Goal: Task Accomplishment & Management: Use online tool/utility

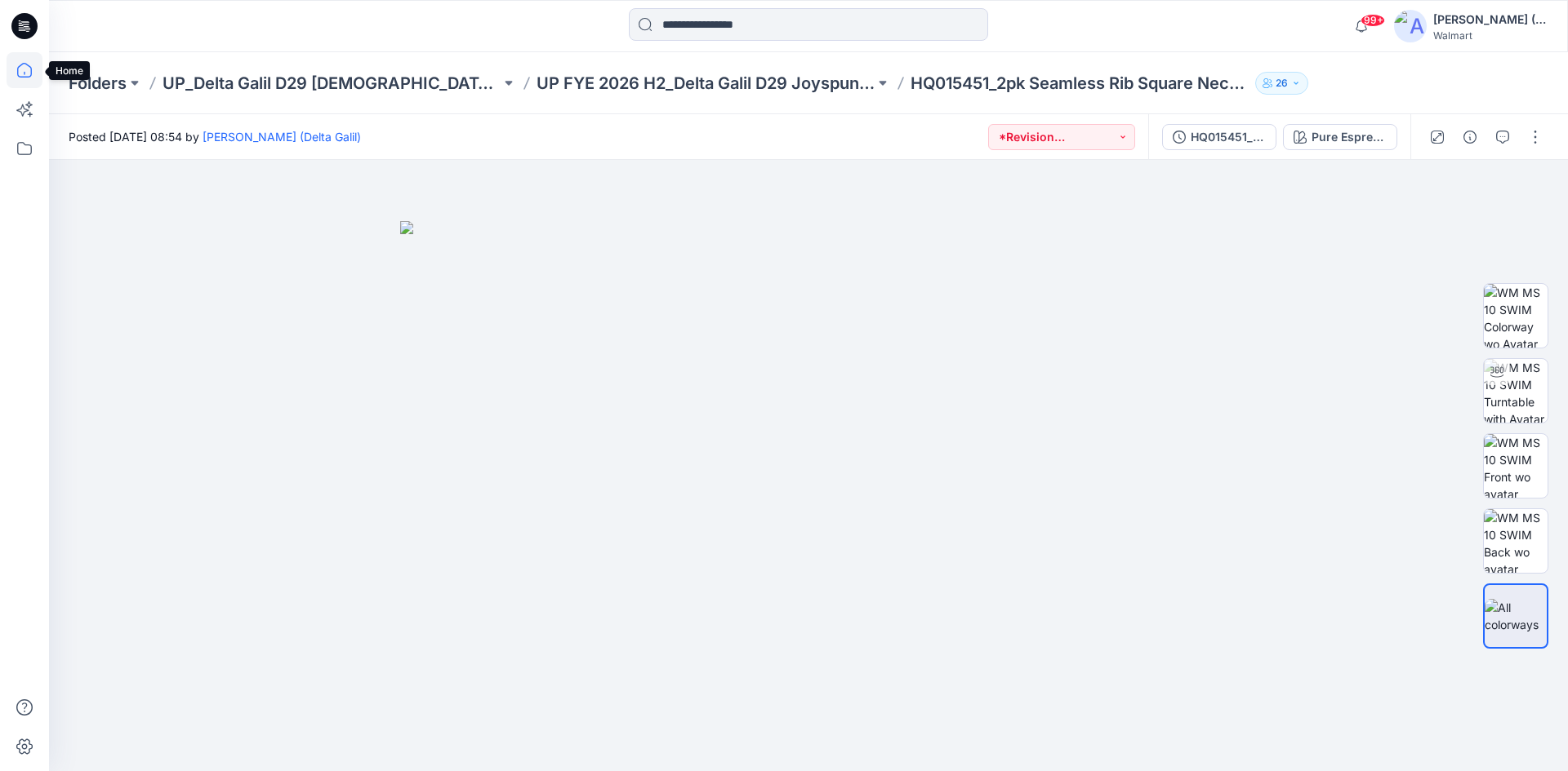
click at [23, 71] on icon at bounding box center [24, 70] width 36 height 36
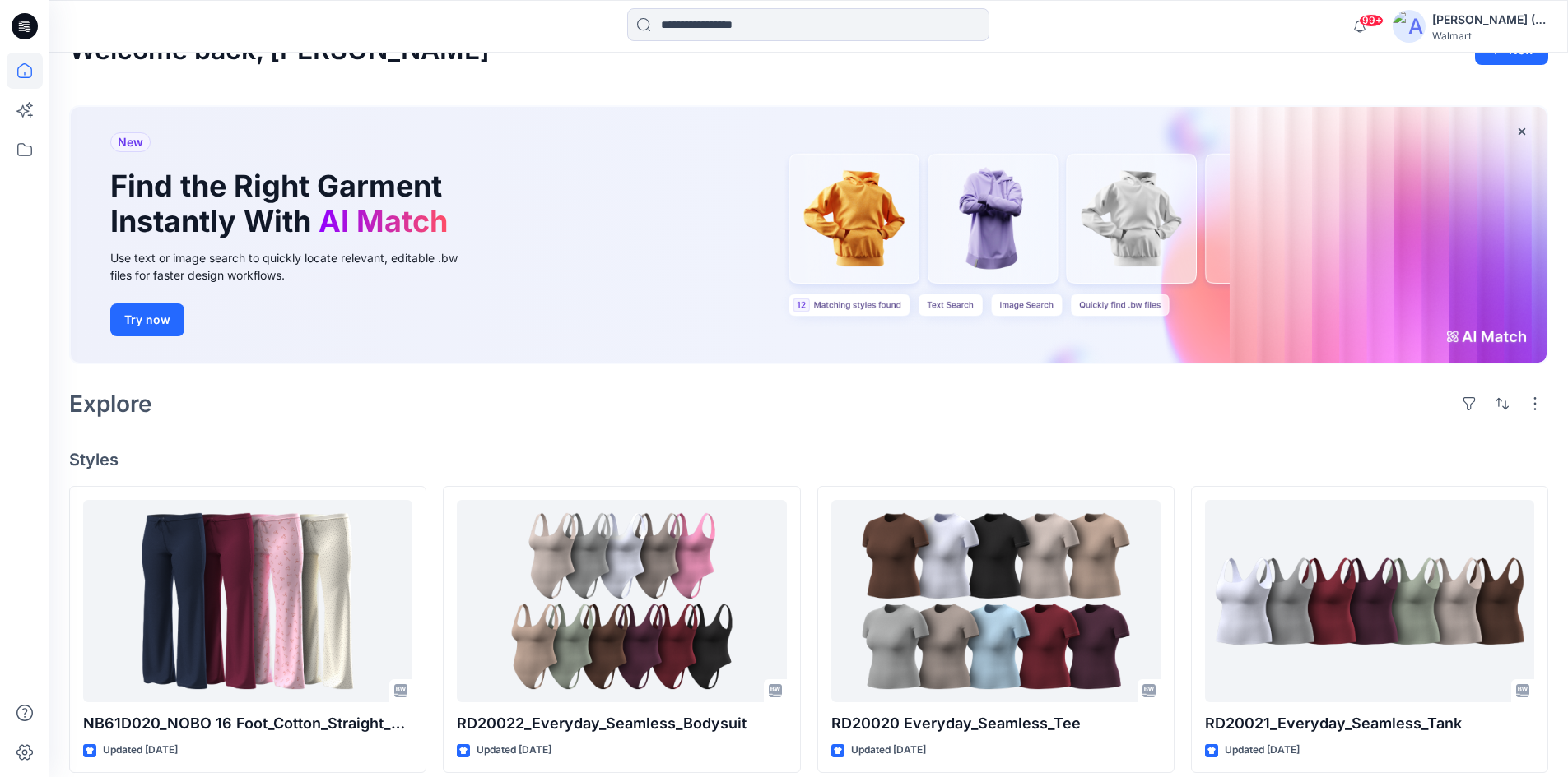
scroll to position [165, 0]
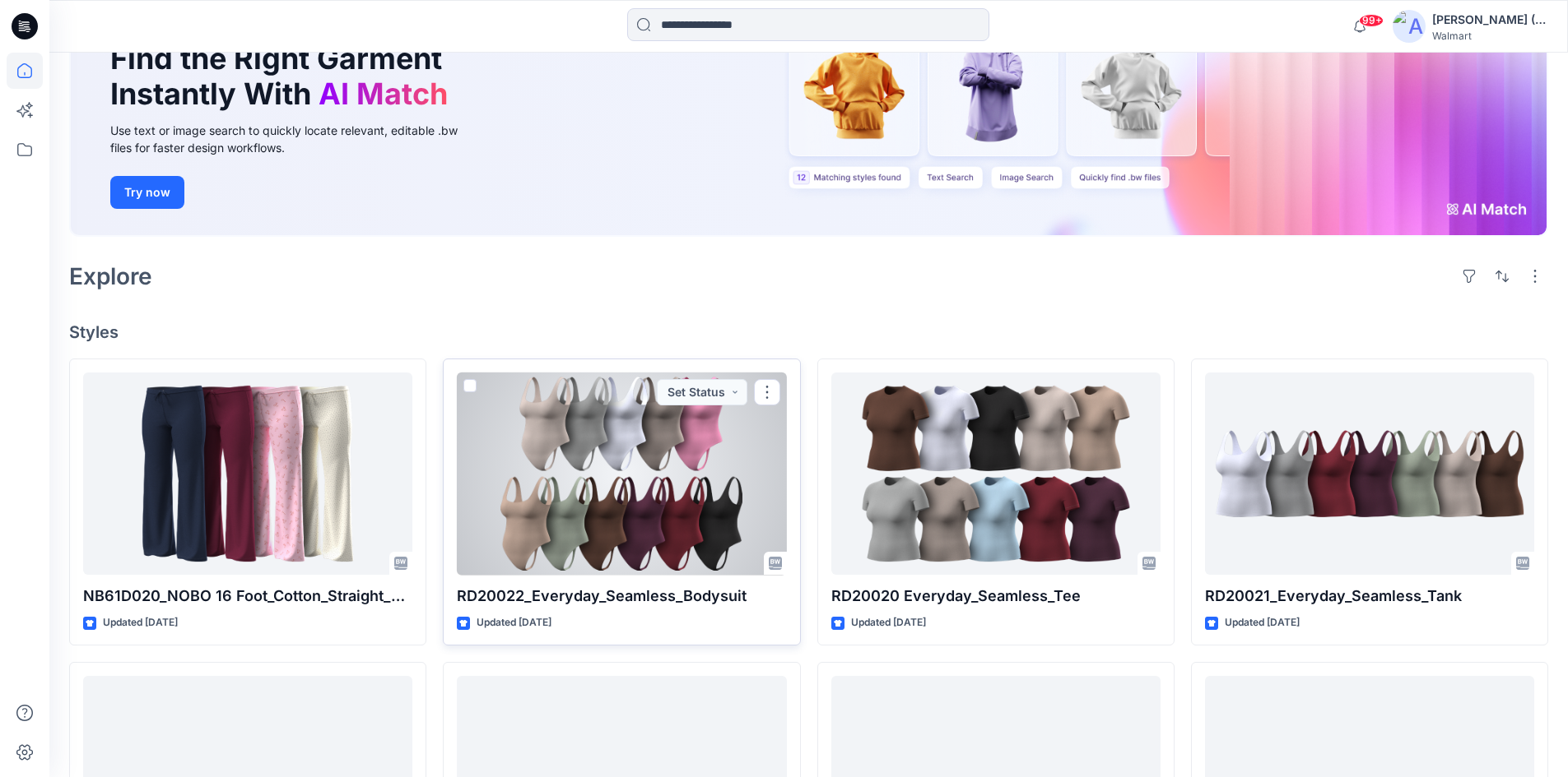
click at [507, 199] on div at bounding box center [621, 474] width 329 height 203
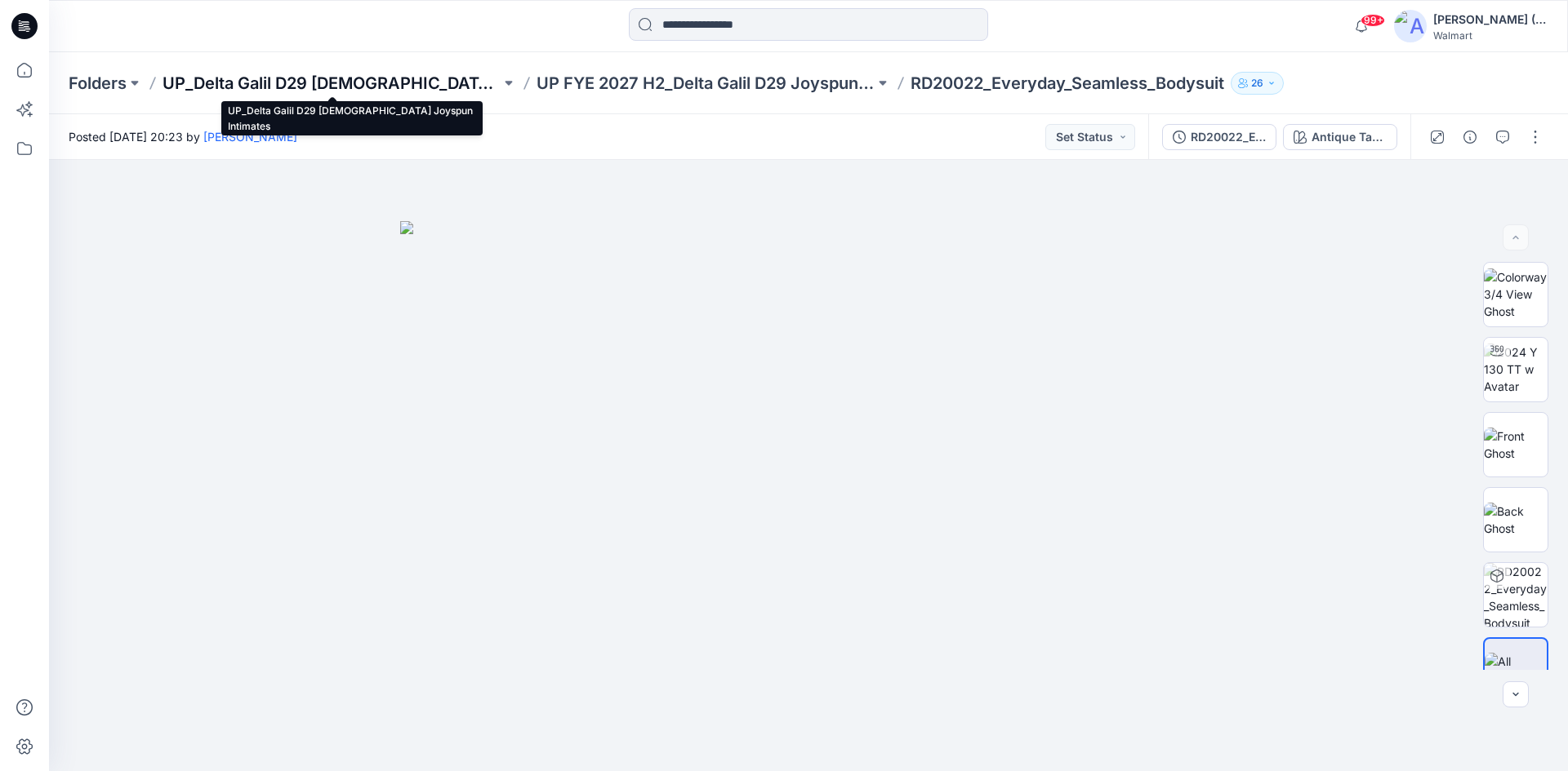
click at [290, 84] on p "UP_Delta Galil D29 Ladies Joyspun Intimates" at bounding box center [331, 83] width 338 height 23
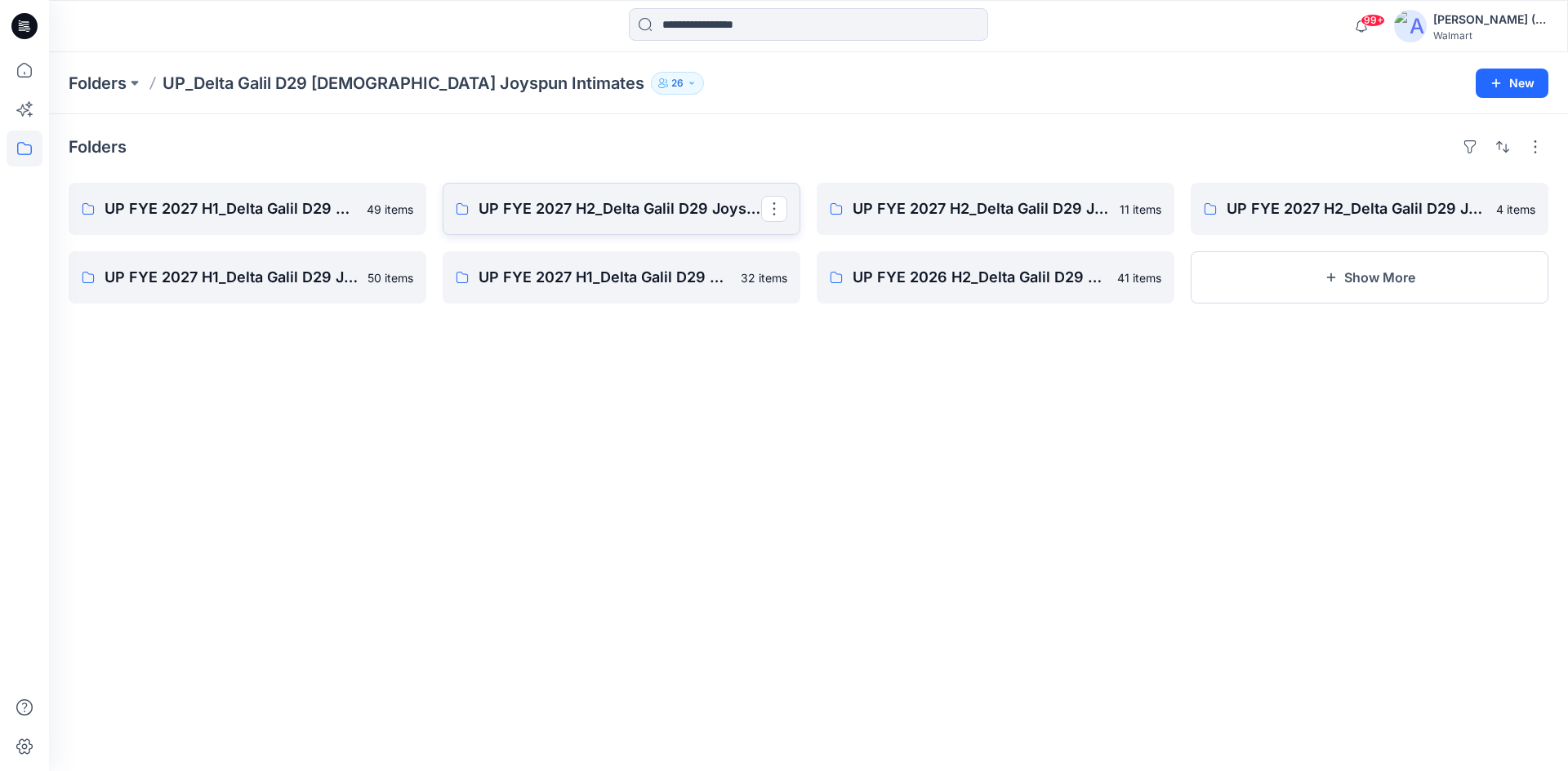
click at [503, 198] on link "UP FYE 2027 H2_Delta Galil D29 Joyspun Panties" at bounding box center [621, 209] width 357 height 52
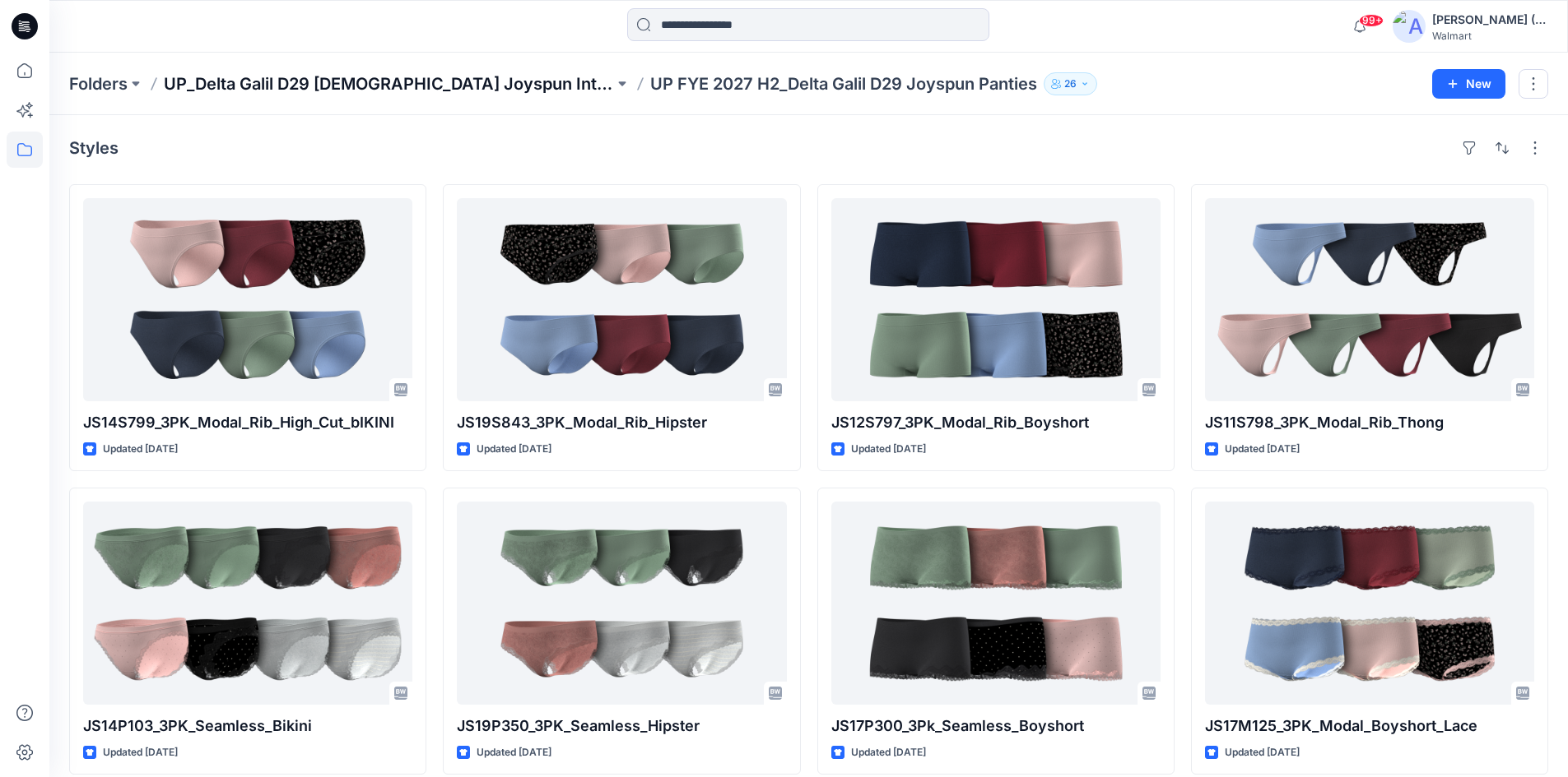
click at [473, 90] on p "UP_Delta Galil D29 Ladies Joyspun Intimates" at bounding box center [388, 83] width 450 height 23
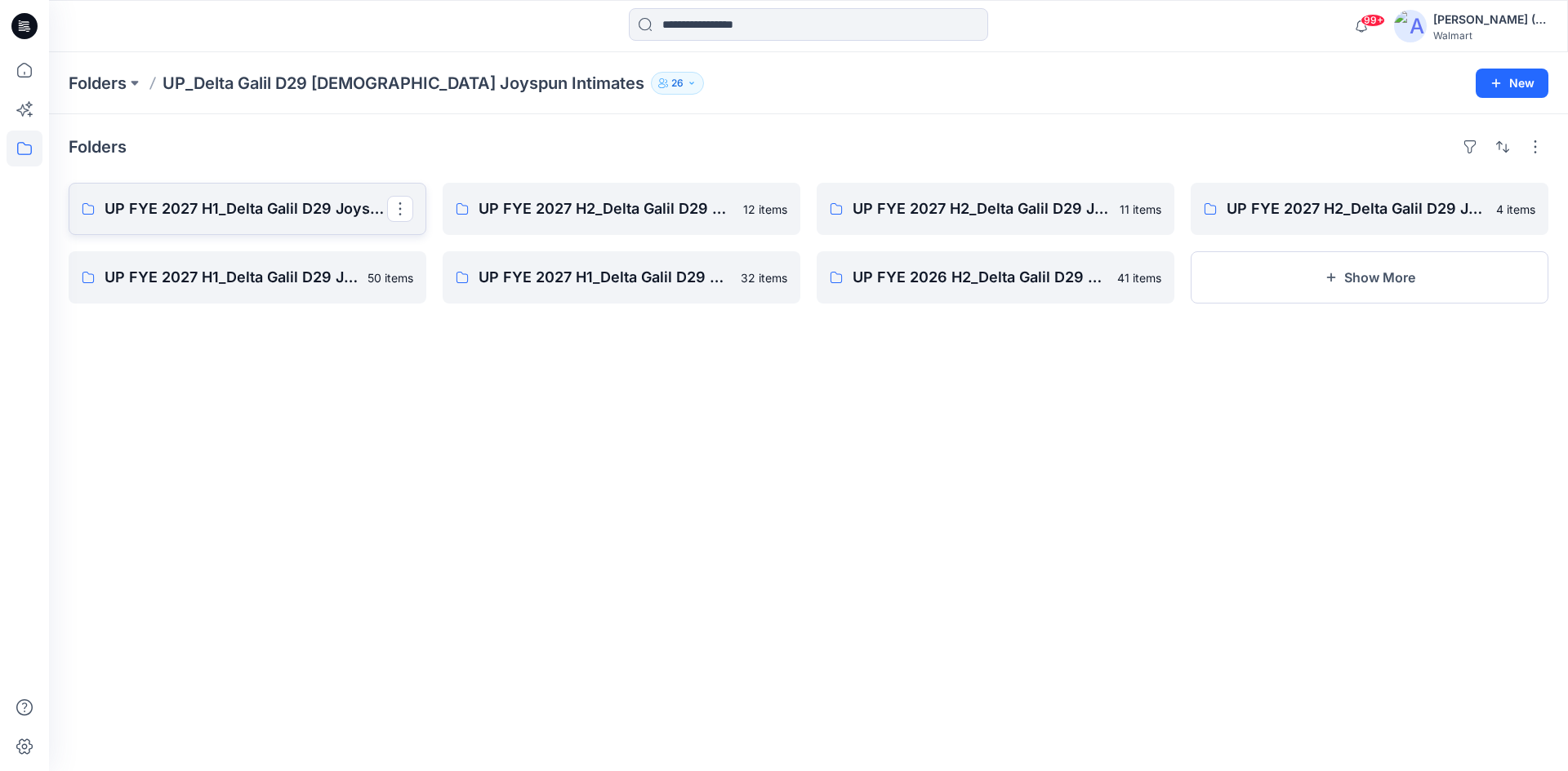
click at [248, 198] on p "UP FYE 2027 H1_Delta Galil D29 Joyspun Panties" at bounding box center [246, 209] width 282 height 23
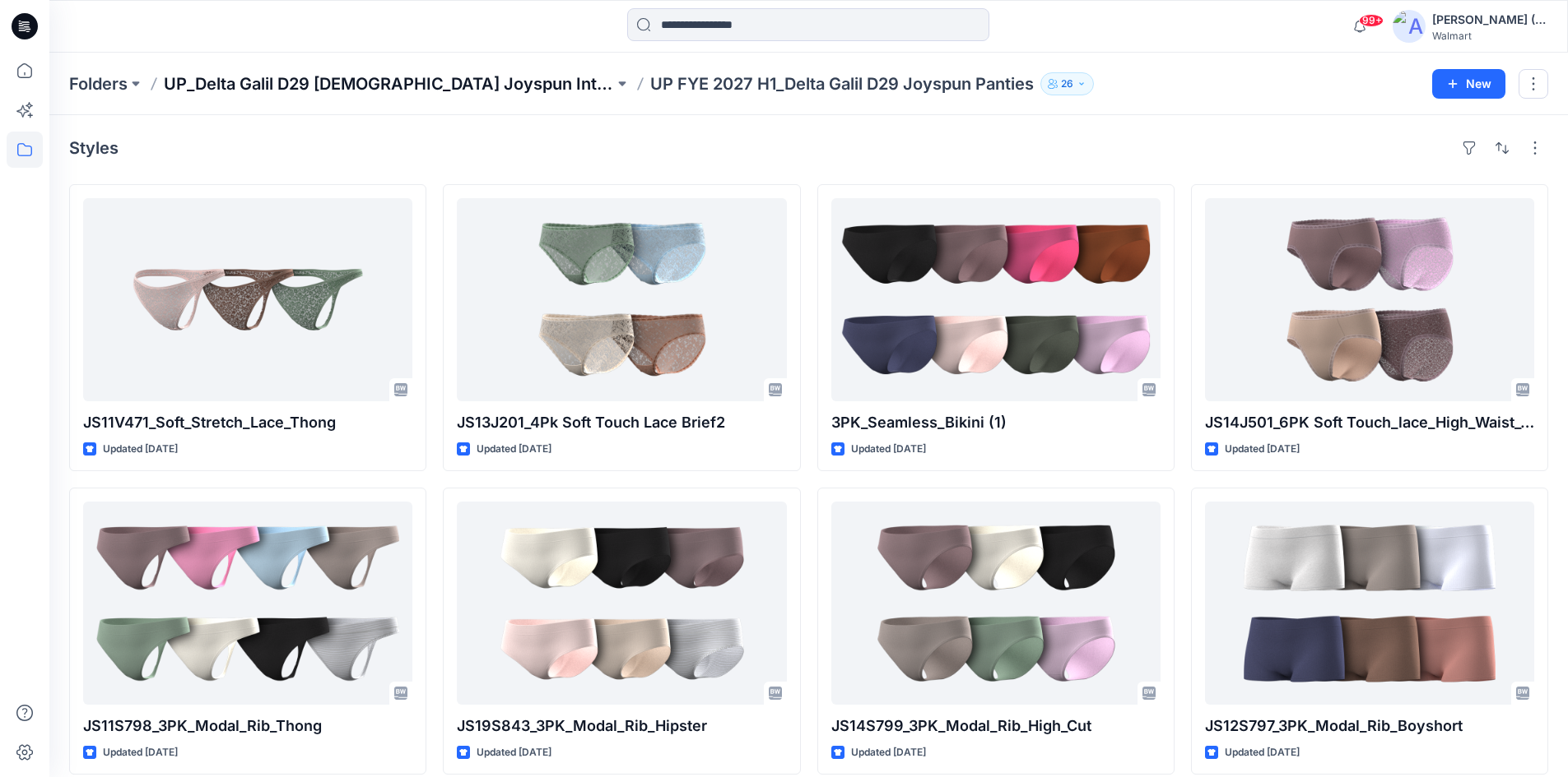
click at [300, 83] on p "UP_Delta Galil D29 Ladies Joyspun Intimates" at bounding box center [388, 83] width 450 height 23
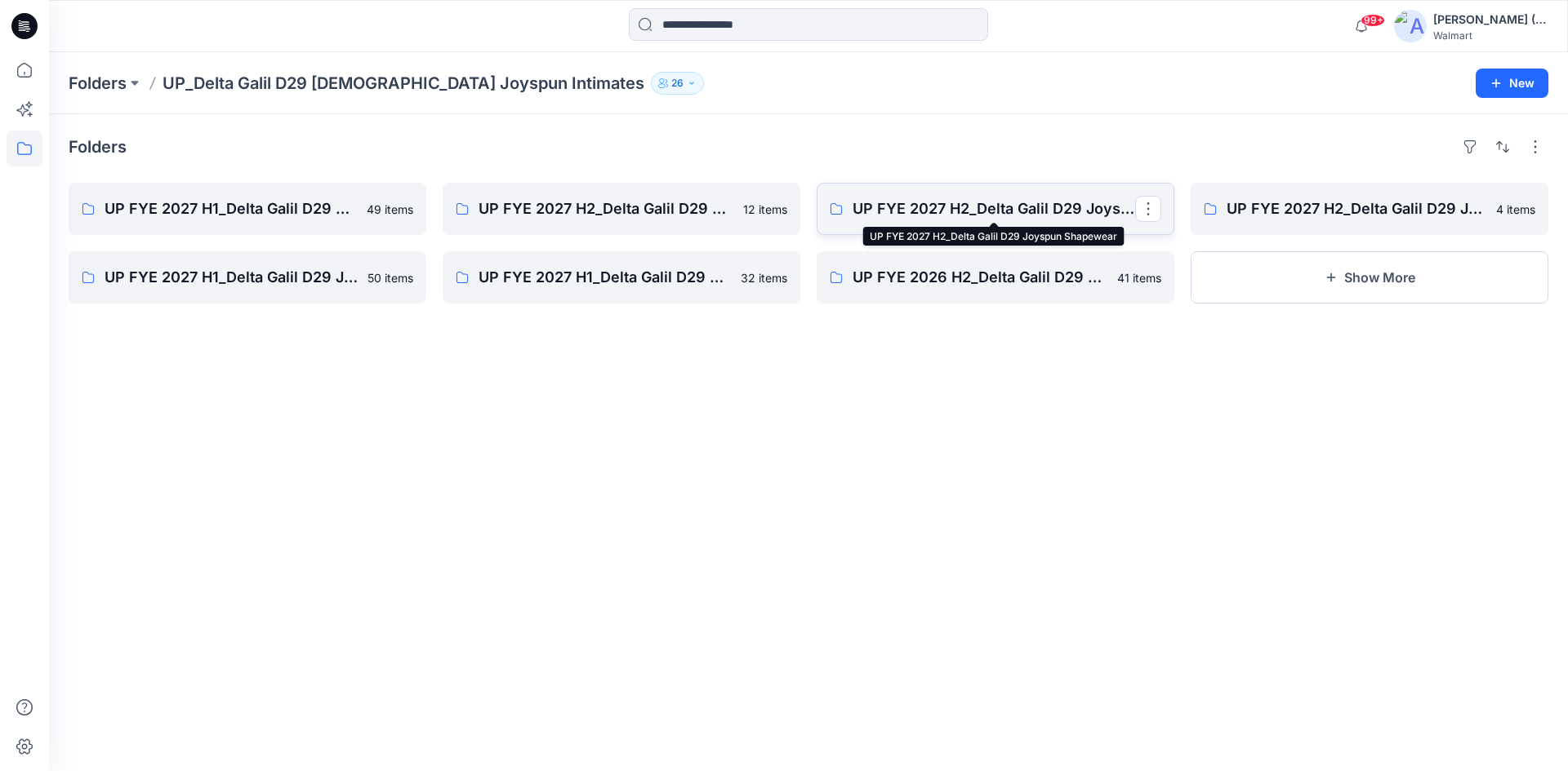
click at [503, 198] on p "UP FYE 2027 H2_Delta Galil D29 Joyspun Shapewear" at bounding box center [993, 209] width 282 height 23
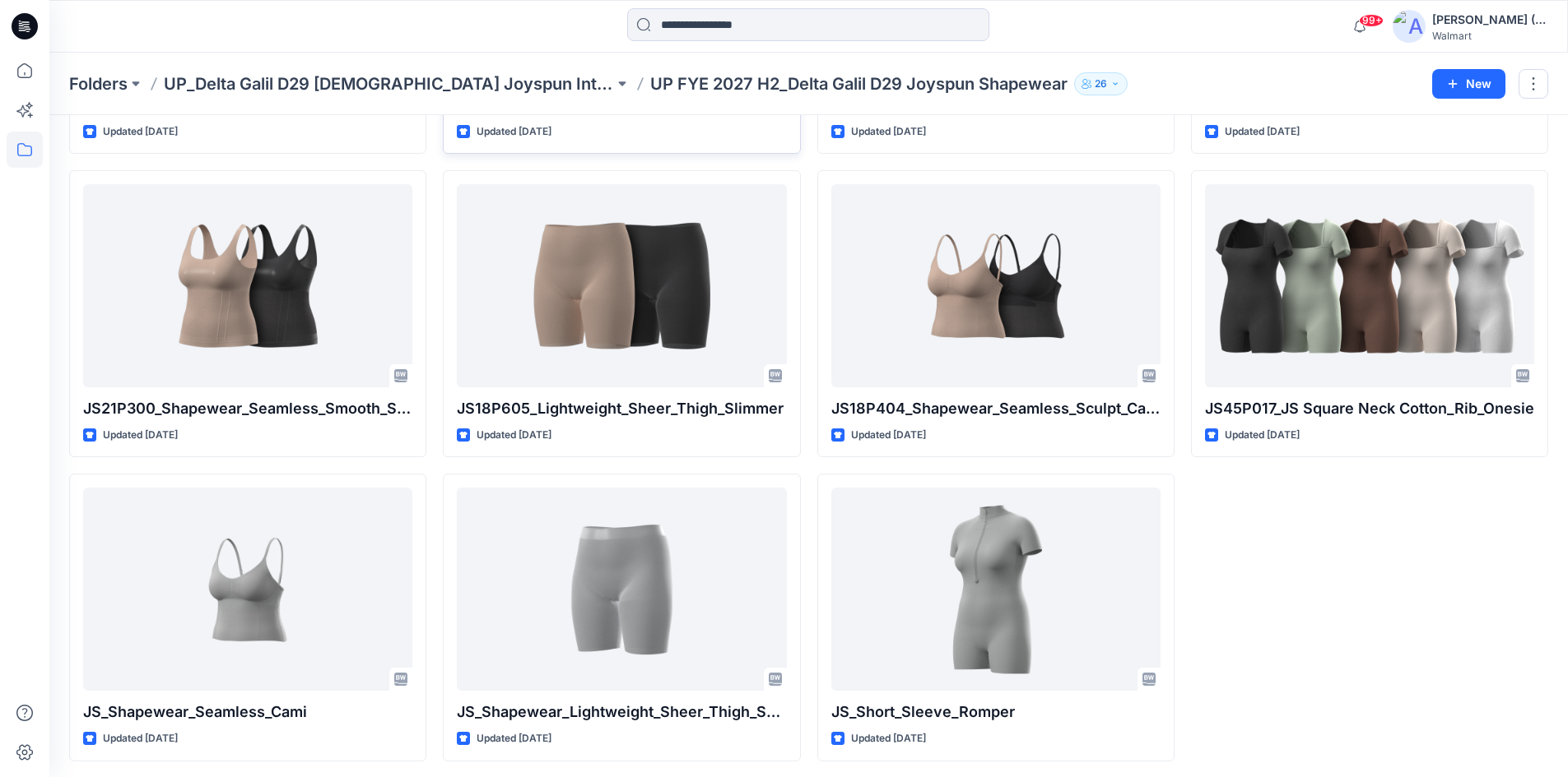
scroll to position [322, 0]
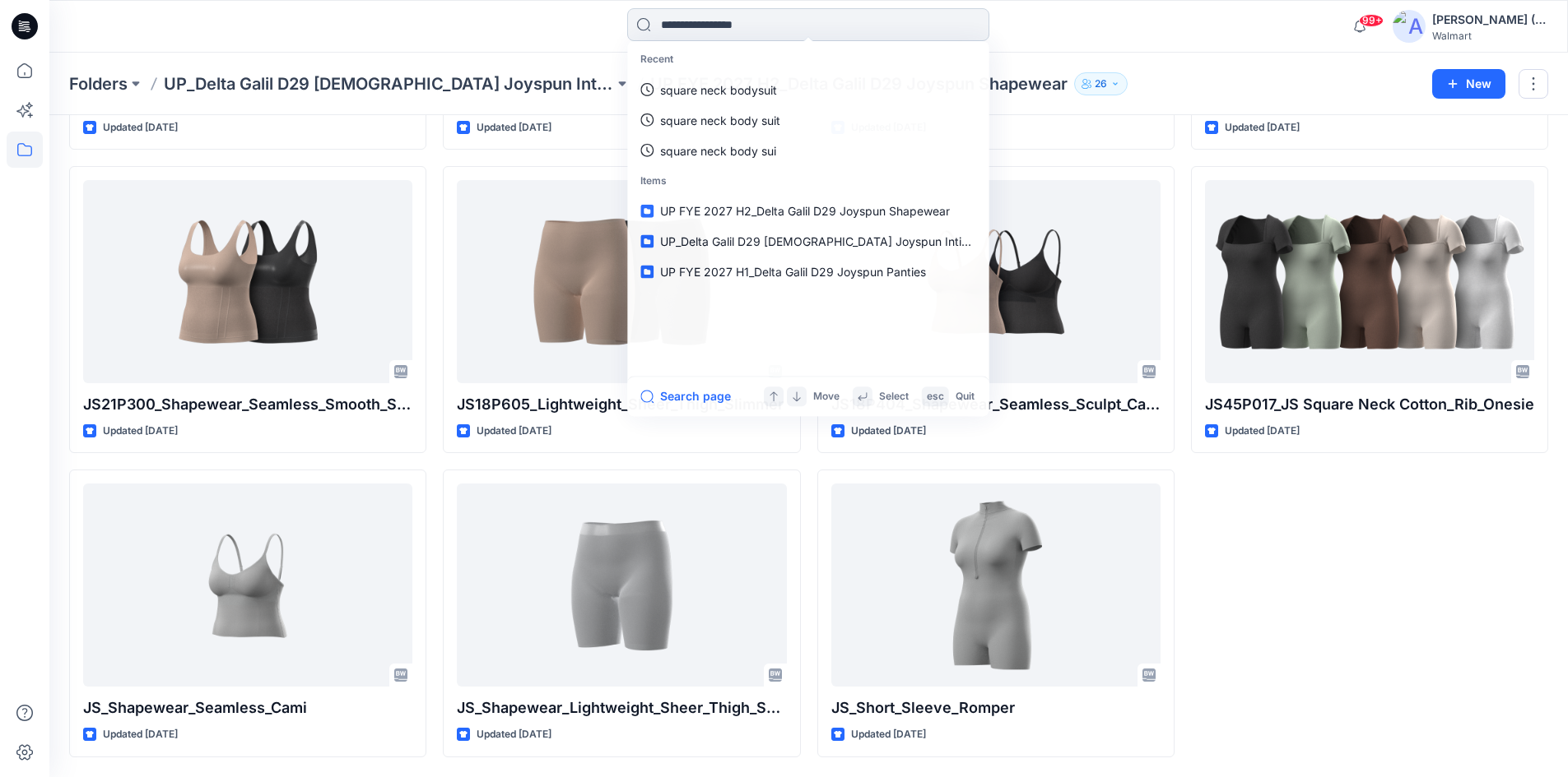
click at [507, 25] on input at bounding box center [807, 24] width 362 height 33
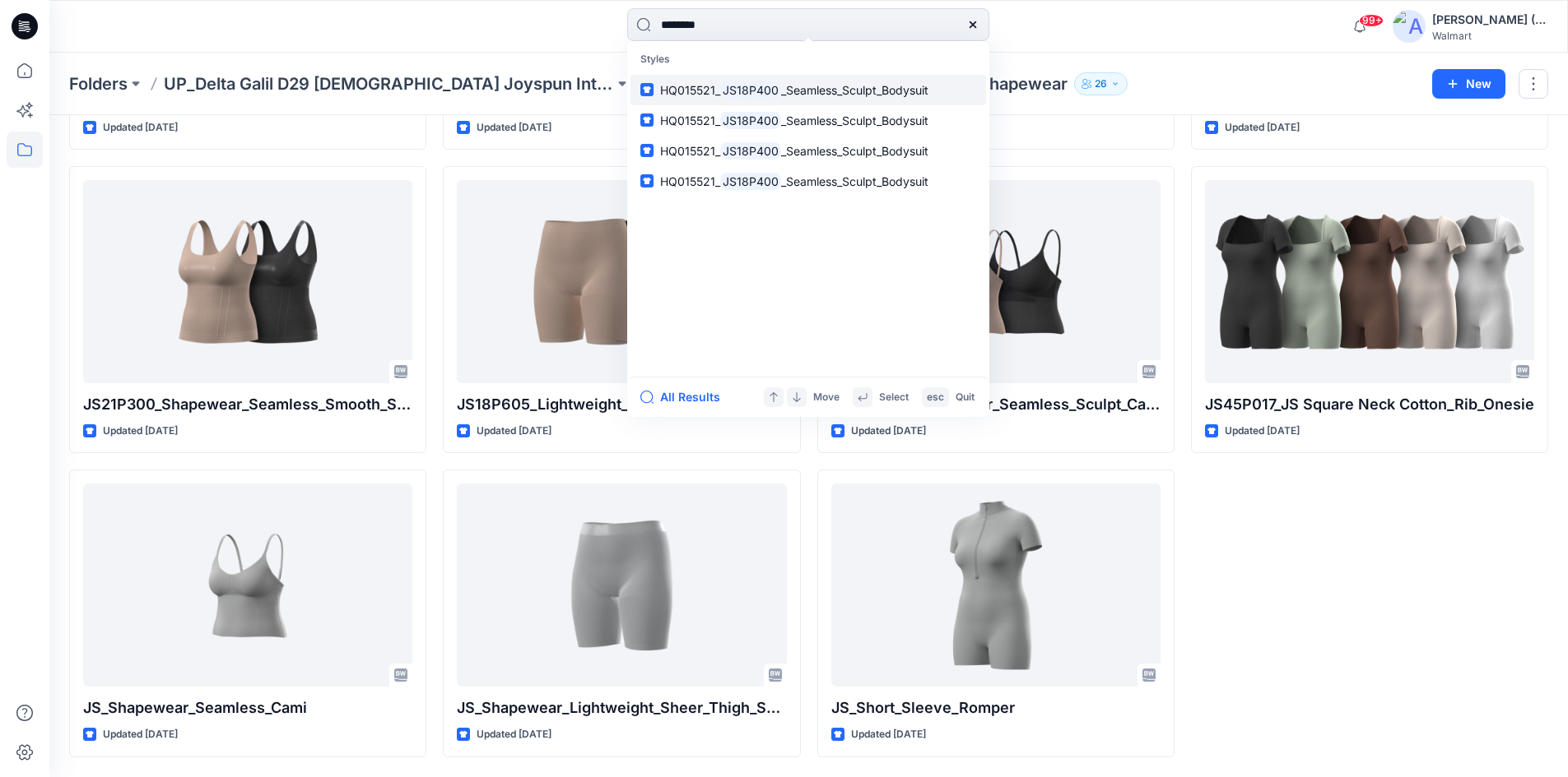
type input "********"
click at [507, 89] on span "_Seamless_Sculpt_Bodysuit" at bounding box center [854, 90] width 147 height 14
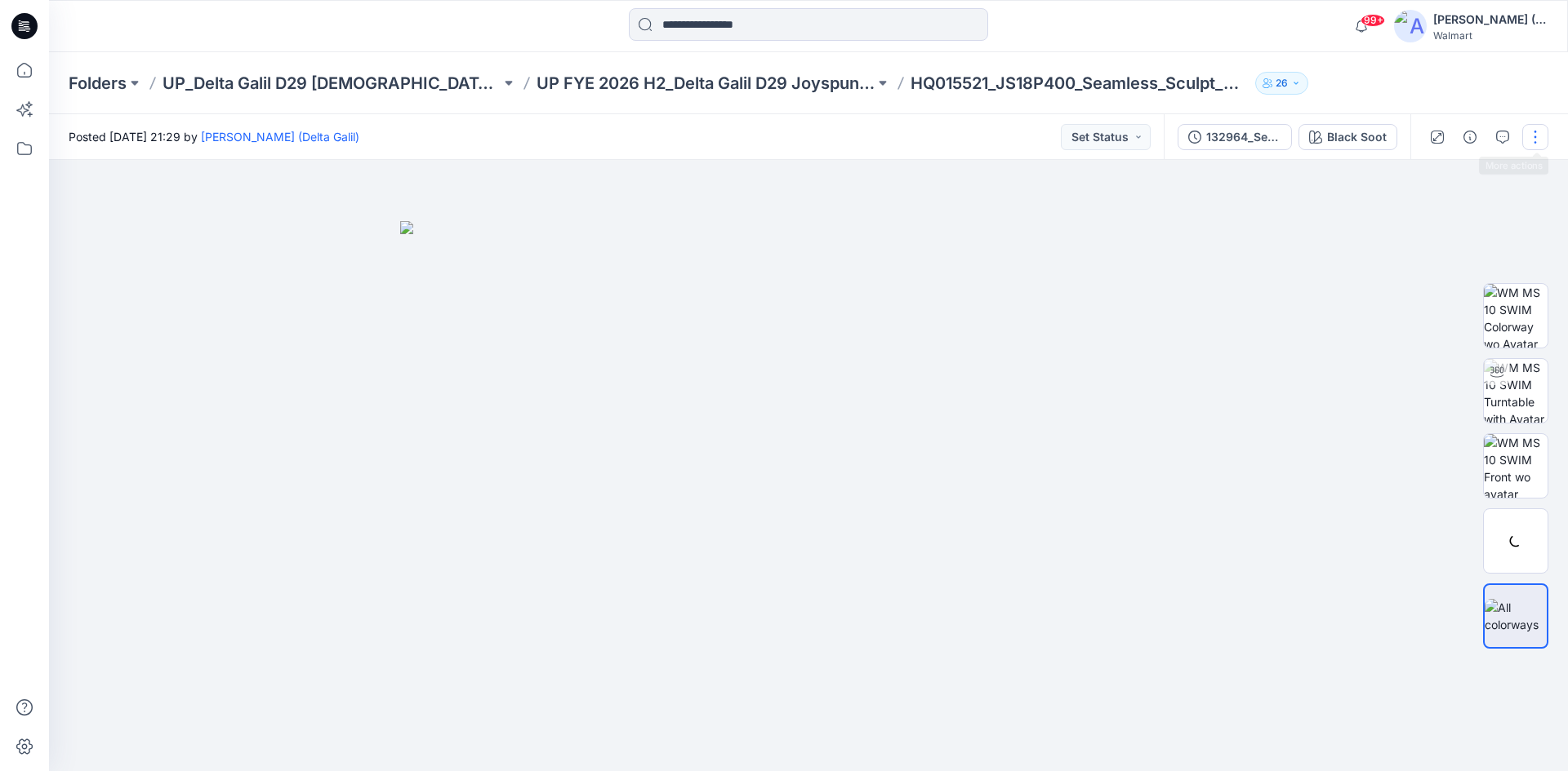
click at [503, 133] on button "button" at bounding box center [1536, 137] width 26 height 26
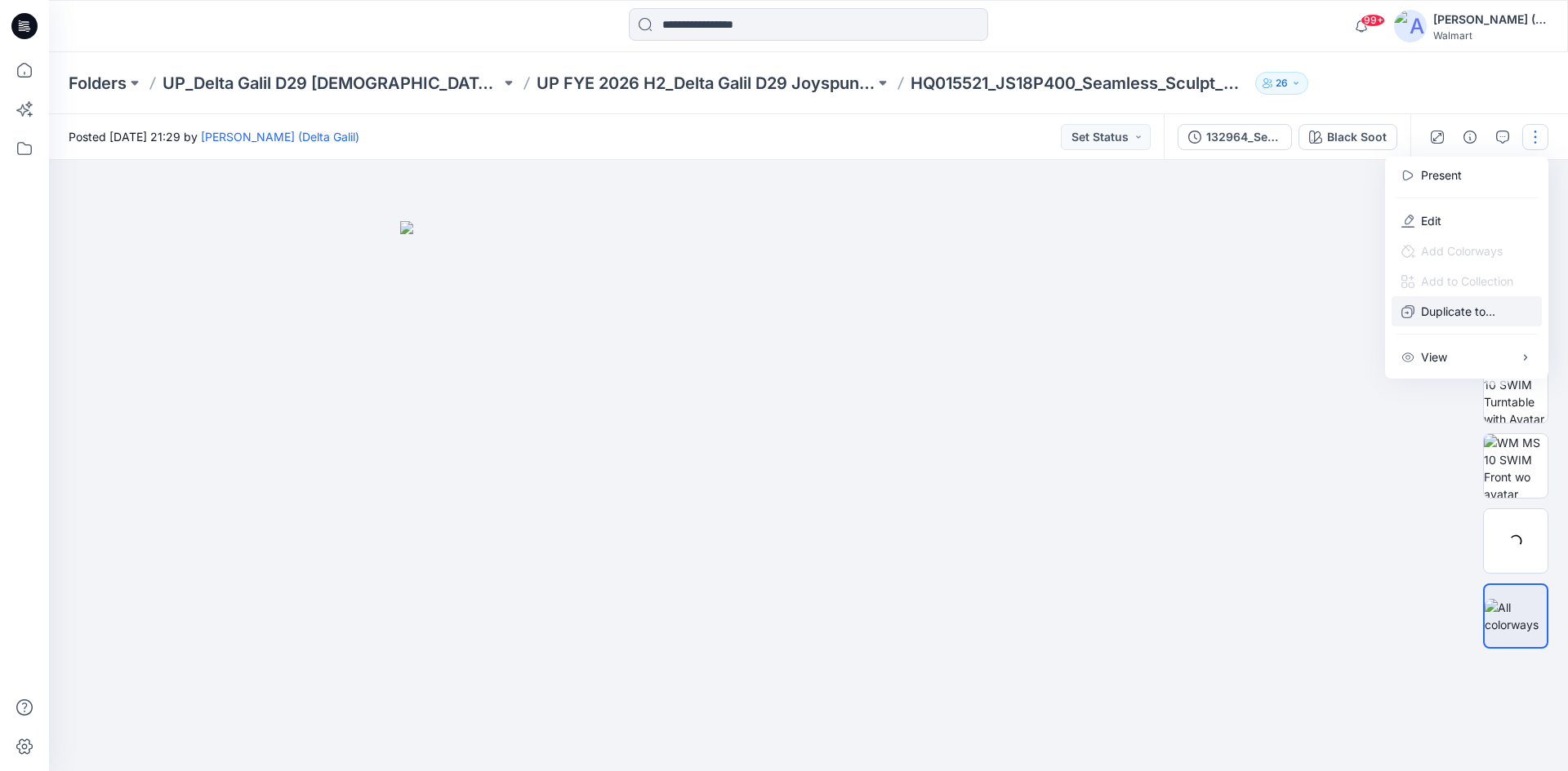
click at [503, 198] on p "Duplicate to..." at bounding box center [1458, 311] width 74 height 17
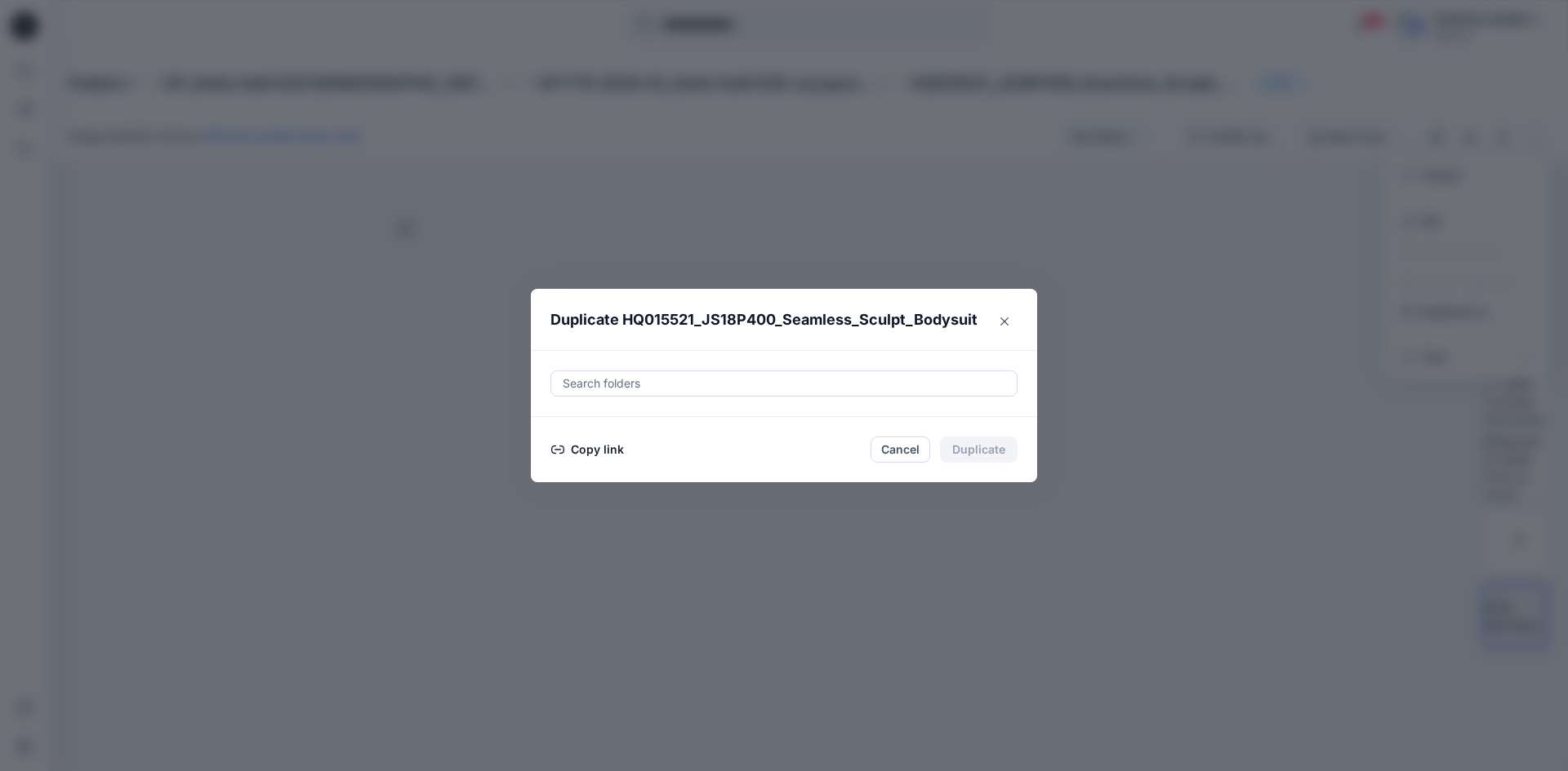
click at [503, 198] on div at bounding box center [784, 383] width 446 height 19
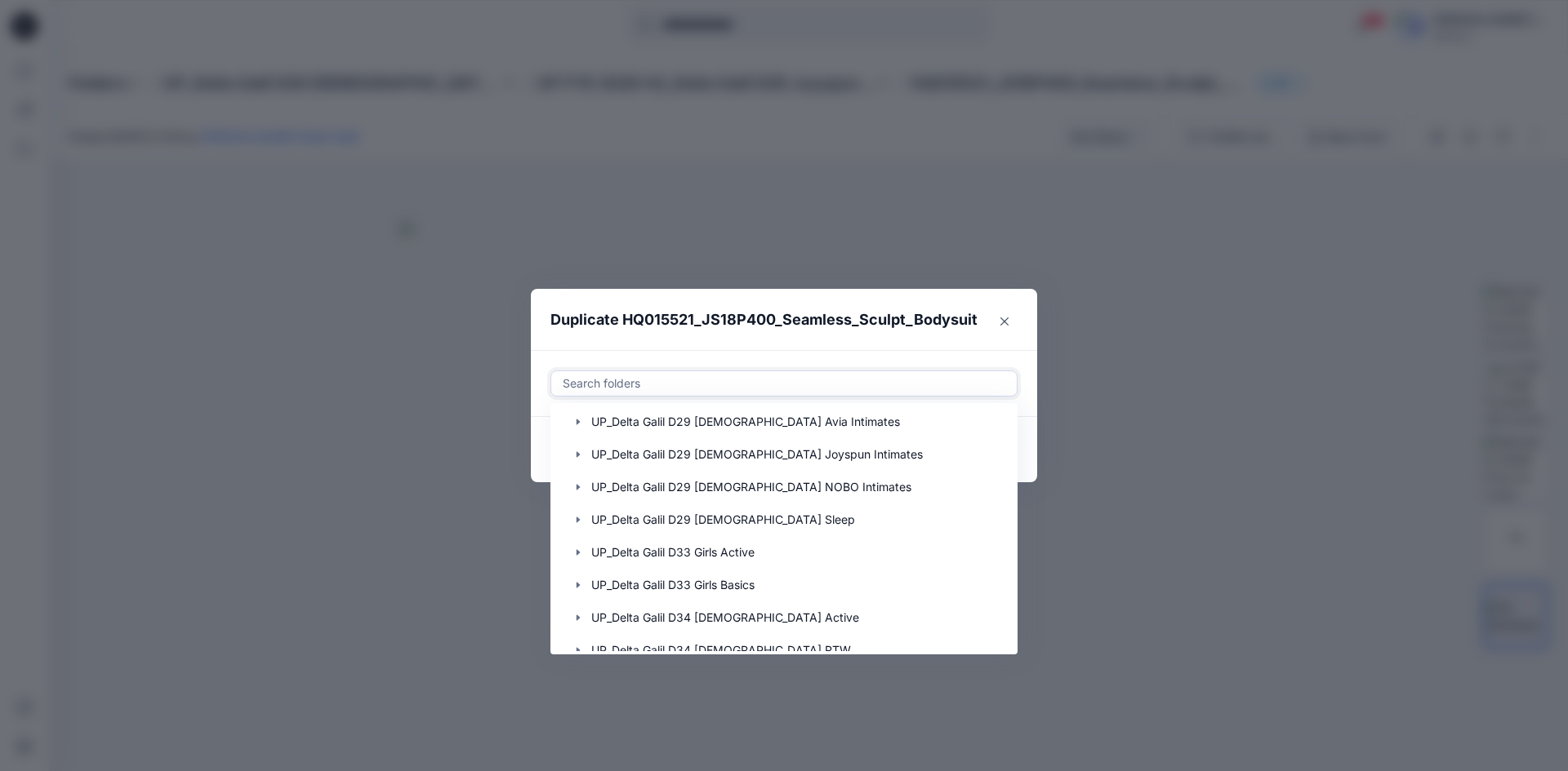
scroll to position [327, 0]
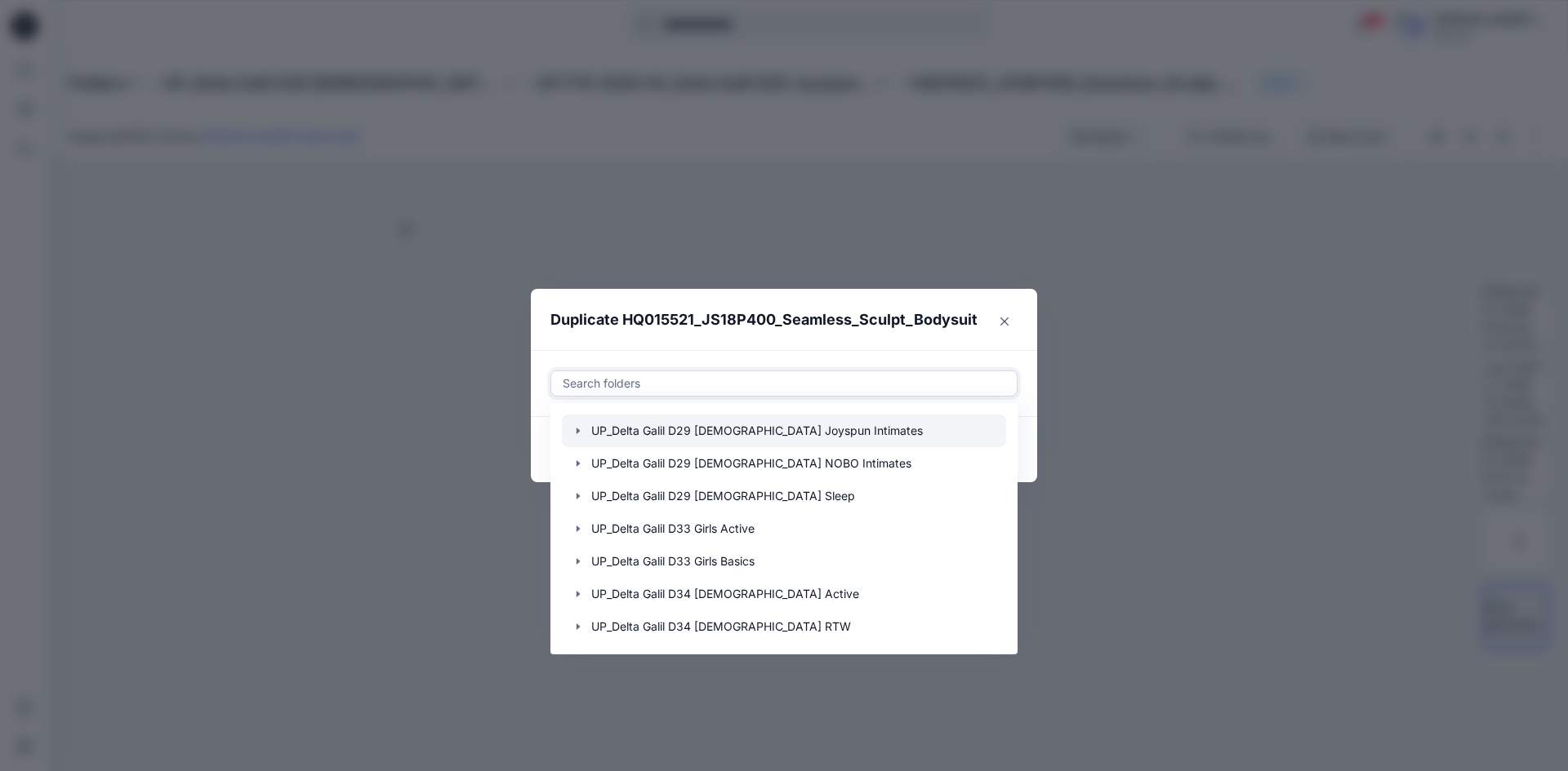
click at [503, 198] on icon "button" at bounding box center [578, 430] width 13 height 13
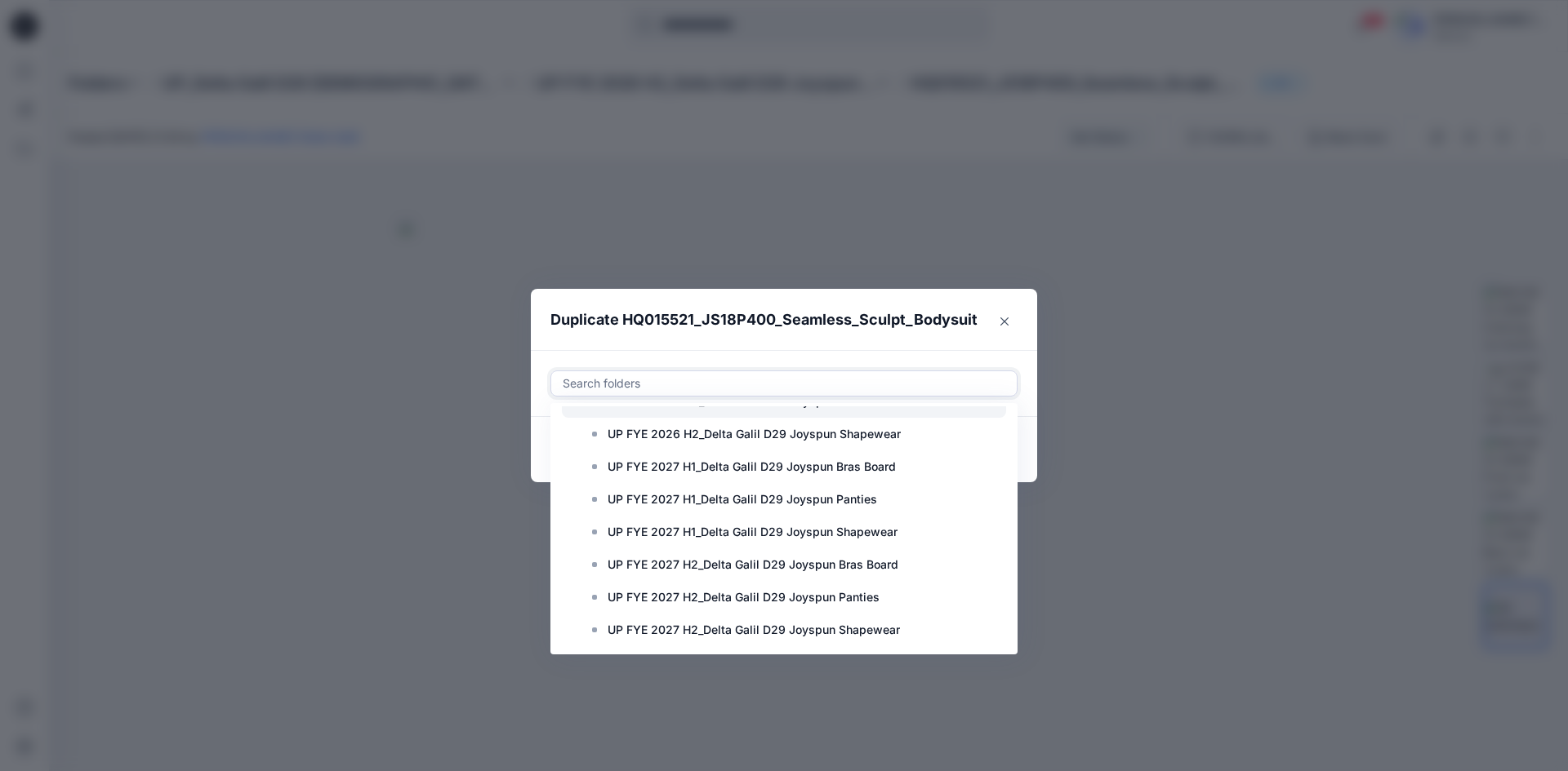
scroll to position [816, 0]
click at [503, 198] on p "UP FYE 2027 H2_Delta Galil D29 Joyspun Shapewear" at bounding box center [754, 626] width 292 height 19
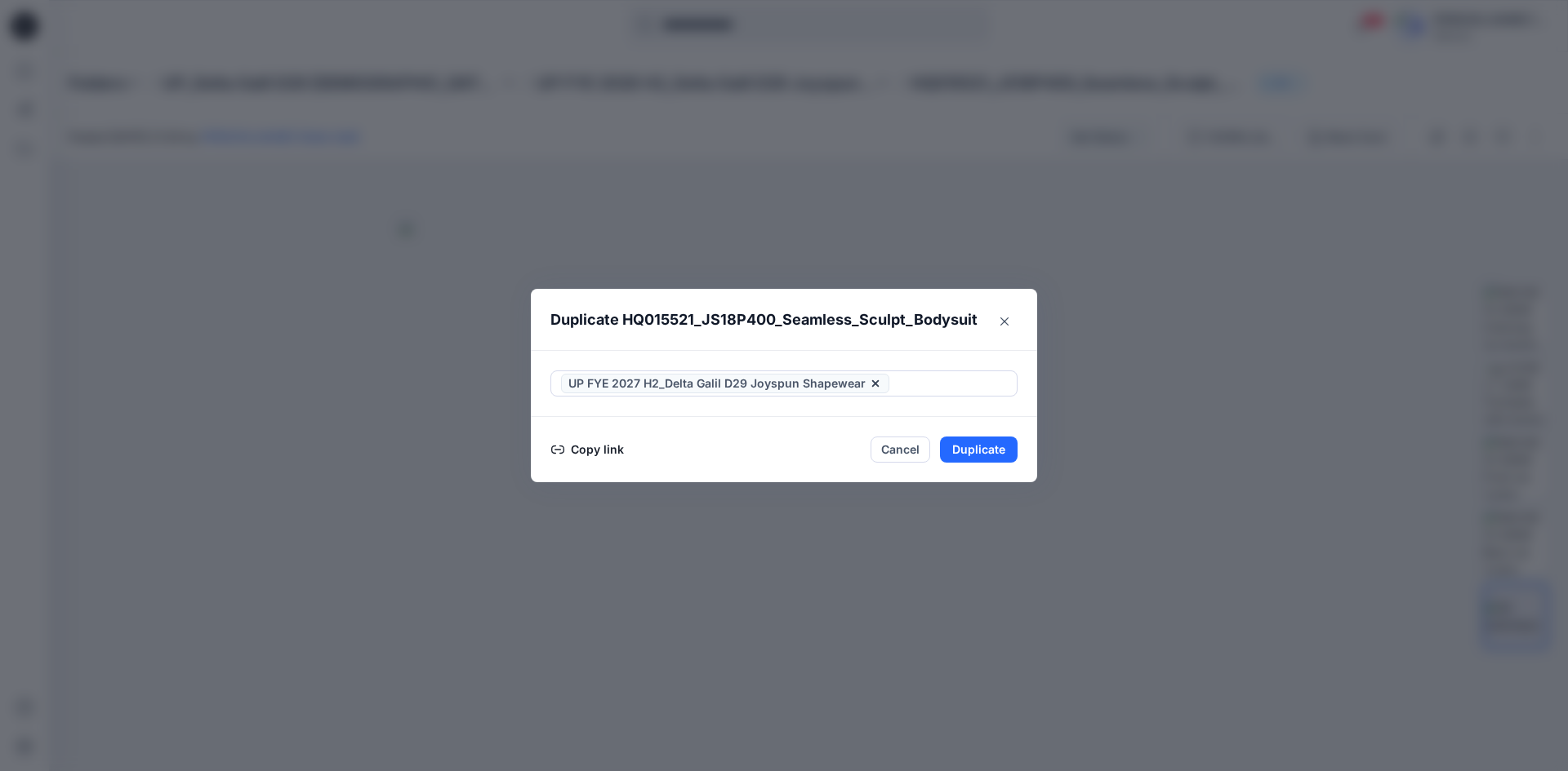
click at [503, 198] on section "Duplicate HQ015521_JS18P400_Seamless_Sculpt_Bodysuit UP FYE 2027 H2_Delta Galil…" at bounding box center [784, 385] width 506 height 194
click at [503, 198] on button "Duplicate" at bounding box center [979, 450] width 78 height 26
click at [503, 198] on button "Close" at bounding box center [991, 451] width 53 height 26
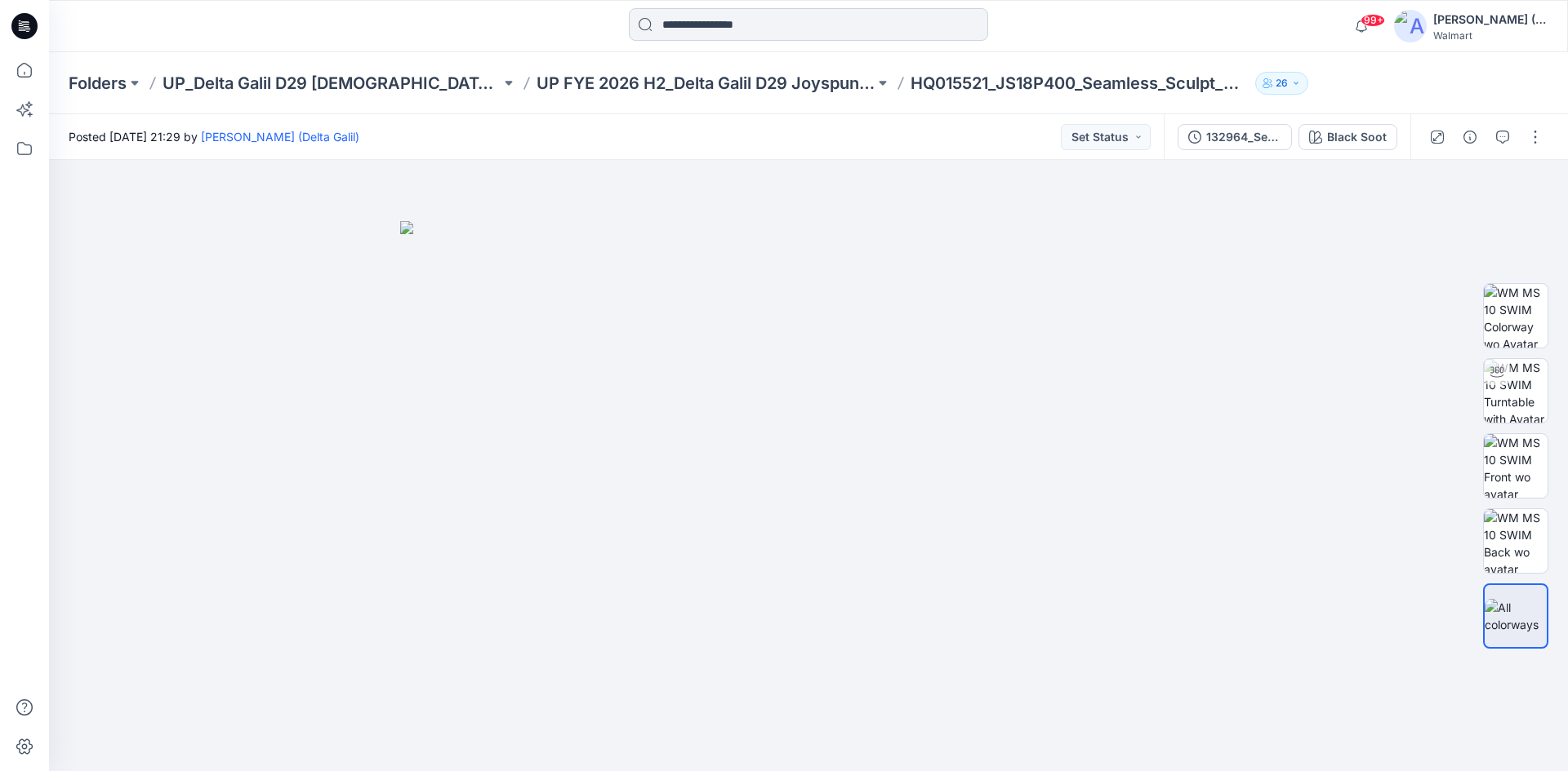
click at [503, 30] on input at bounding box center [808, 24] width 359 height 32
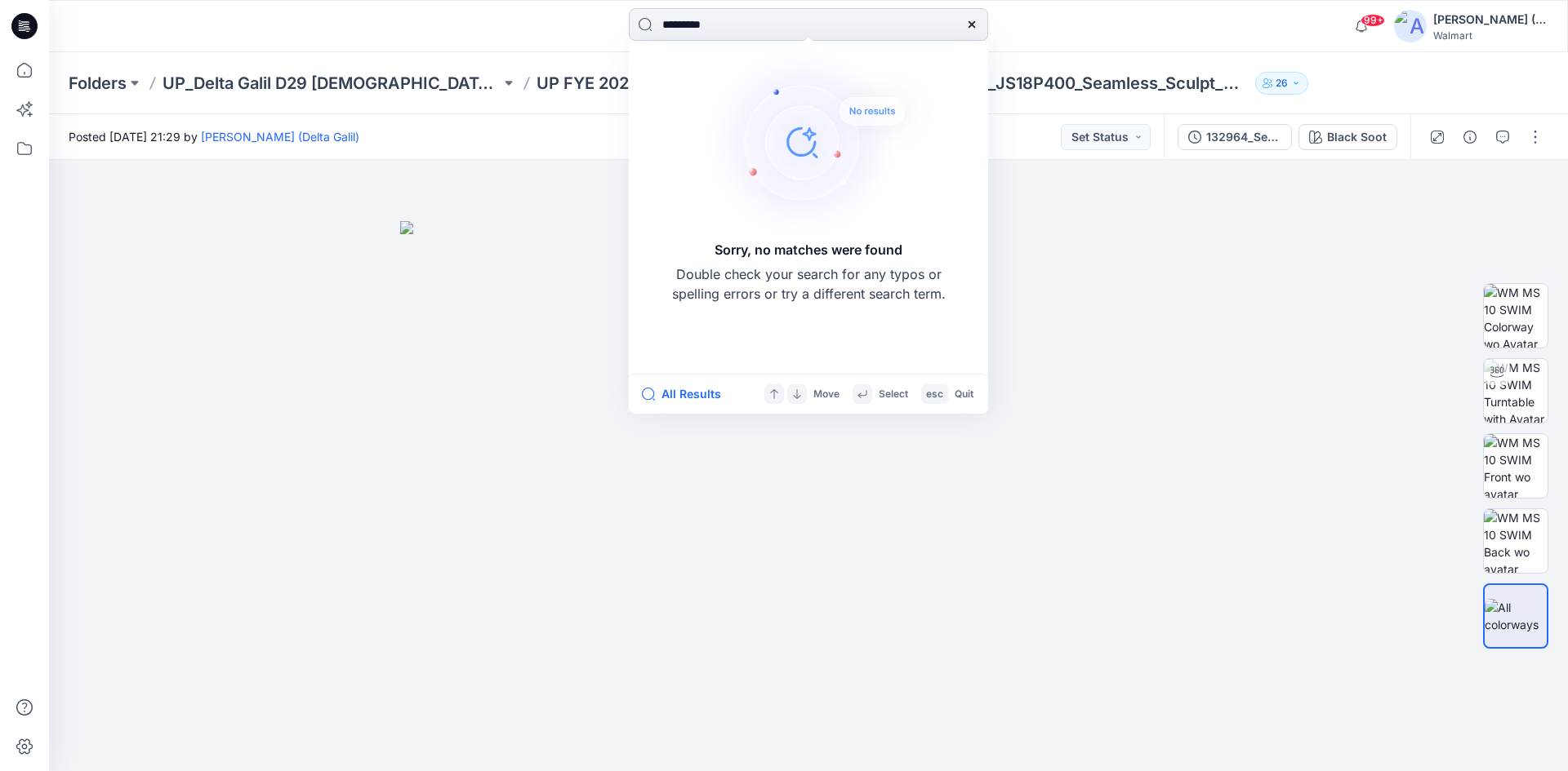
click at [503, 27] on input "*********" at bounding box center [808, 24] width 359 height 32
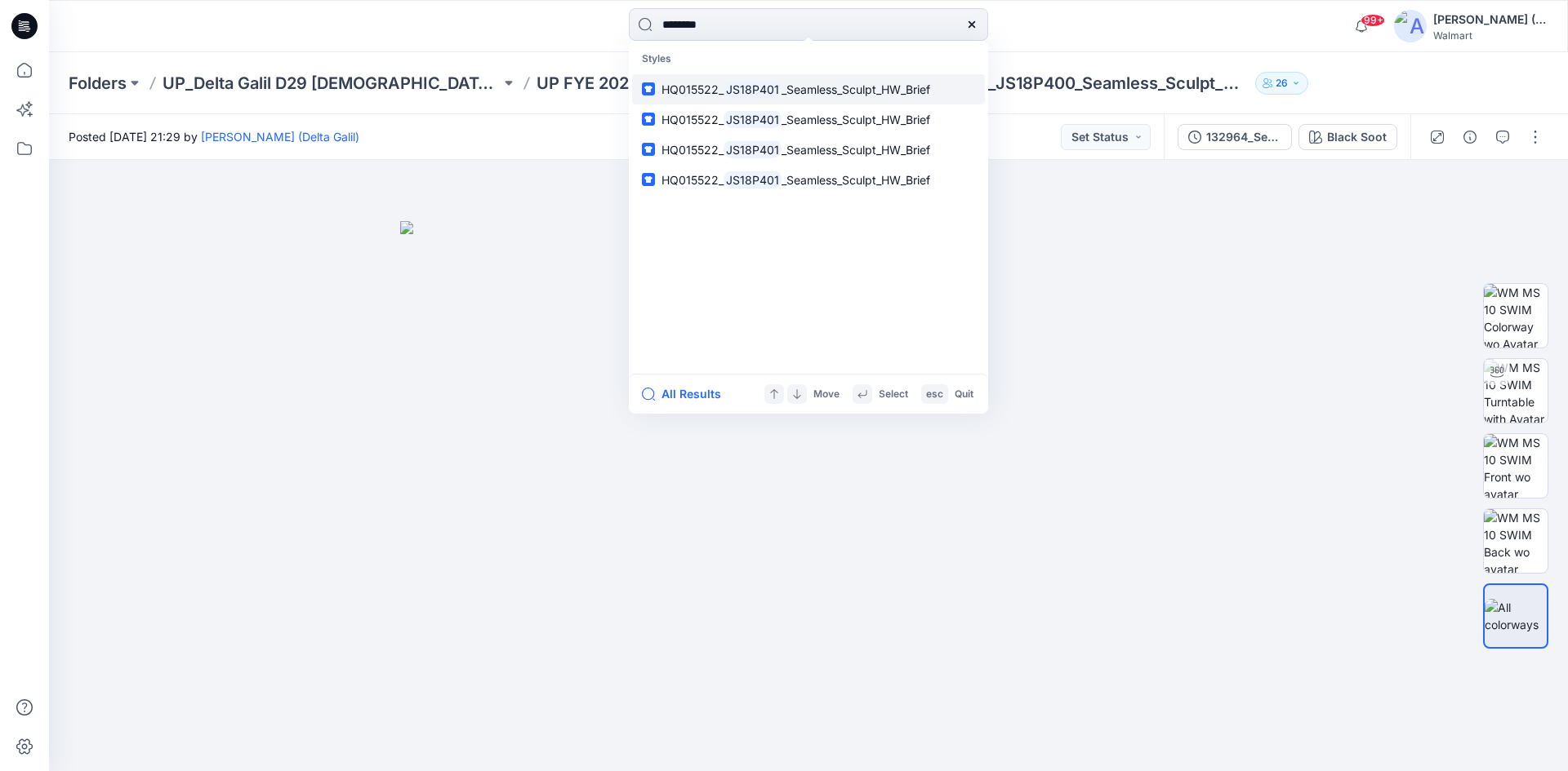
type input "********"
click at [503, 88] on mark "JS18P401" at bounding box center [752, 89] width 58 height 19
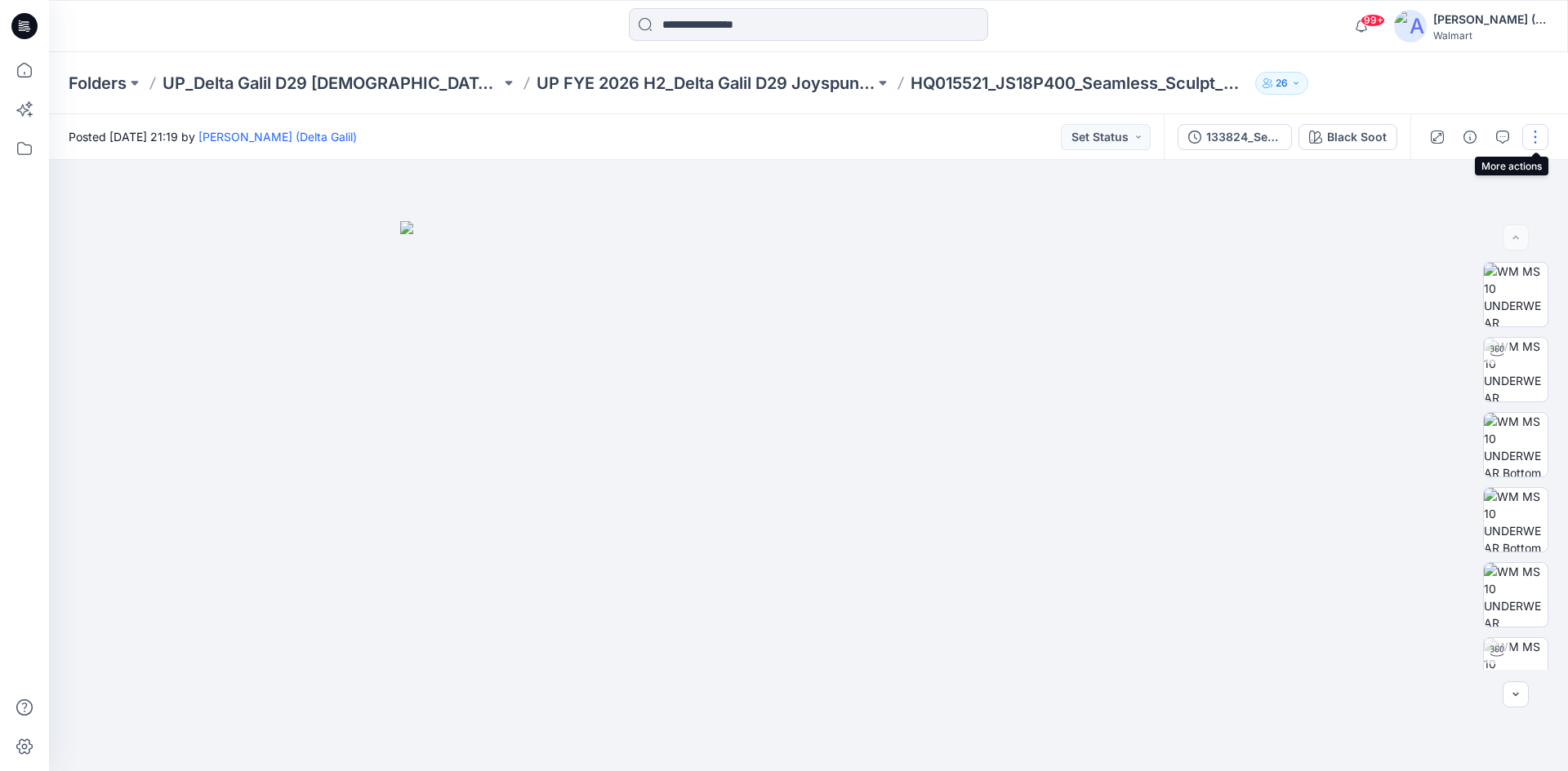
click at [503, 139] on button "button" at bounding box center [1536, 137] width 26 height 26
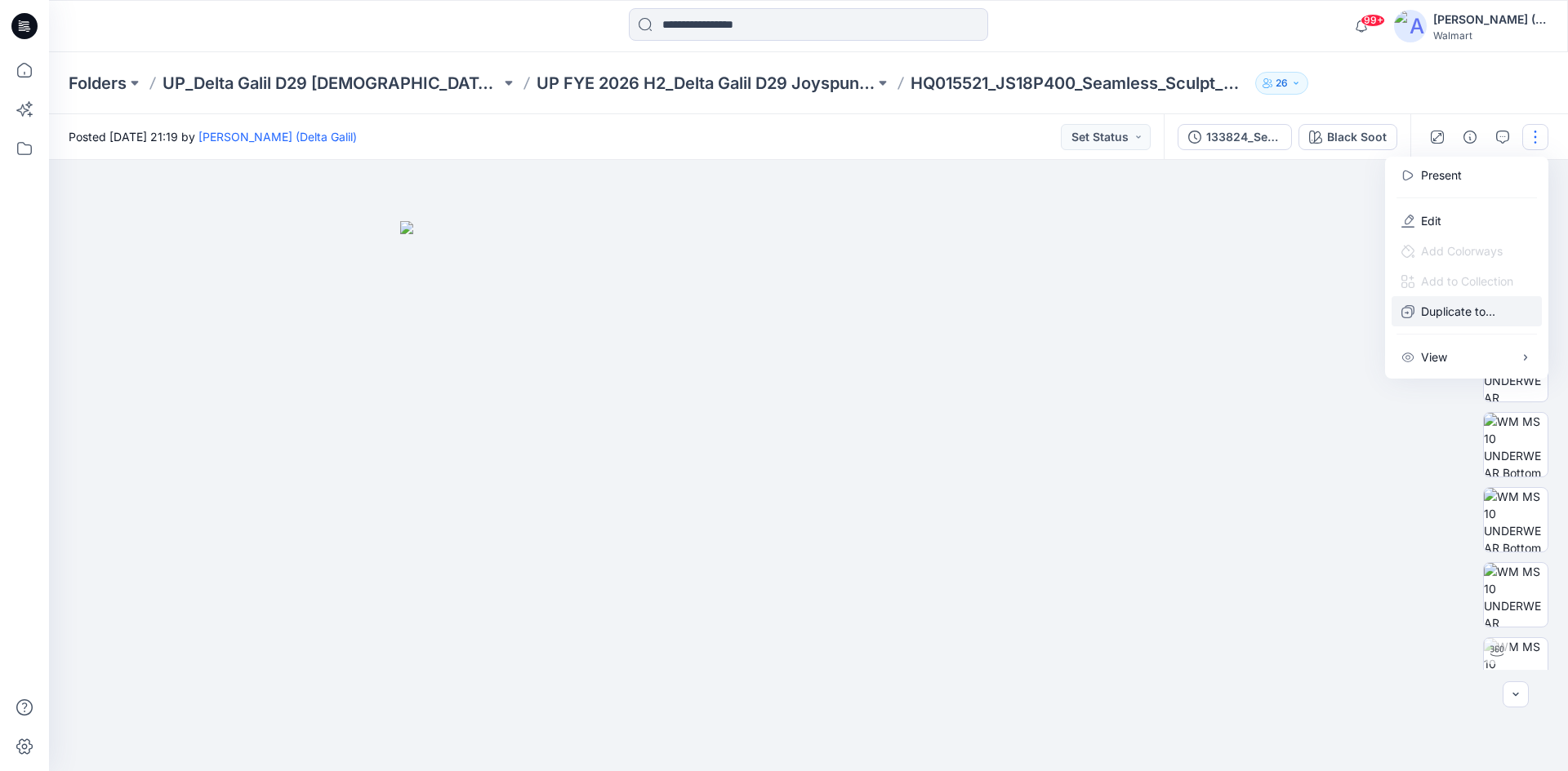
click at [503, 198] on p "Duplicate to..." at bounding box center [1458, 311] width 74 height 17
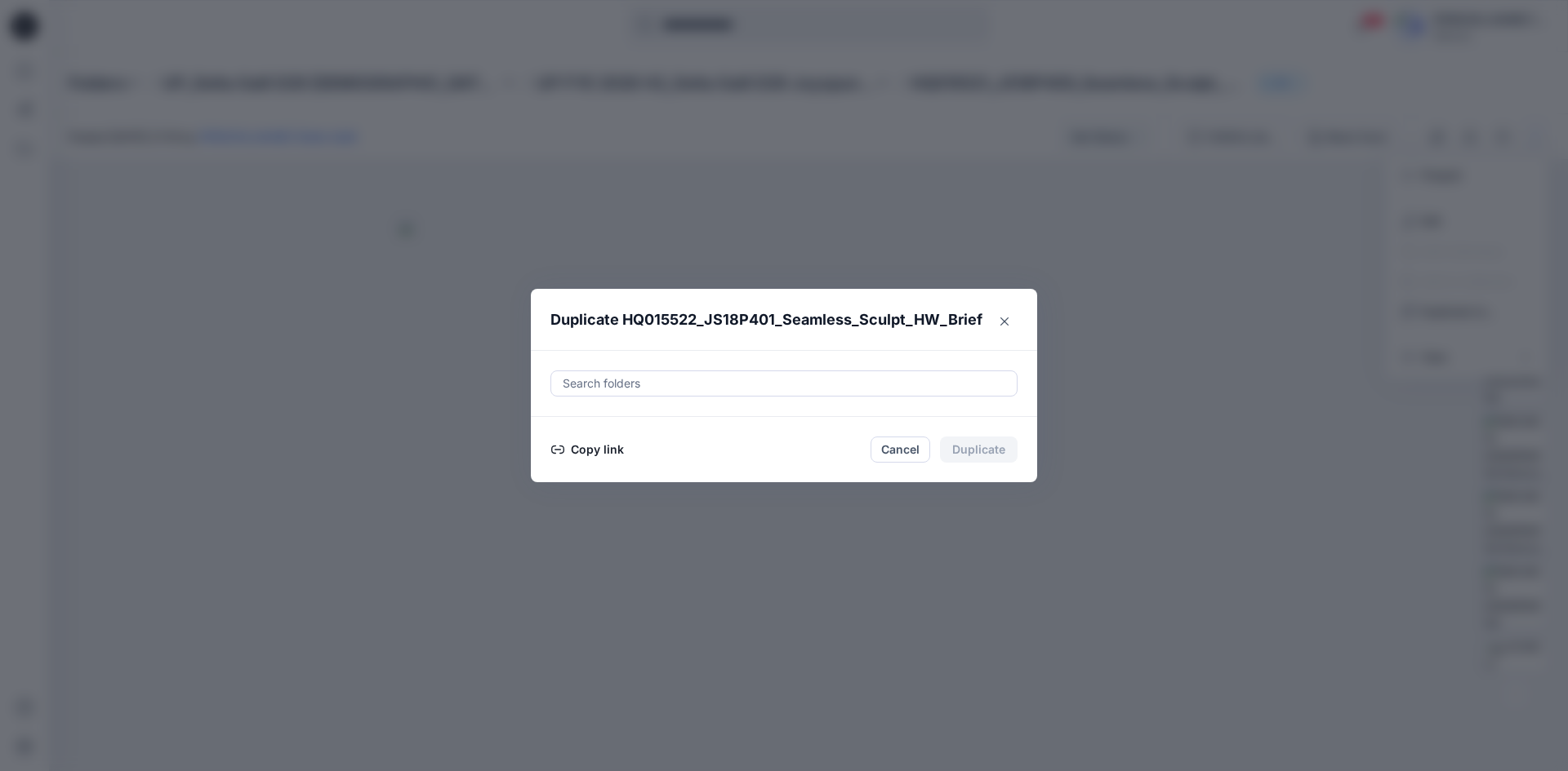
click at [503, 198] on div at bounding box center [784, 383] width 446 height 19
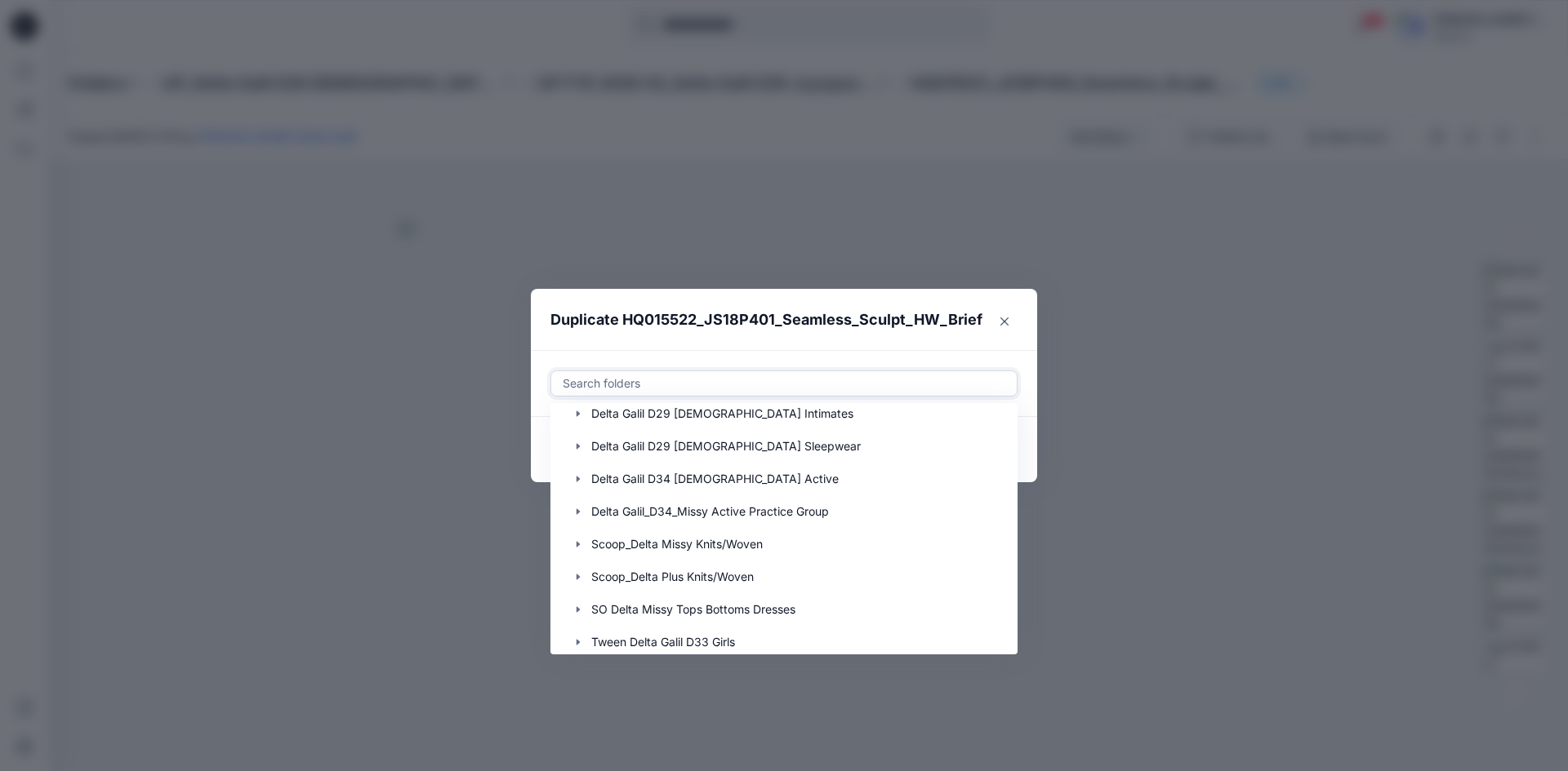
scroll to position [327, 0]
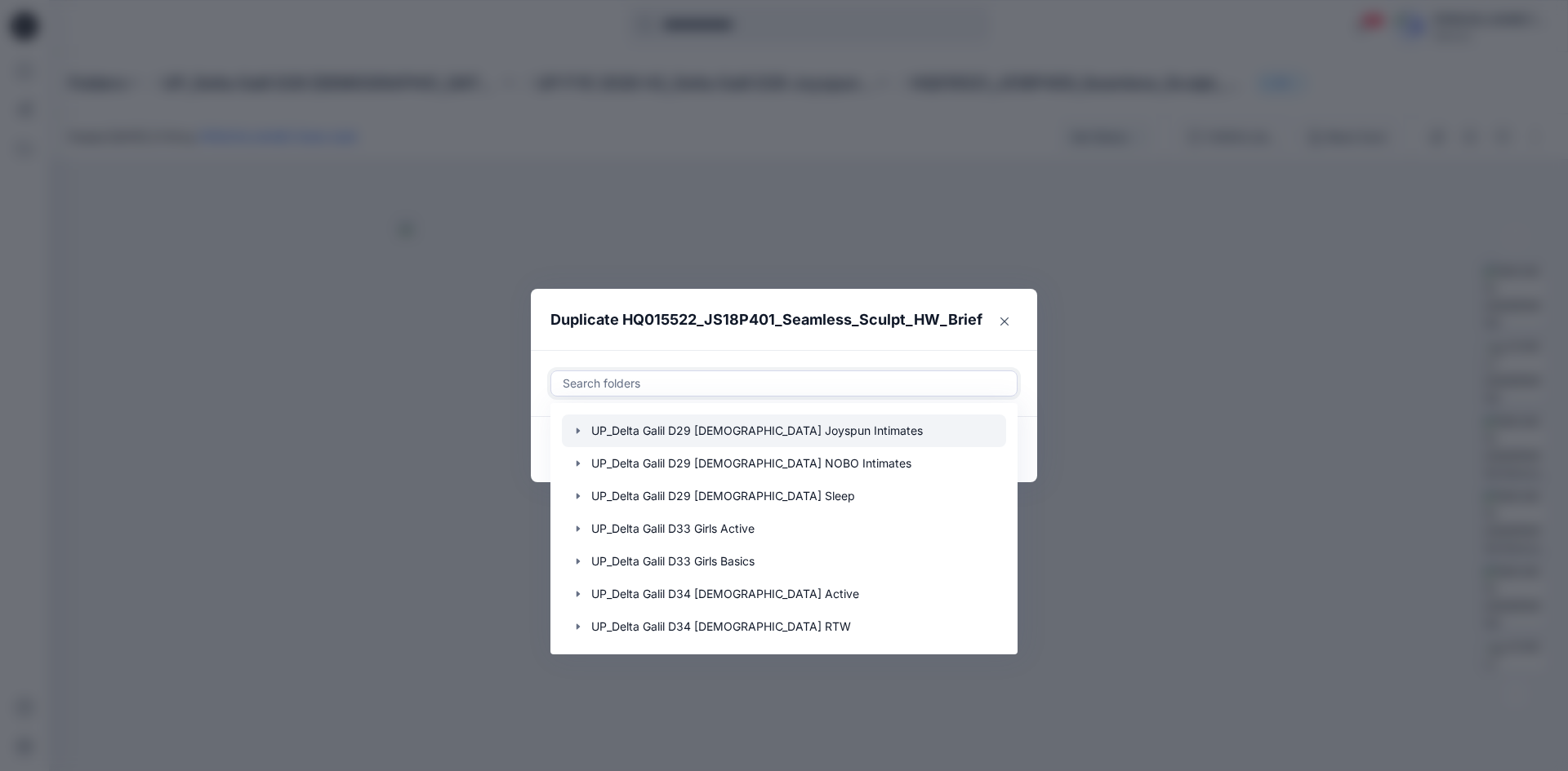
click at [503, 198] on icon "button" at bounding box center [578, 430] width 13 height 13
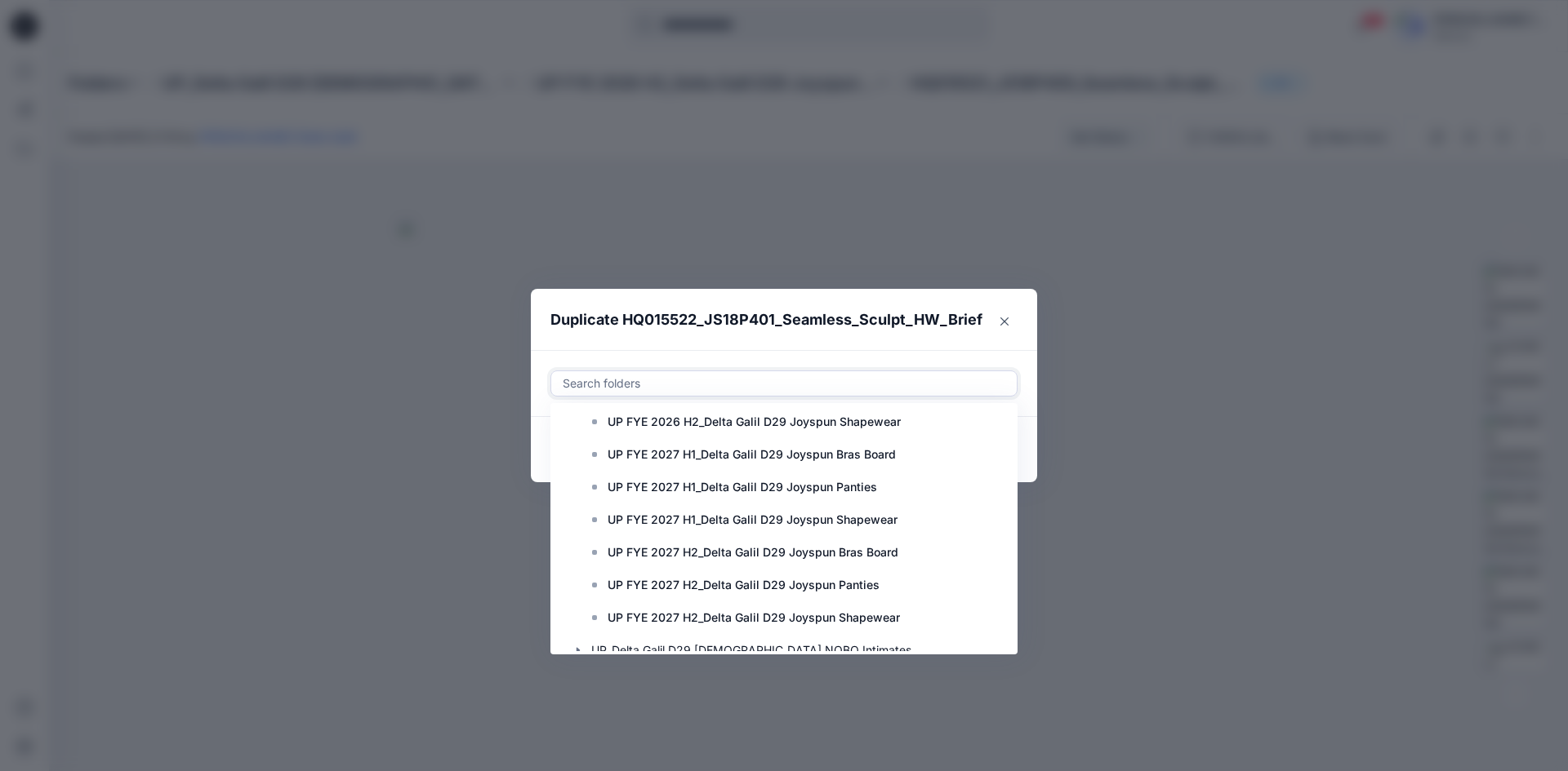
scroll to position [898, 0]
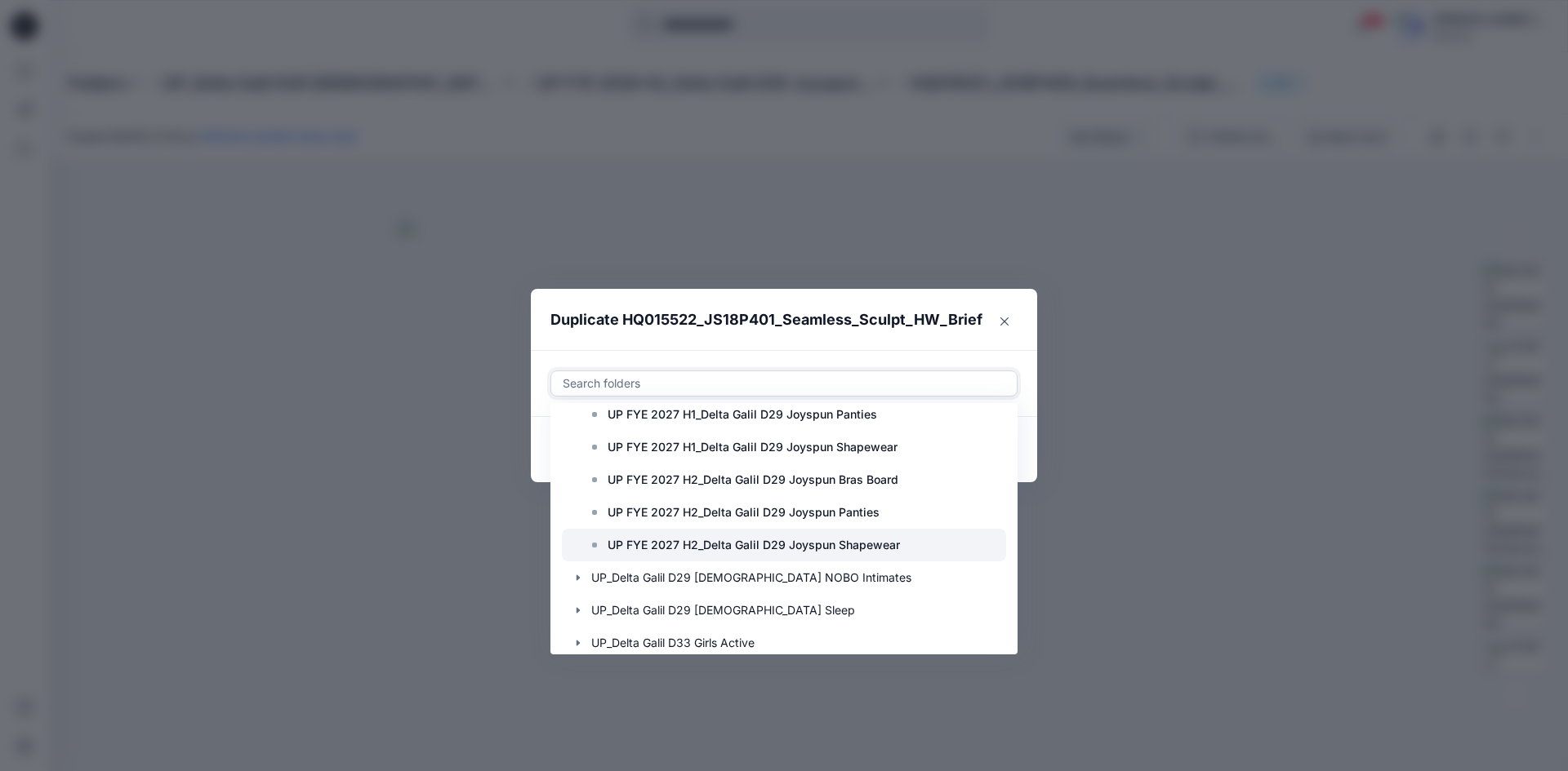
click at [503, 198] on p "UP FYE 2027 H2_Delta Galil D29 Joyspun Shapewear" at bounding box center [754, 545] width 292 height 19
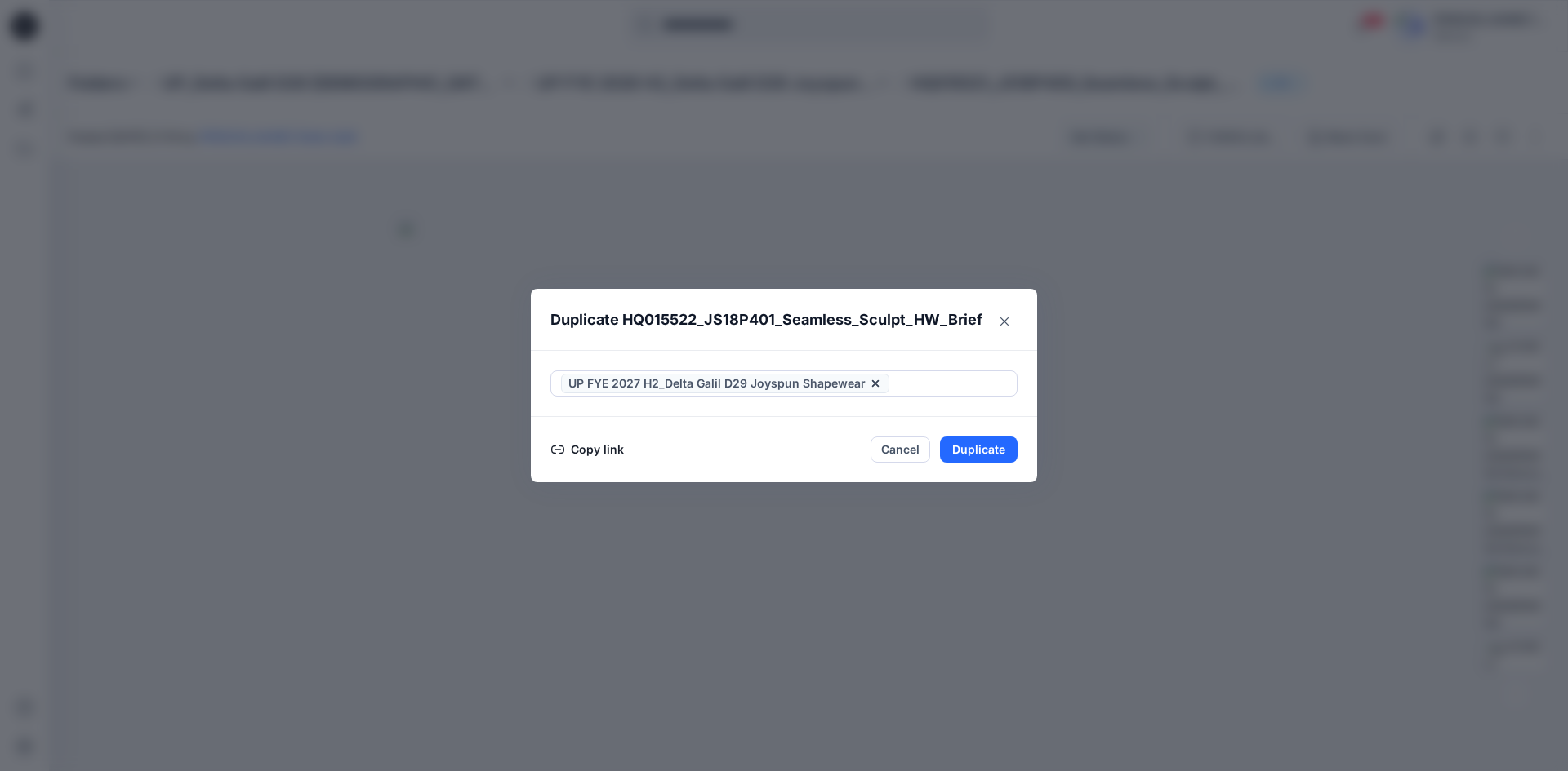
click at [503, 198] on div "UP FYE 2027 H2_Delta Galil D29 Joyspun Shapewear" at bounding box center [784, 383] width 506 height 67
click at [503, 198] on button "Duplicate" at bounding box center [979, 450] width 78 height 26
click at [503, 198] on button "Close" at bounding box center [991, 451] width 53 height 26
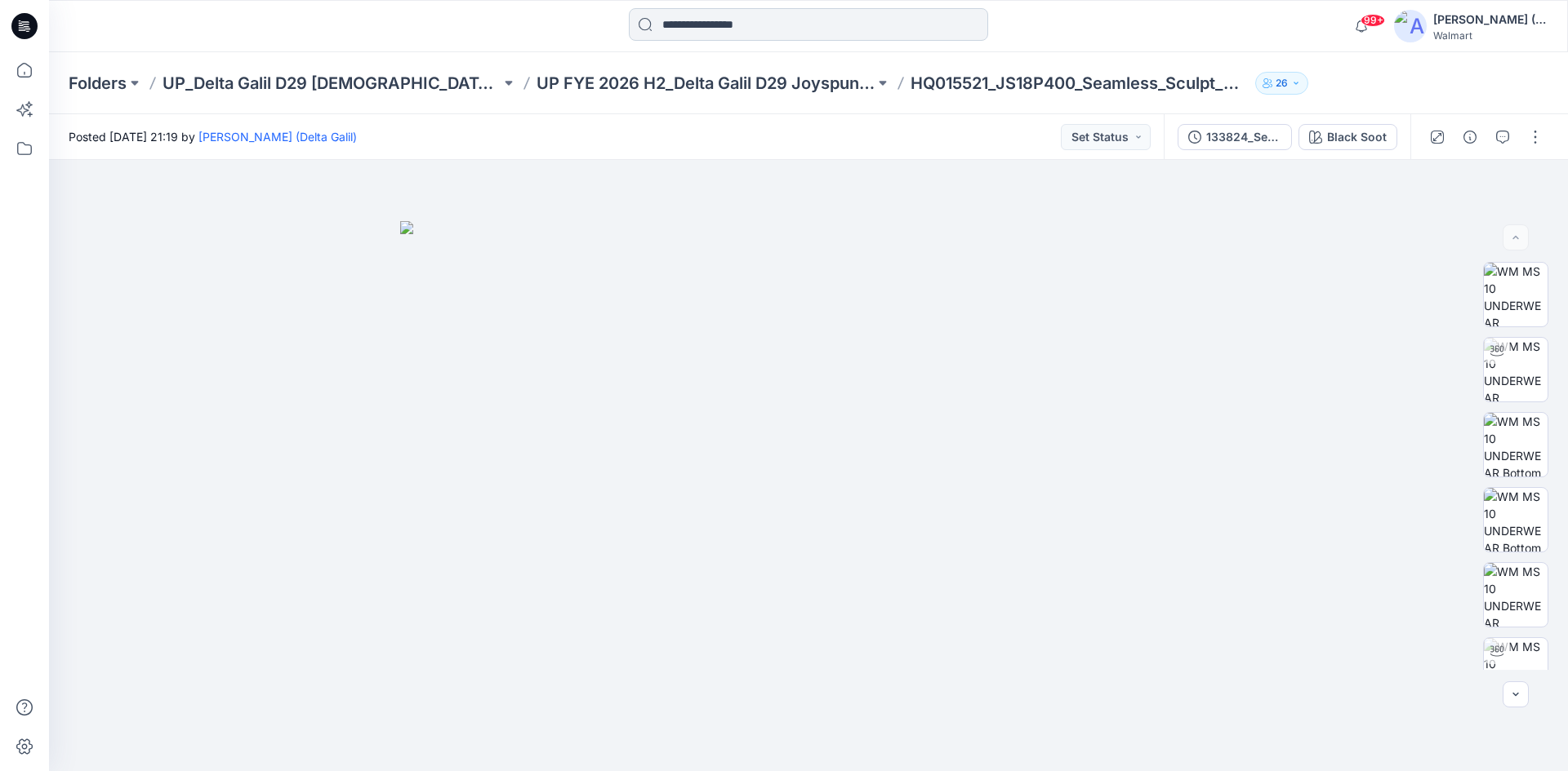
click at [503, 23] on input at bounding box center [808, 24] width 359 height 32
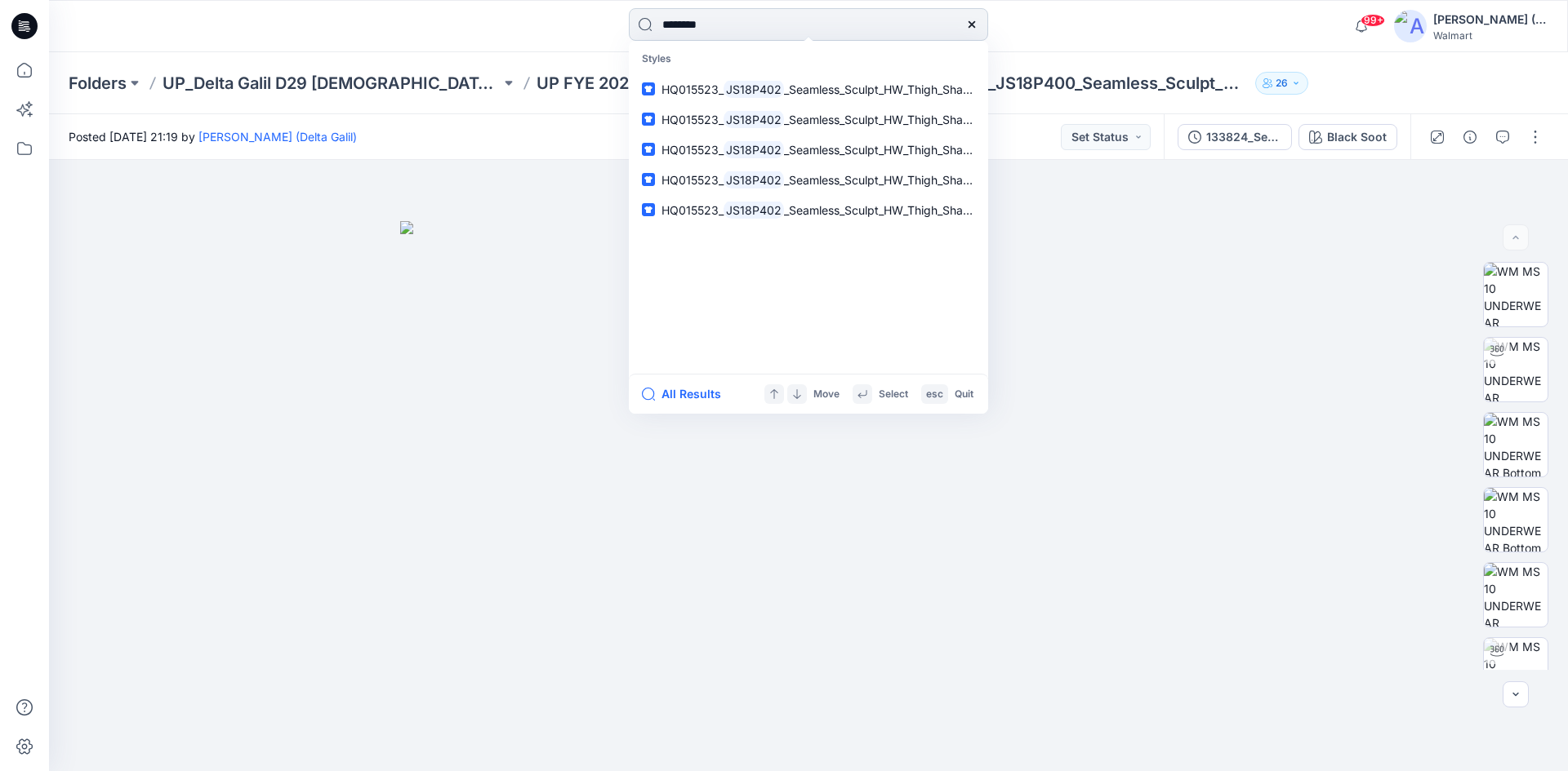
type input "********"
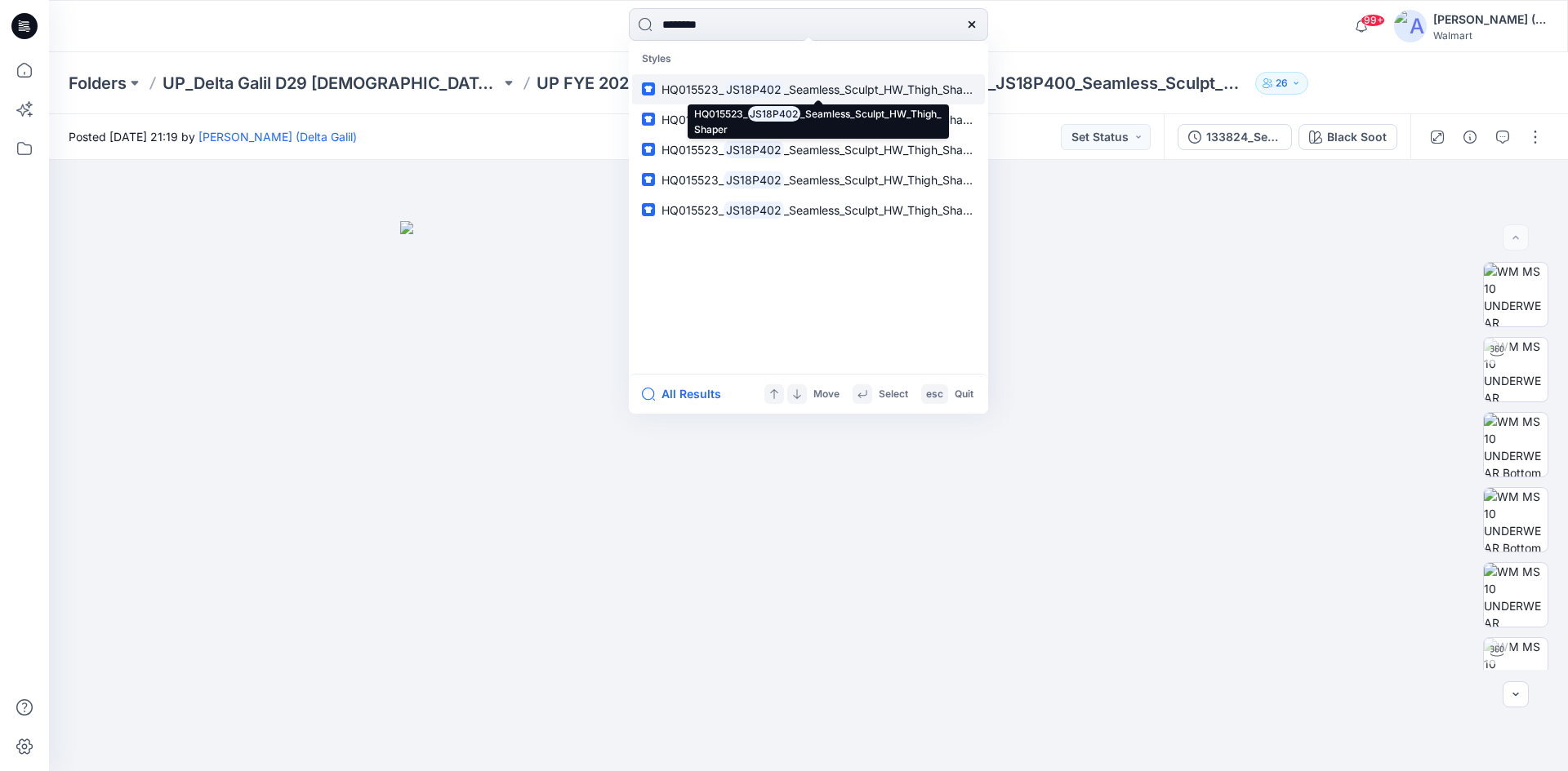
click at [503, 93] on span "_Seamless_Sculpt_HW_Thigh_Shaper" at bounding box center [883, 89] width 197 height 14
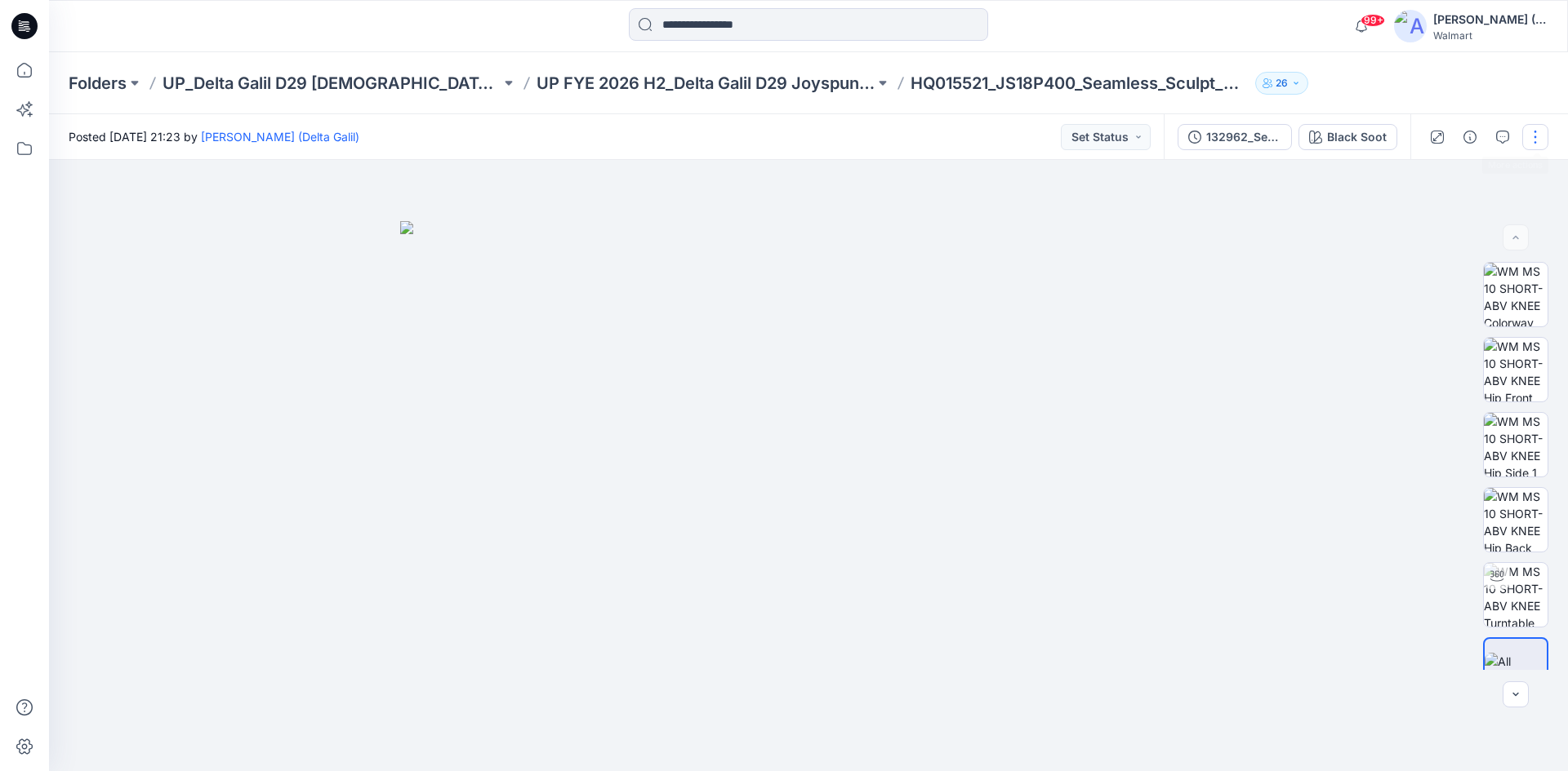
click at [503, 133] on button "button" at bounding box center [1536, 137] width 26 height 26
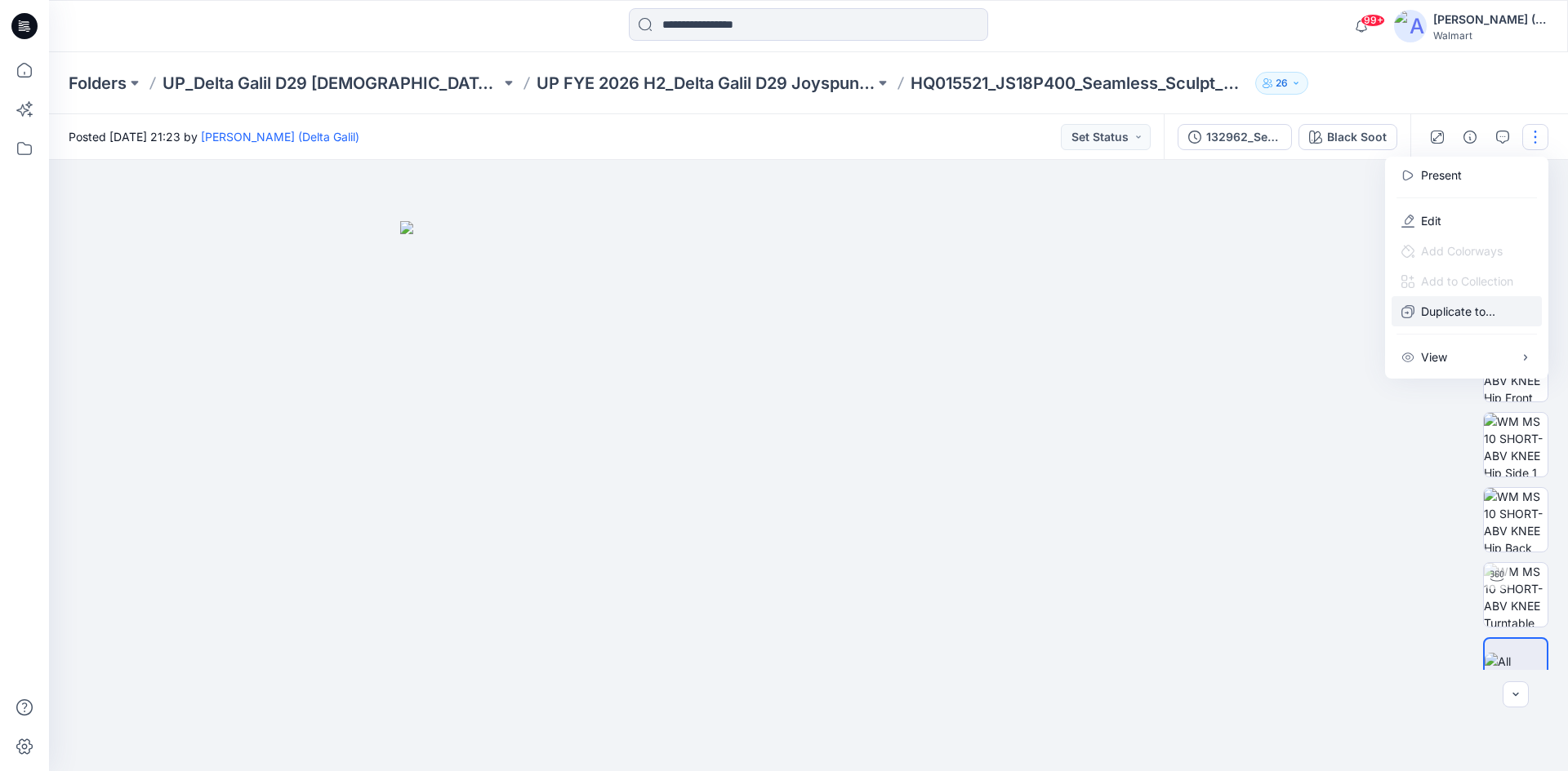
click at [503, 198] on p "Duplicate to..." at bounding box center [1458, 311] width 74 height 17
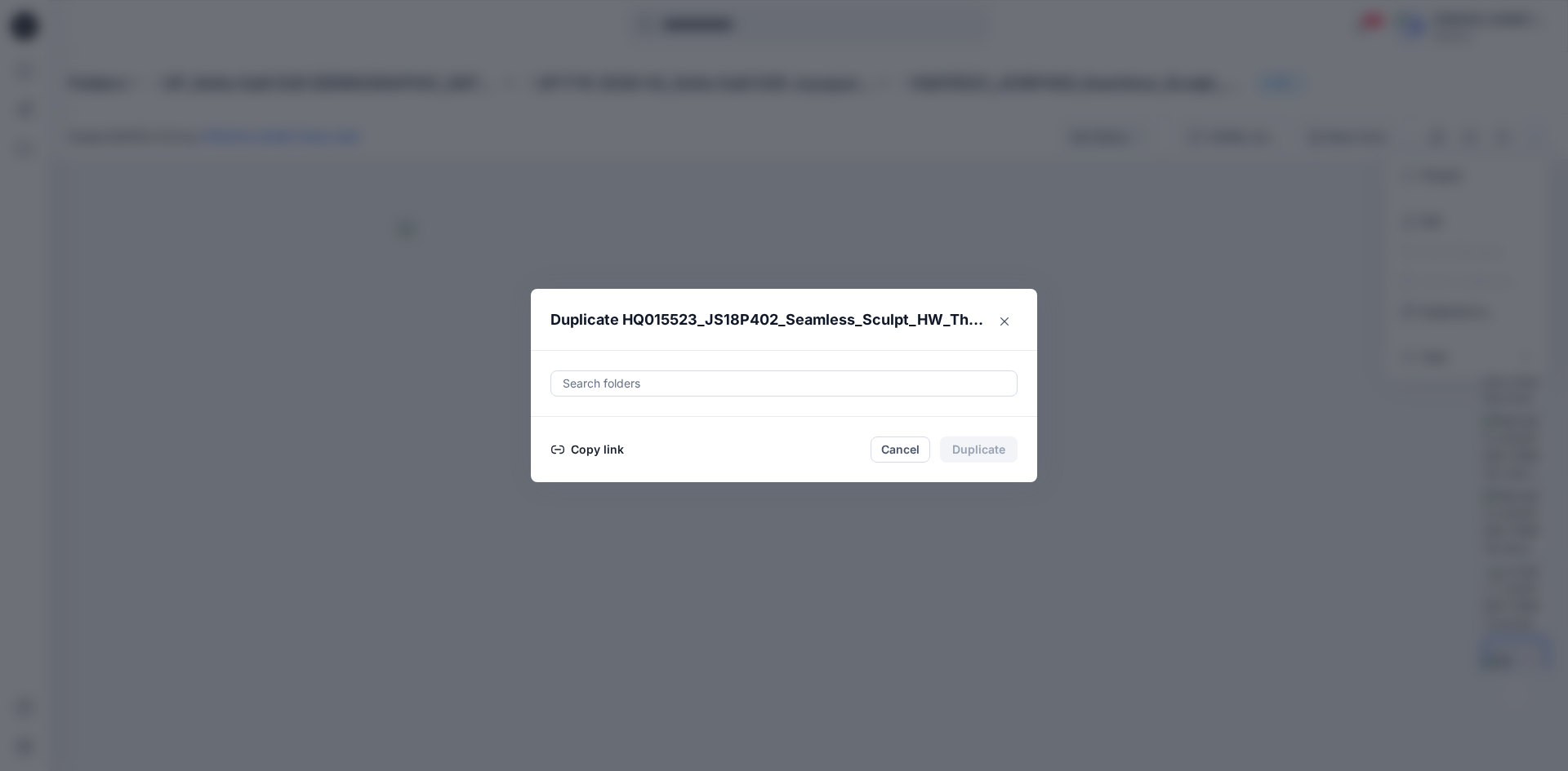
click at [503, 198] on div at bounding box center [784, 383] width 446 height 19
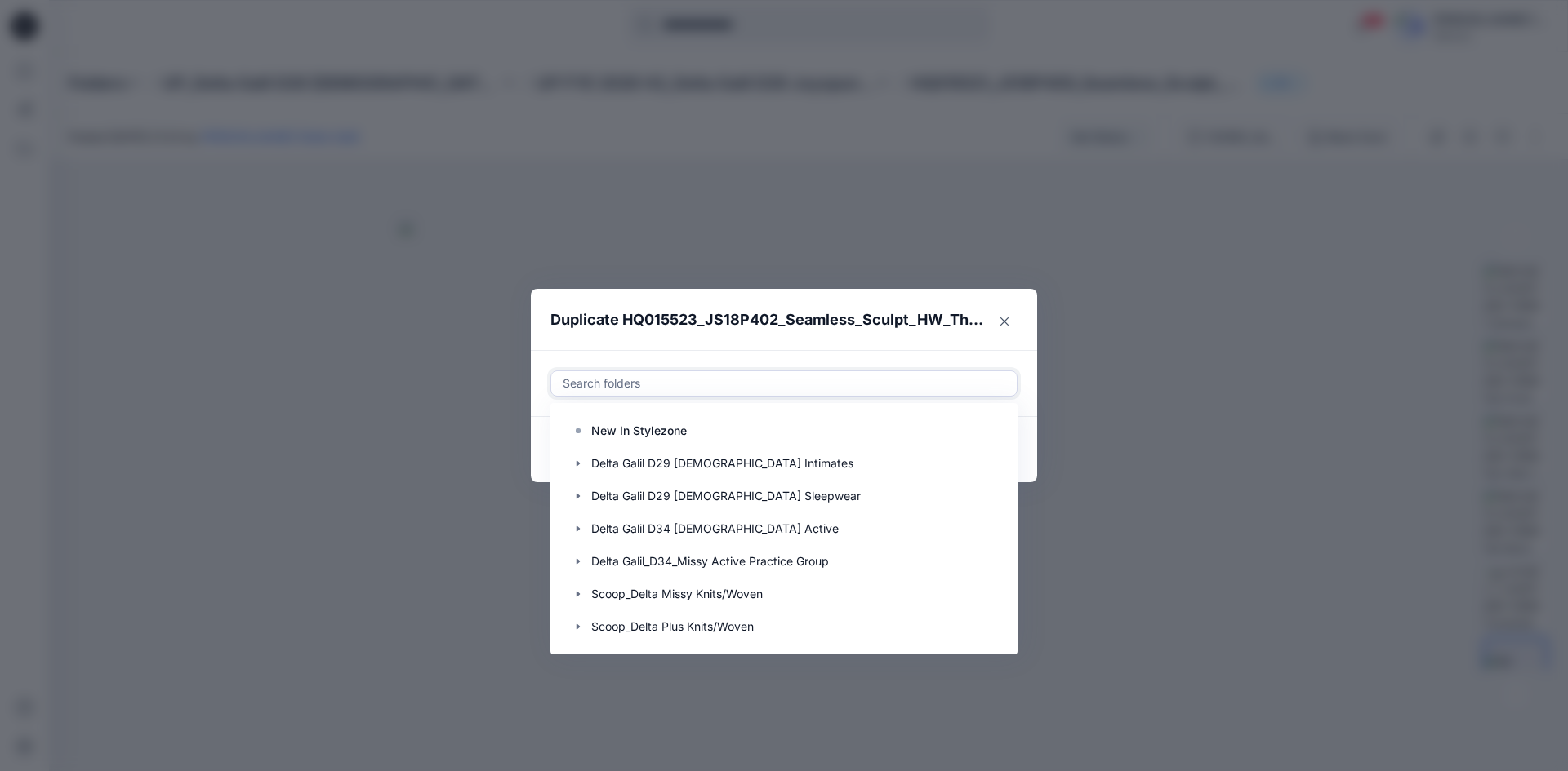
scroll to position [327, 0]
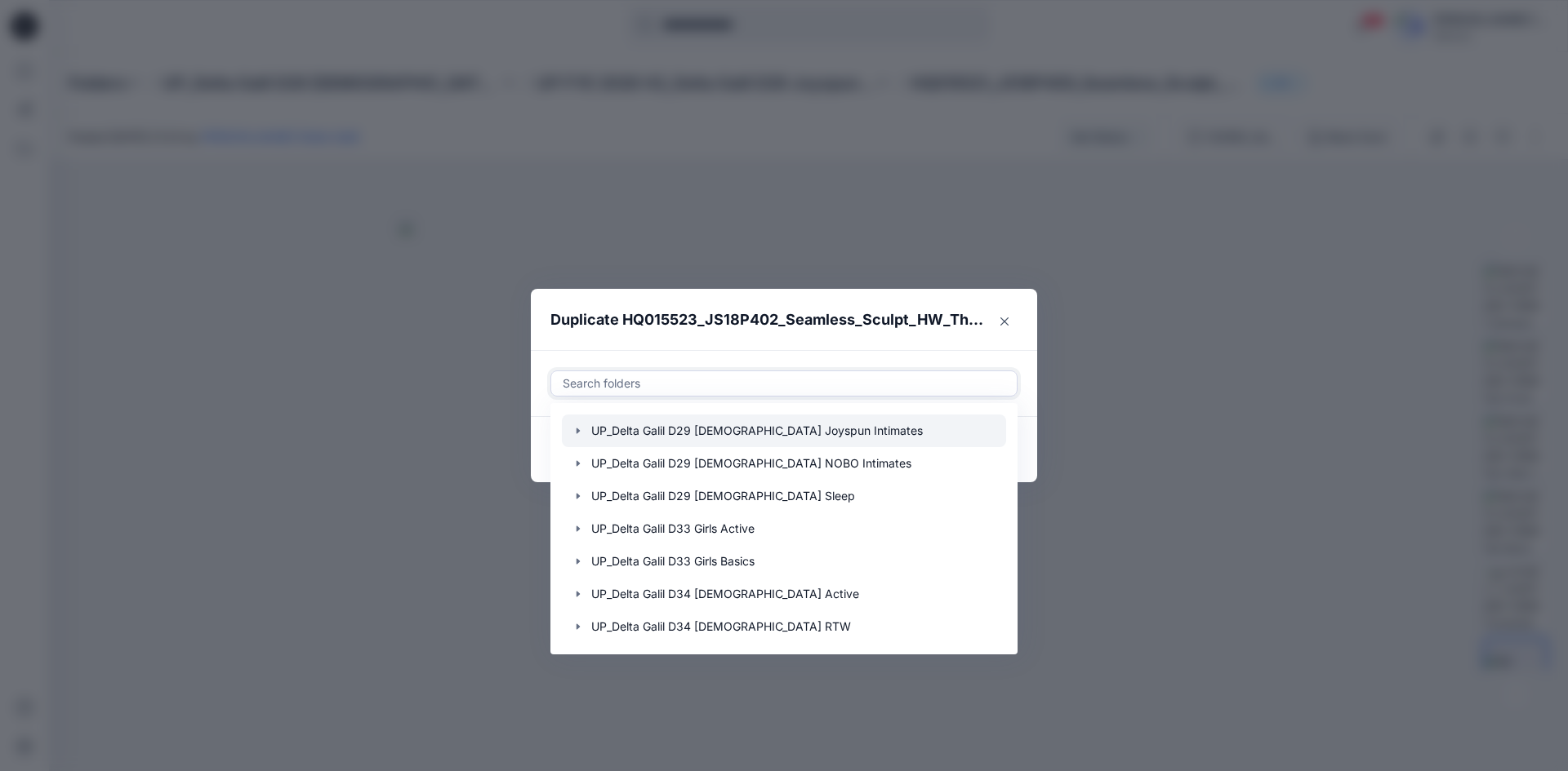
click at [503, 198] on div at bounding box center [784, 430] width 445 height 32
click at [503, 198] on icon "button" at bounding box center [578, 431] width 4 height 6
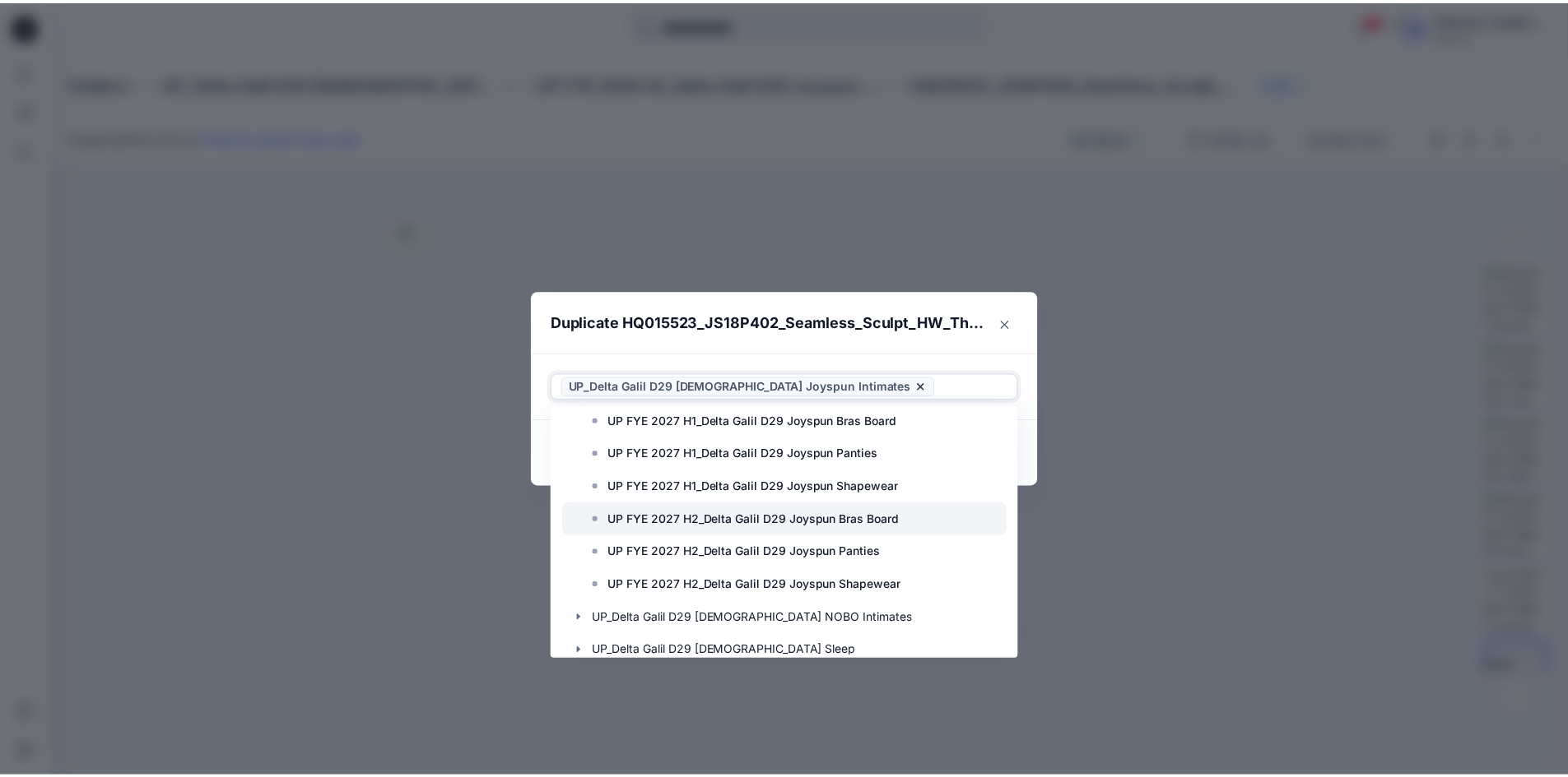
scroll to position [987, 0]
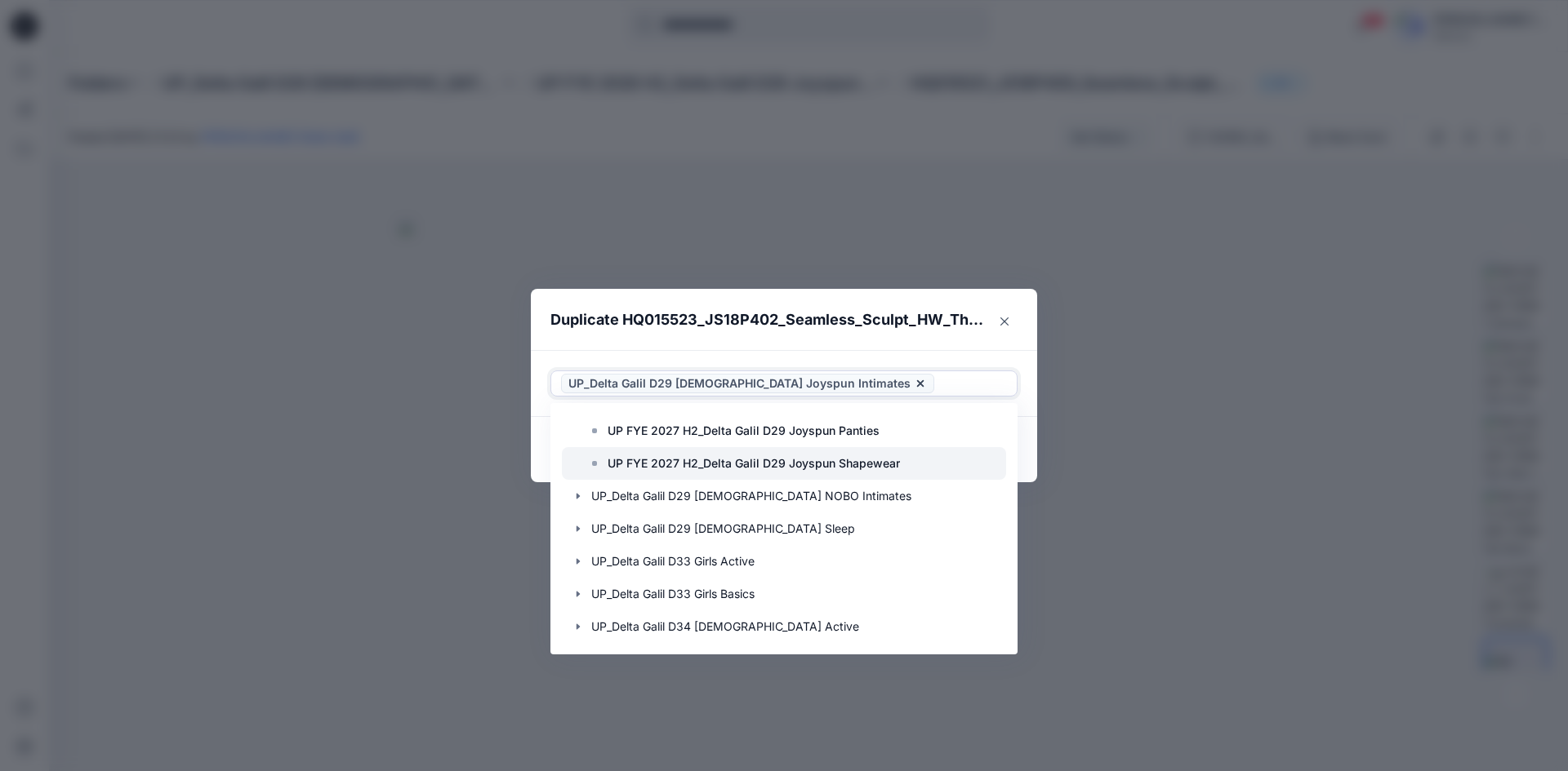
click at [503, 198] on p "UP FYE 2027 H2_Delta Galil D29 Joyspun Shapewear" at bounding box center [754, 463] width 292 height 19
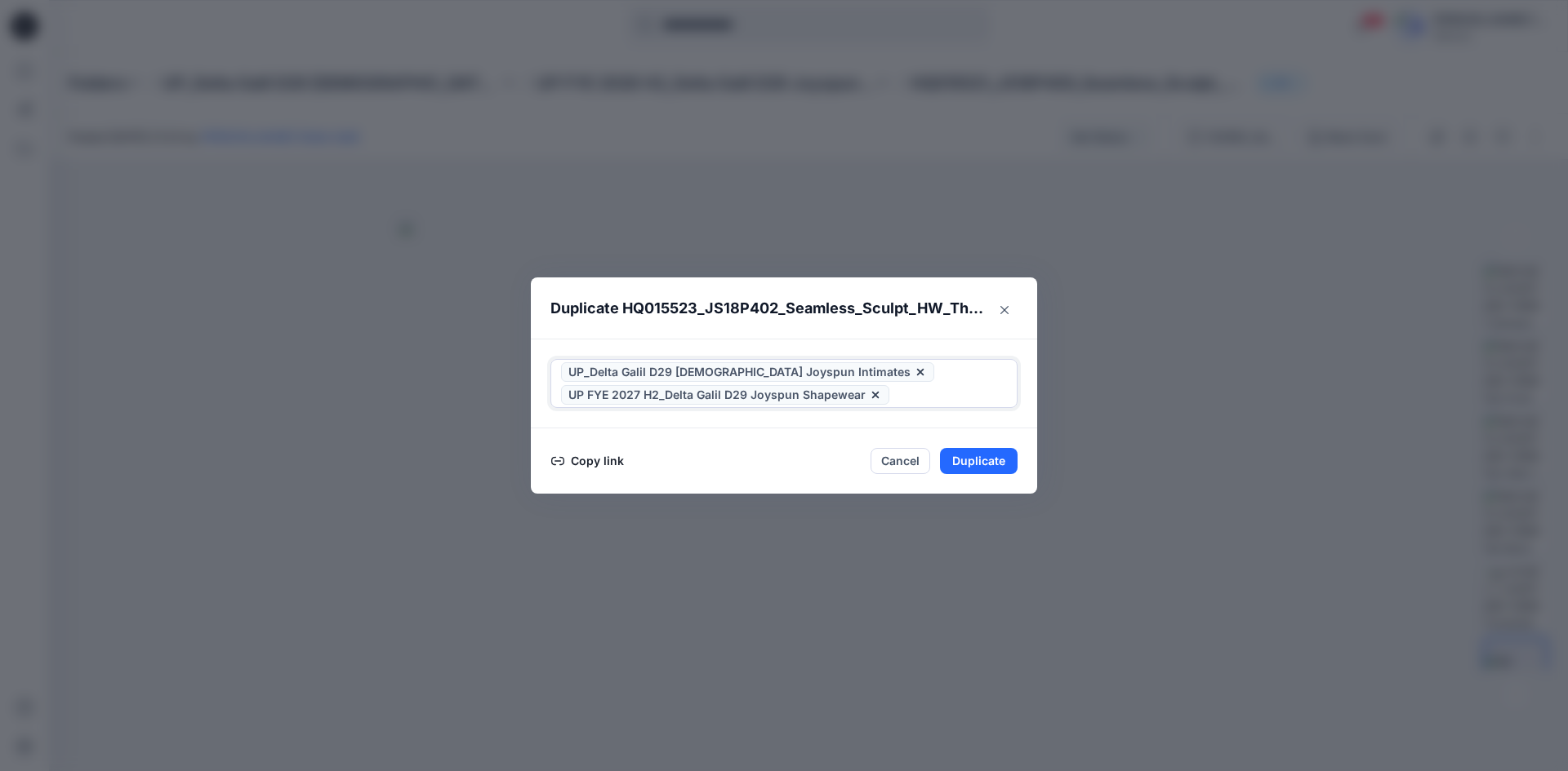
click at [503, 198] on icon at bounding box center [920, 372] width 13 height 13
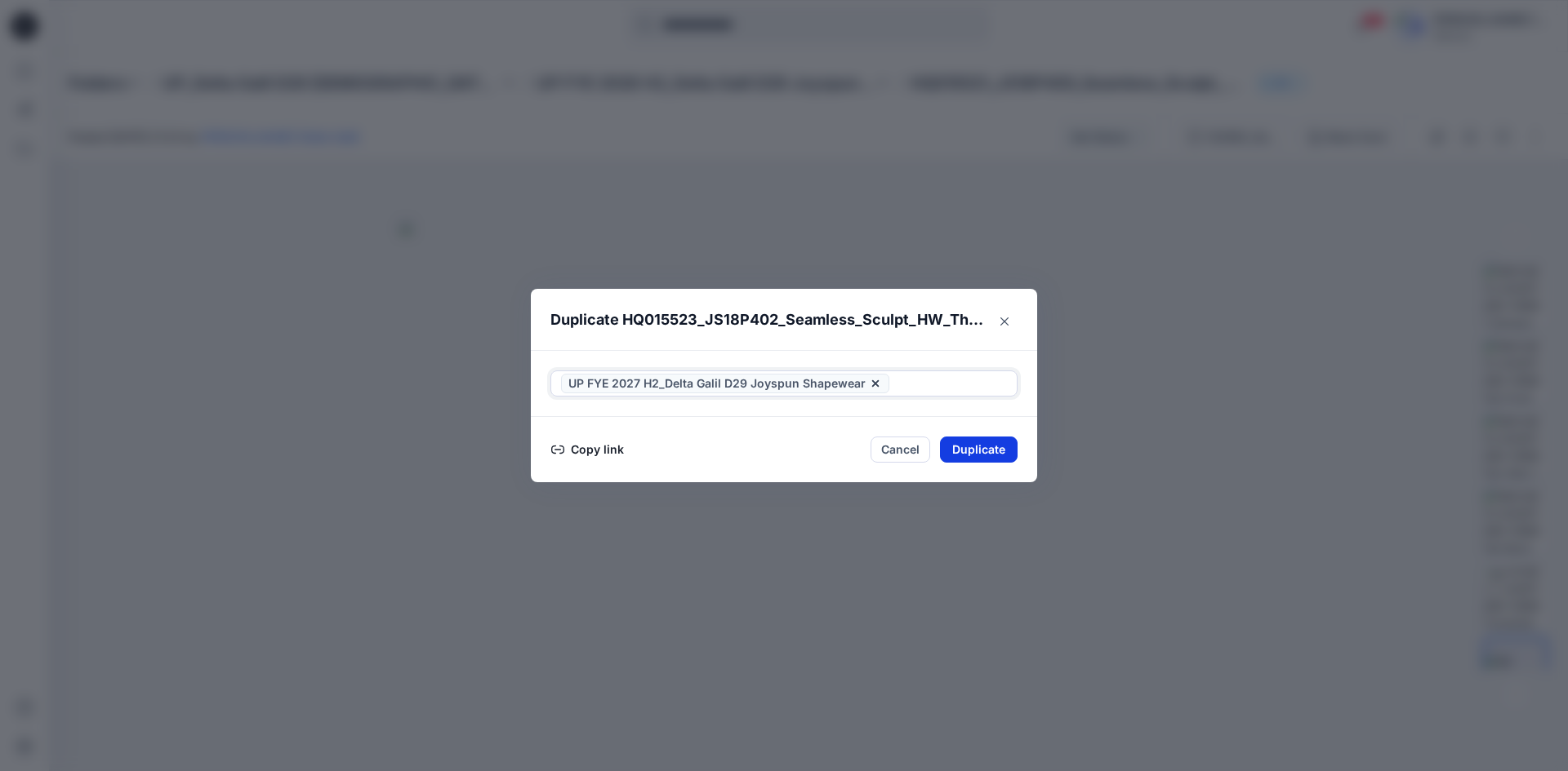
click at [503, 198] on button "Duplicate" at bounding box center [979, 450] width 78 height 26
click at [503, 198] on button "Close" at bounding box center [991, 451] width 53 height 26
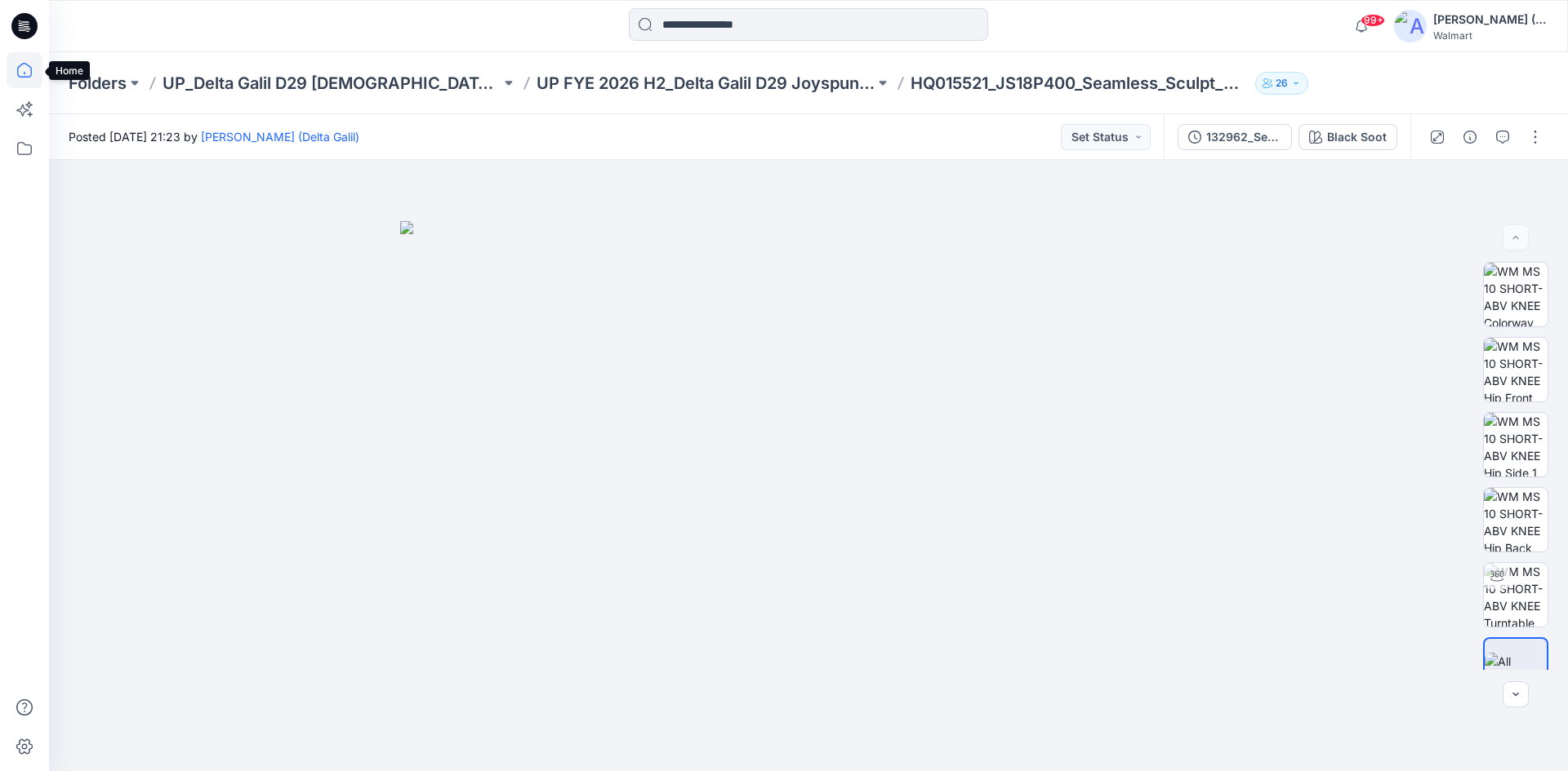
click at [22, 69] on icon at bounding box center [24, 70] width 36 height 36
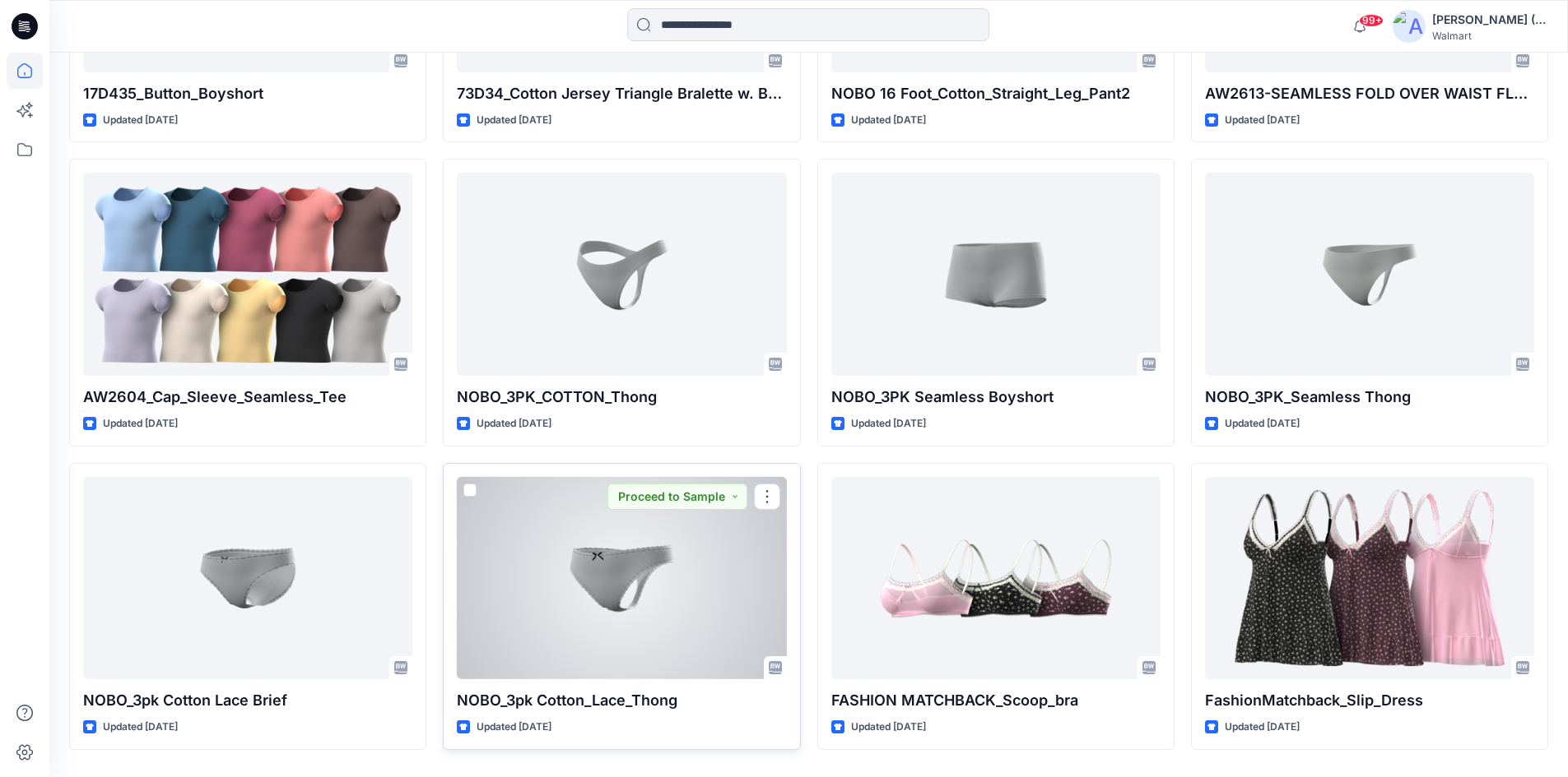
scroll to position [8007, 0]
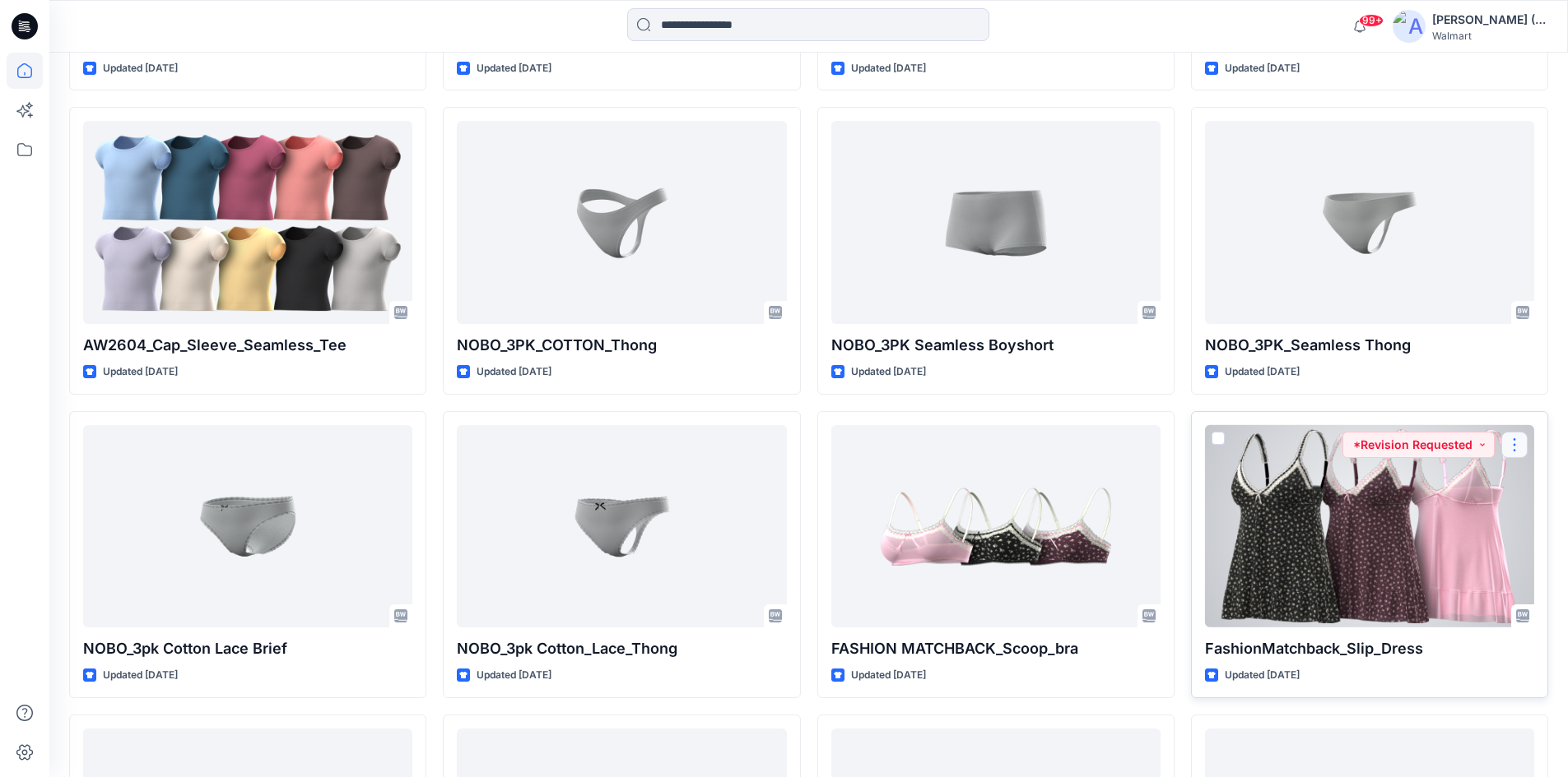
click at [507, 199] on button "button" at bounding box center [1515, 445] width 26 height 26
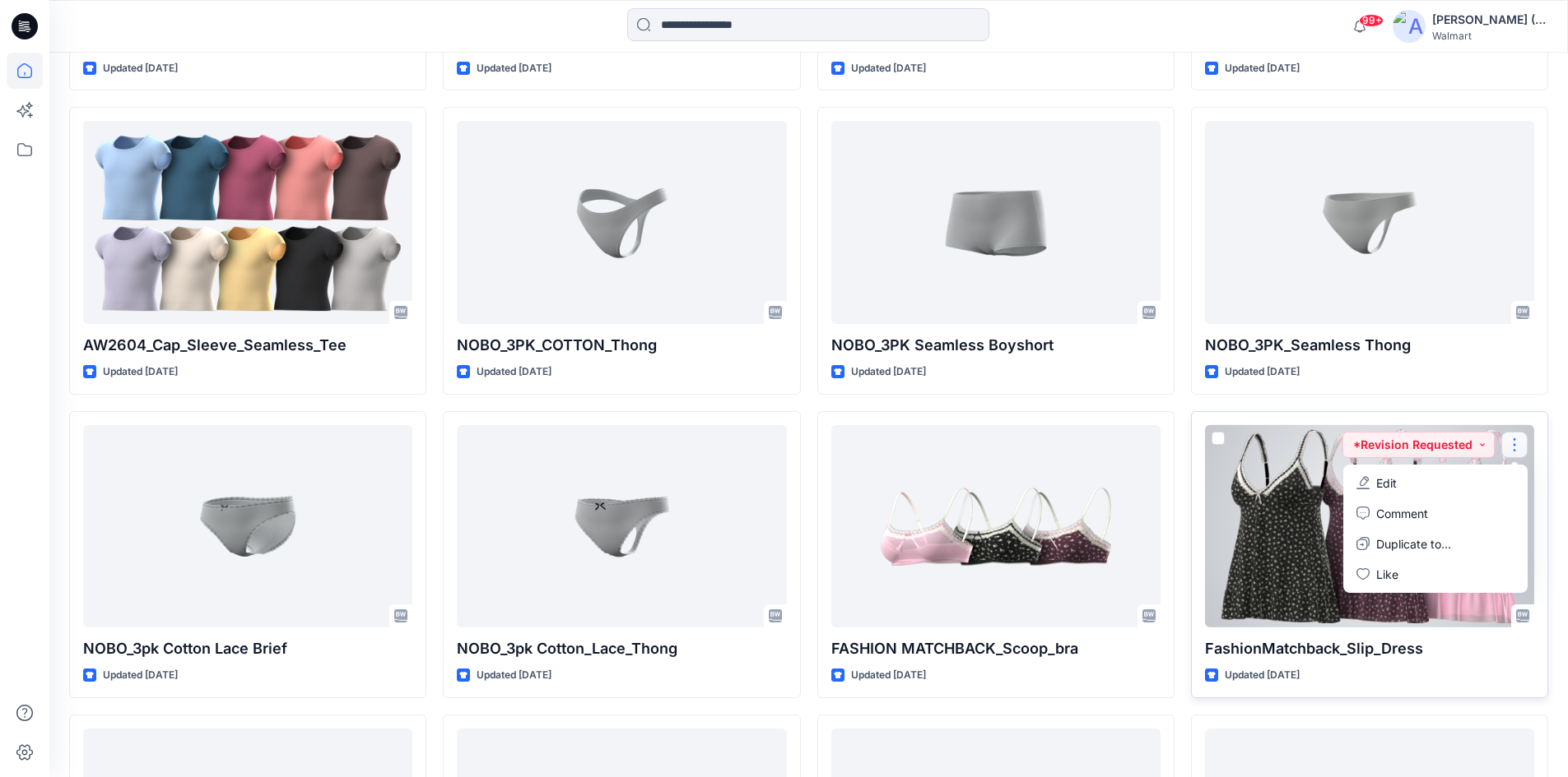
click at [507, 199] on button "Edit" at bounding box center [1435, 483] width 178 height 31
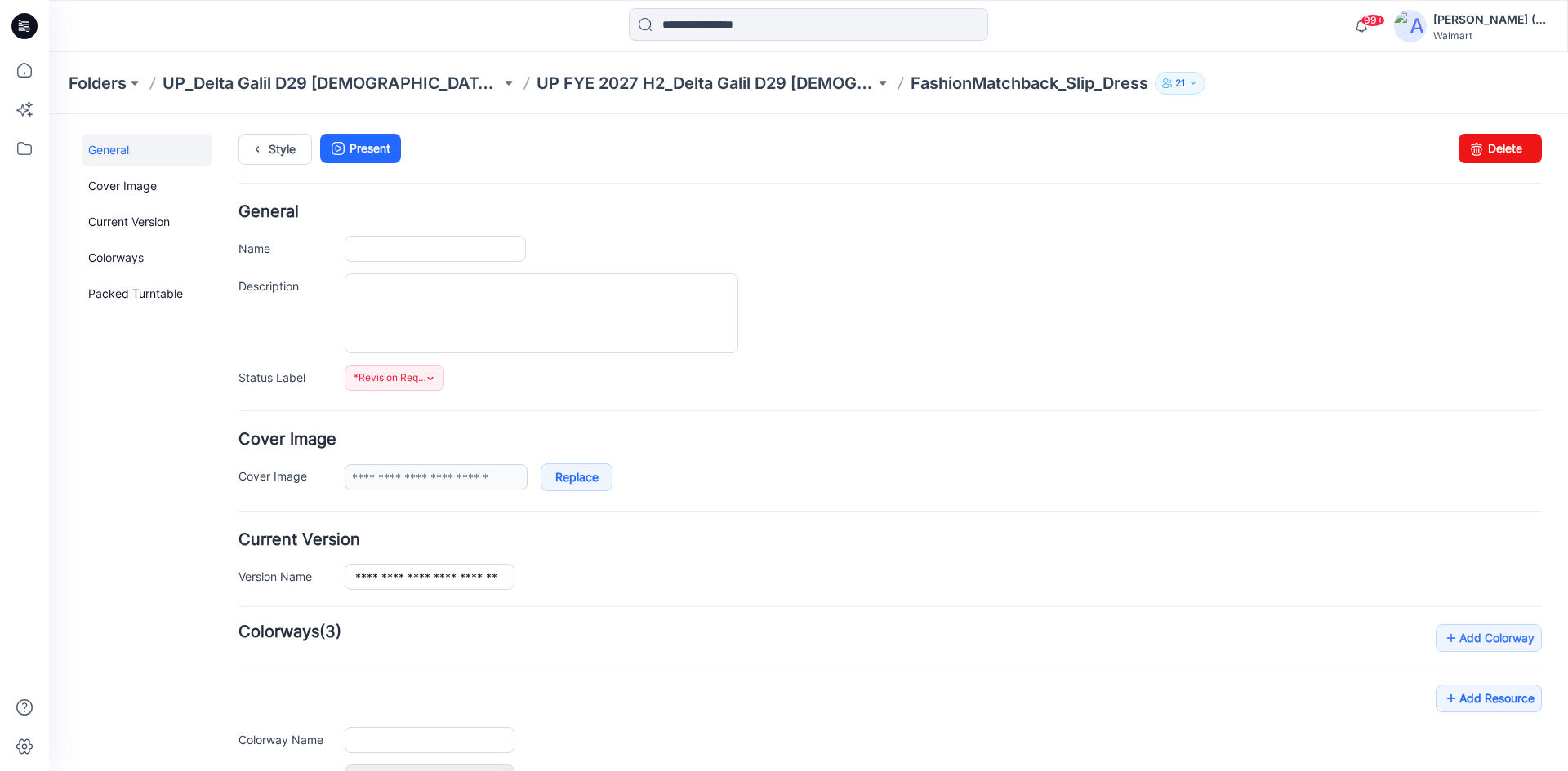
type input "**********"
type input "******"
type input "**********"
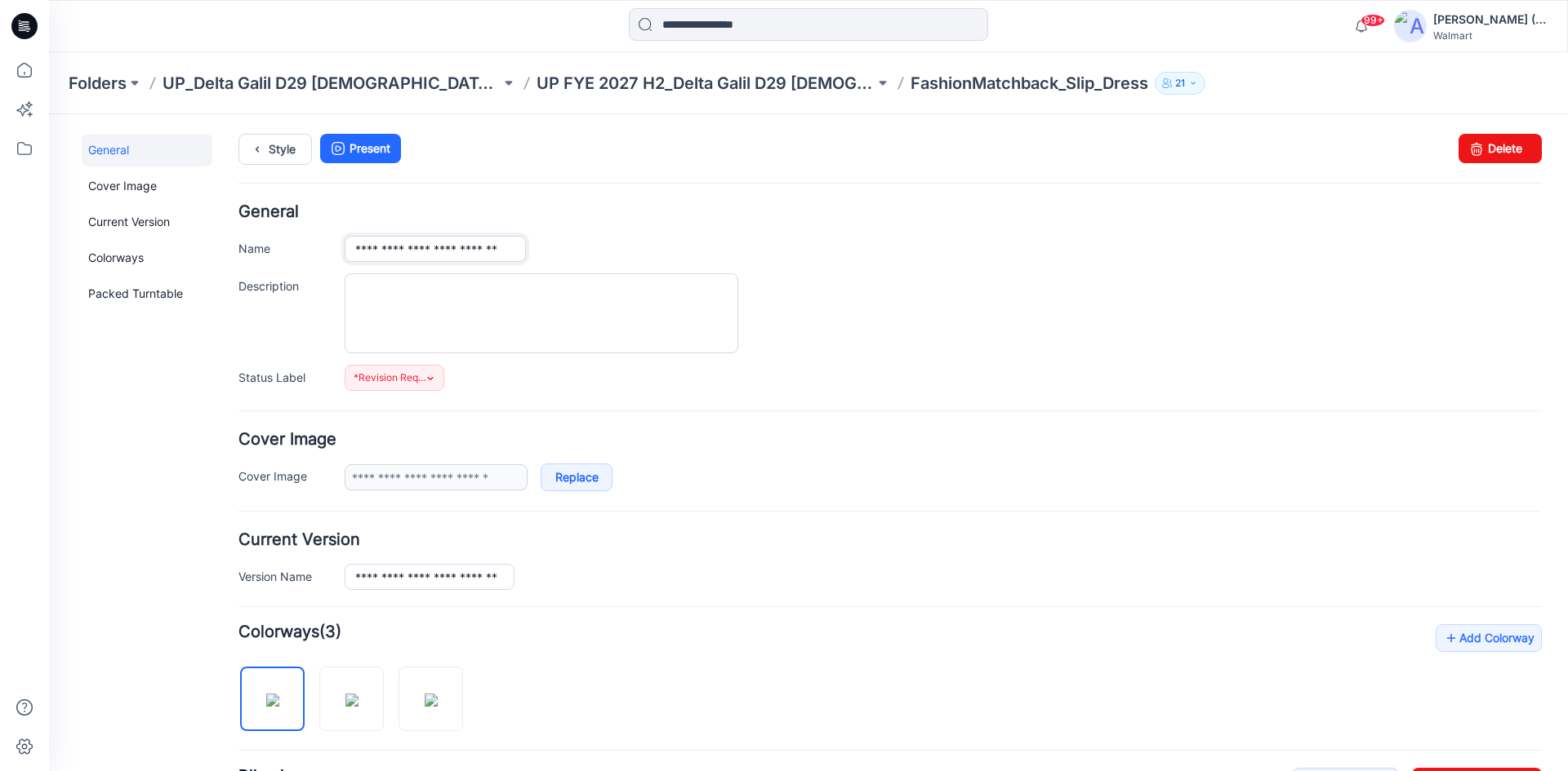
click at [353, 198] on input "**********" at bounding box center [434, 249] width 181 height 26
click at [351, 198] on input "**********" at bounding box center [434, 249] width 181 height 26
click at [459, 198] on input "**********" at bounding box center [434, 249] width 181 height 26
click at [503, 198] on div "**********" at bounding box center [943, 249] width 1198 height 26
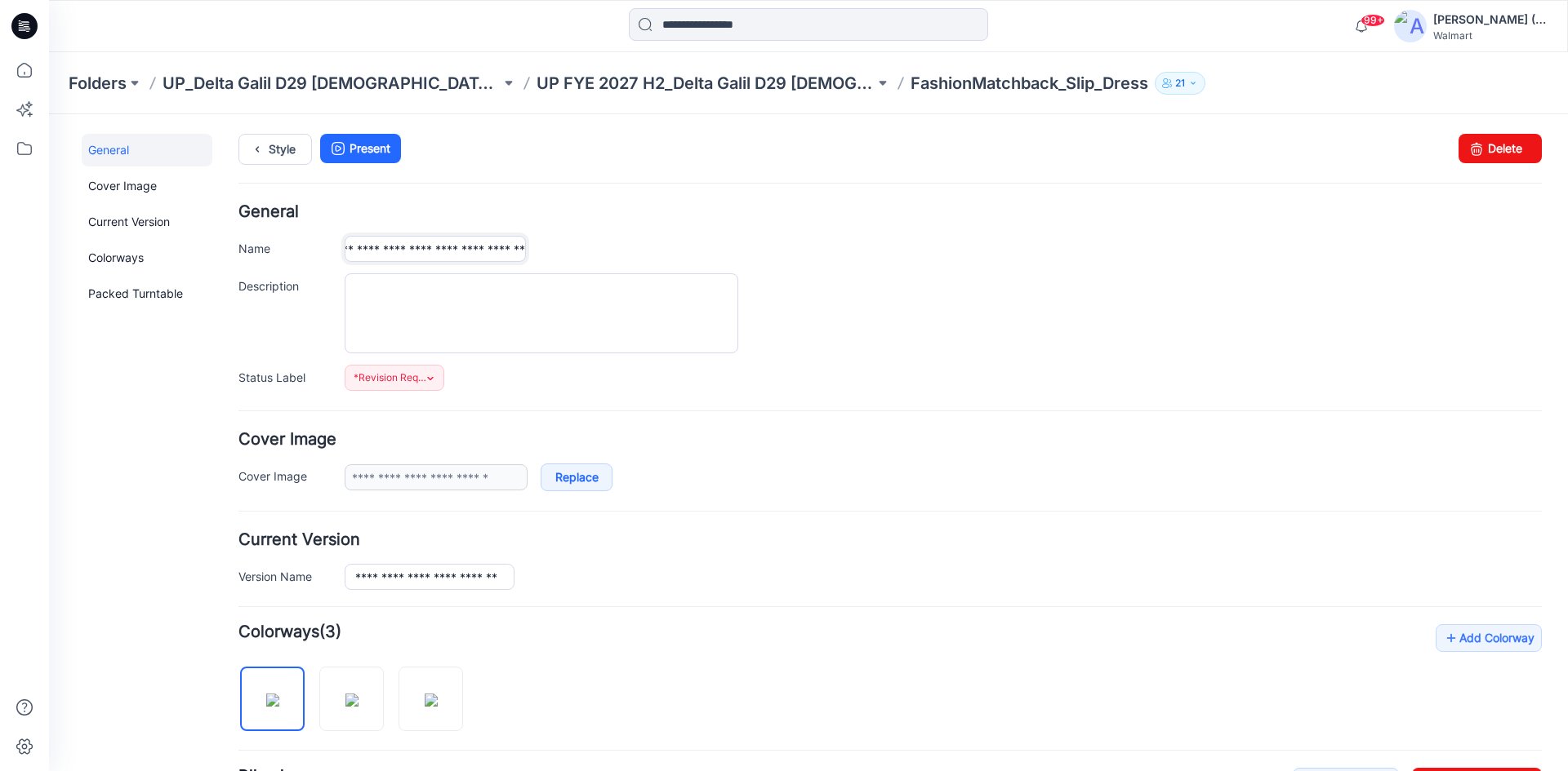
click at [406, 198] on input "**********" at bounding box center [434, 249] width 181 height 26
drag, startPoint x: 478, startPoint y: 244, endPoint x: 562, endPoint y: 253, distance: 84.5
click at [503, 198] on div "**********" at bounding box center [943, 249] width 1198 height 26
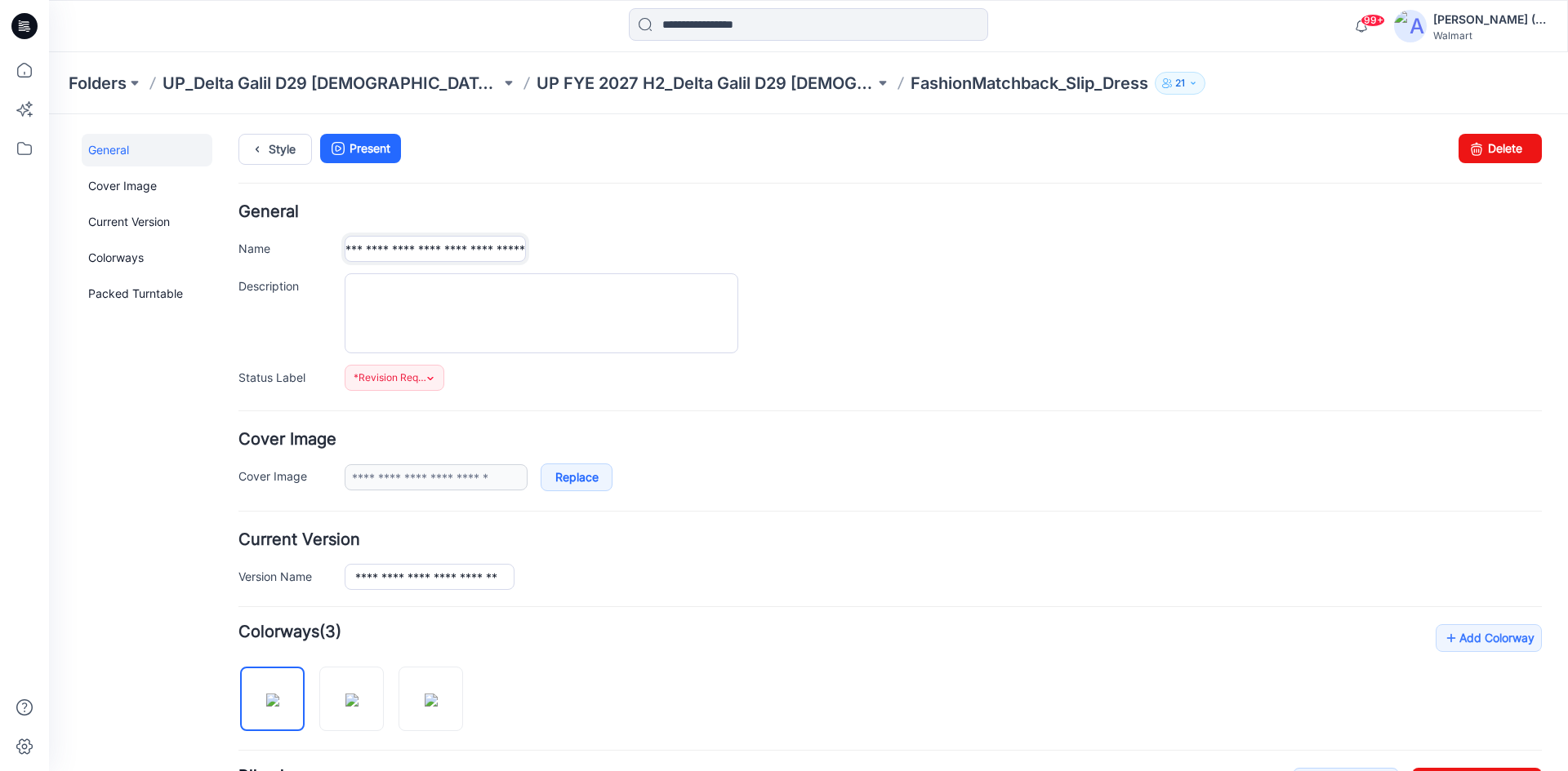
type input "**********"
click at [503, 198] on div "**********" at bounding box center [943, 249] width 1198 height 26
click at [291, 152] on link "Style" at bounding box center [275, 148] width 73 height 31
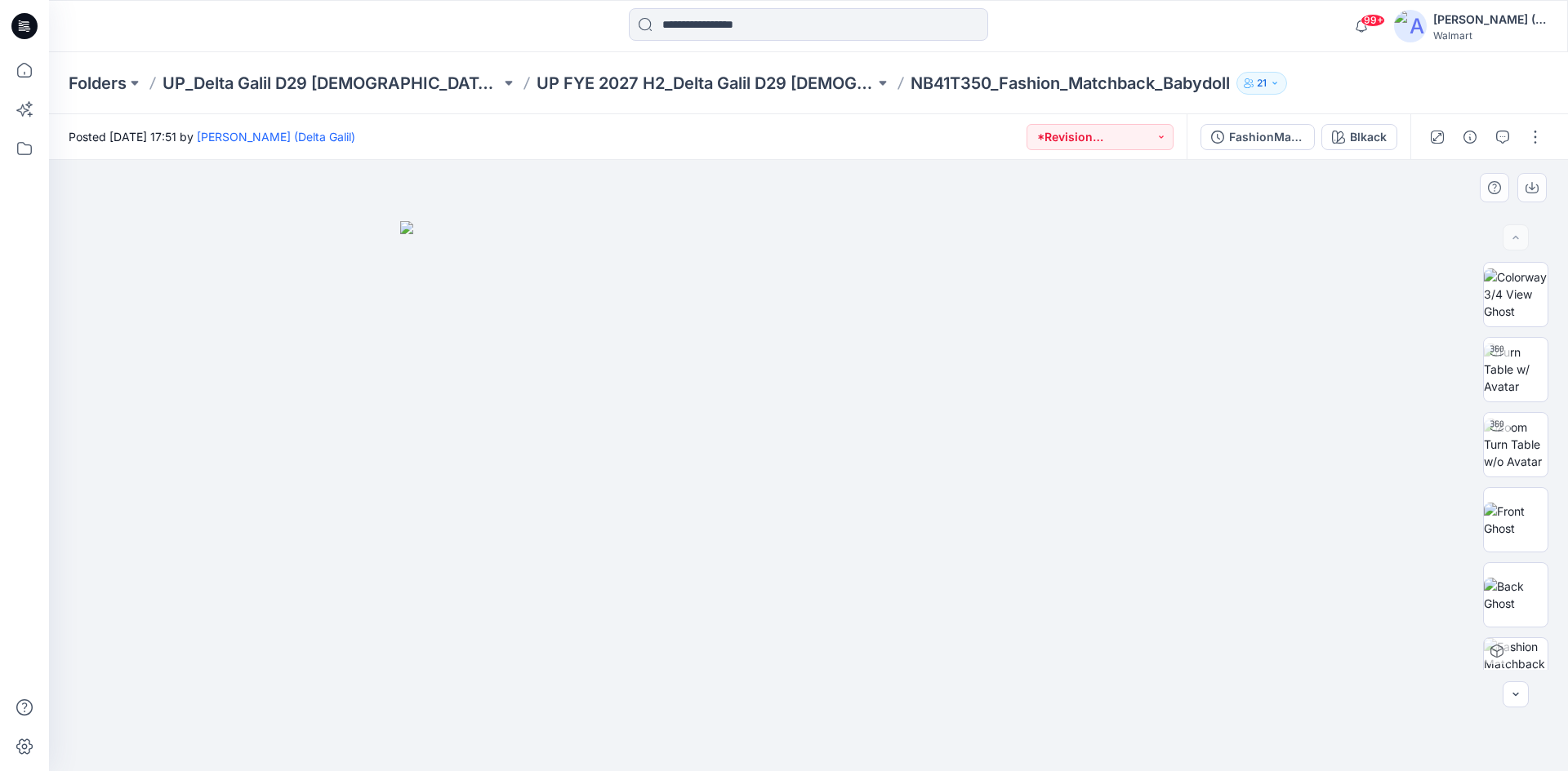
click at [1281, 304] on div at bounding box center [809, 465] width 1519 height 611
click at [111, 91] on p "Folders" at bounding box center [97, 83] width 58 height 23
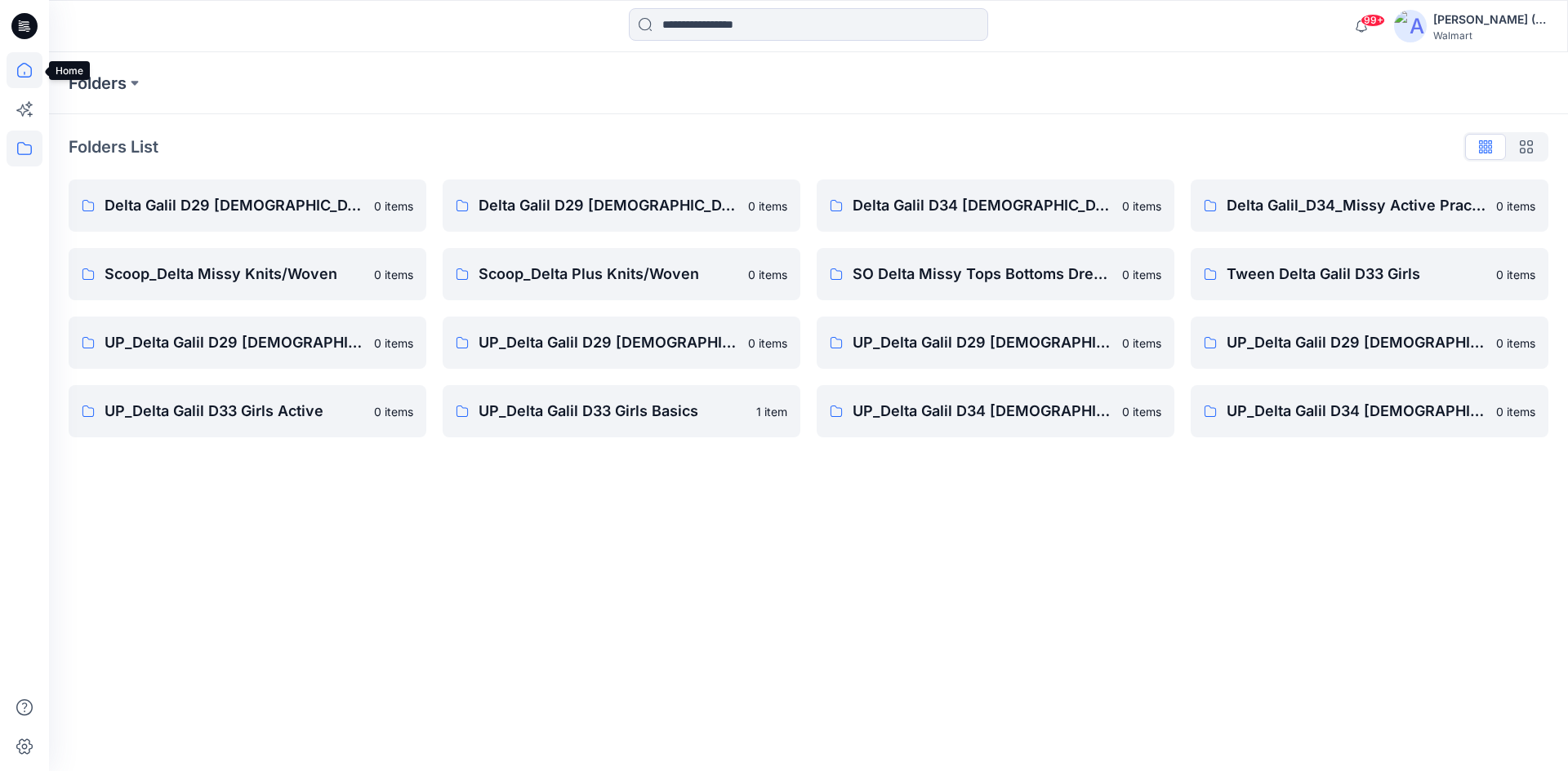
click at [19, 72] on icon at bounding box center [24, 70] width 36 height 36
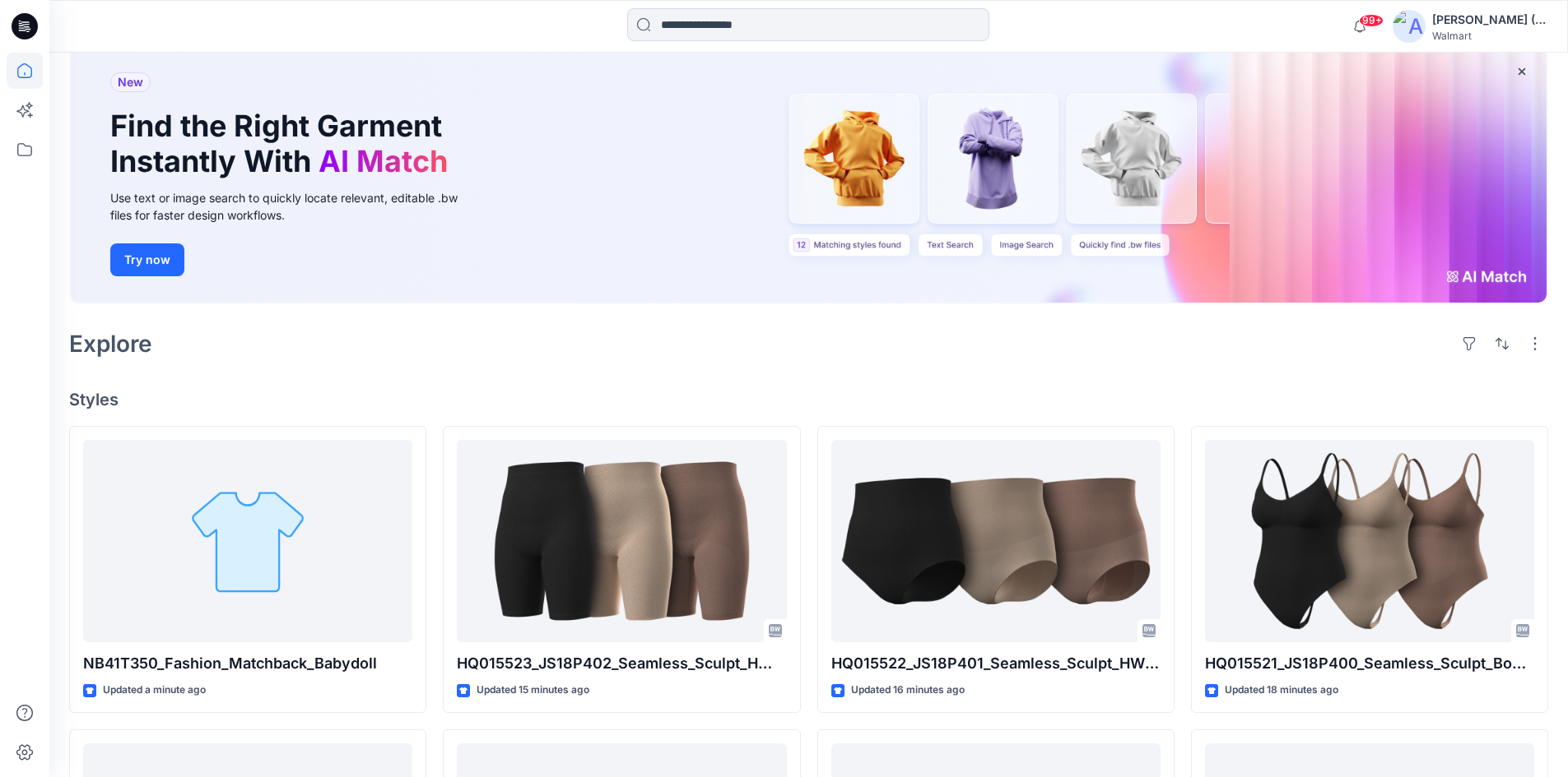
scroll to position [247, 0]
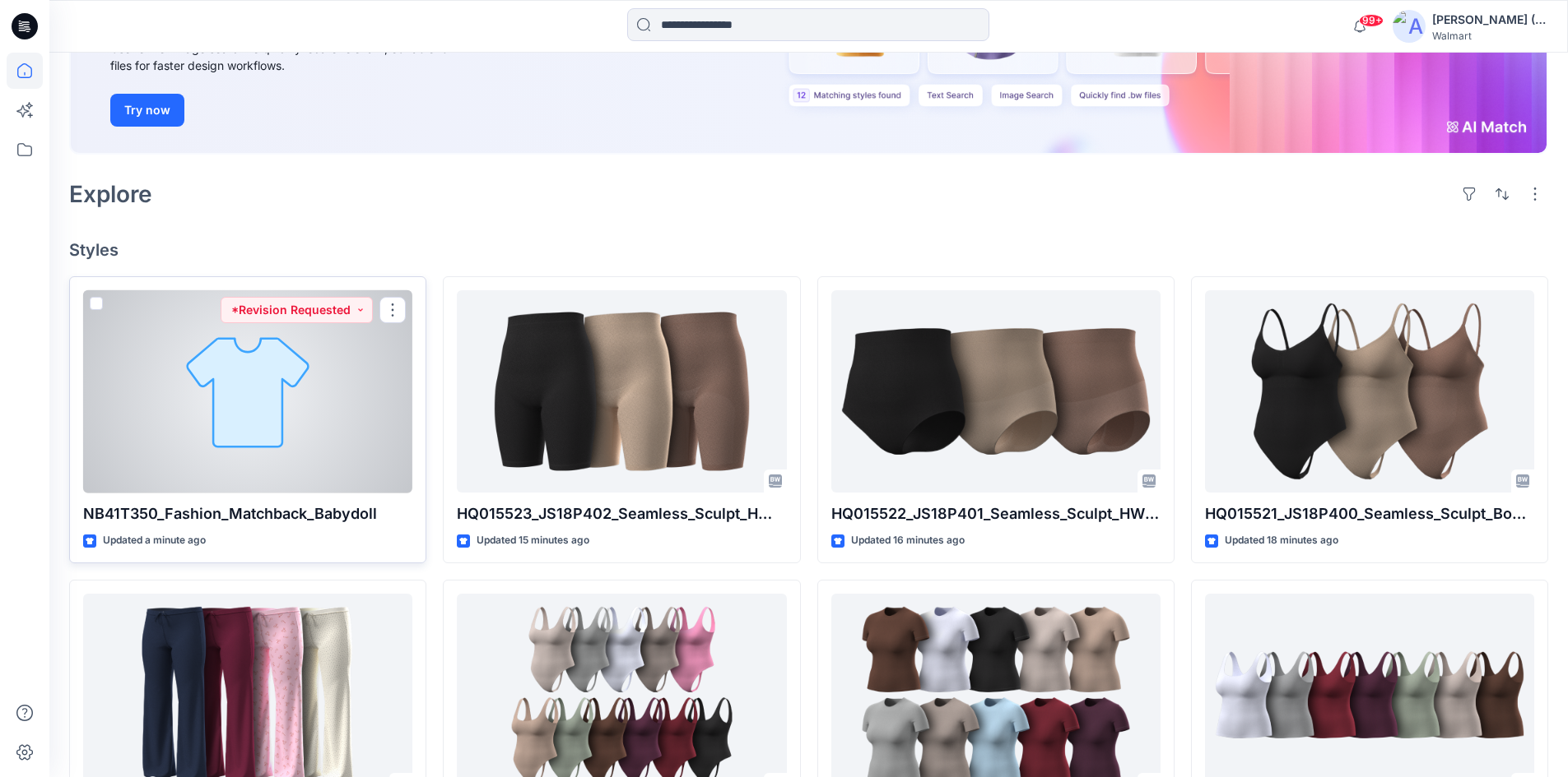
click at [250, 381] on div at bounding box center [248, 392] width 329 height 203
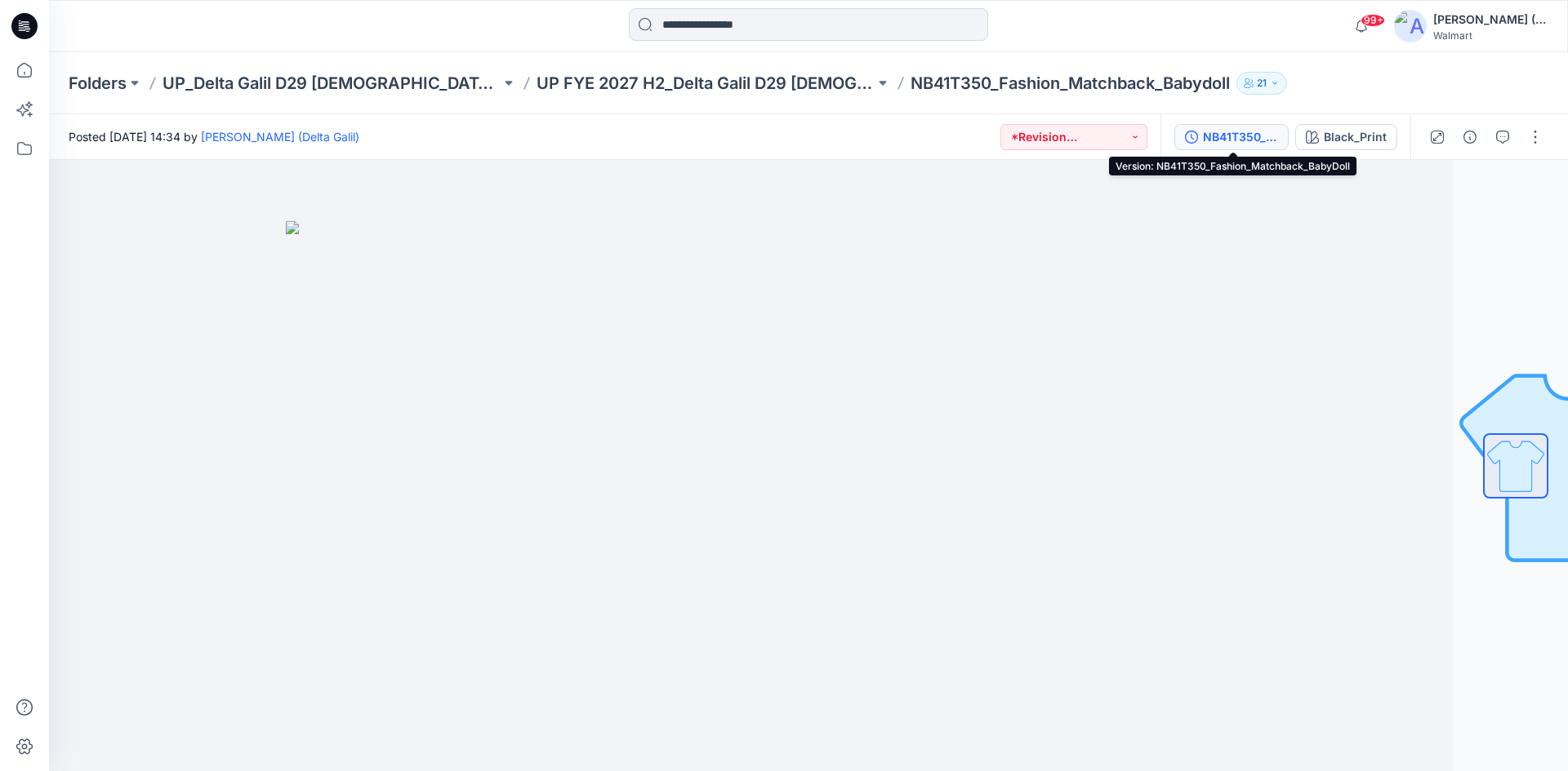
click at [1246, 133] on div "NB41T350_Fashion_Matchback_BabyDoll" at bounding box center [1240, 136] width 75 height 18
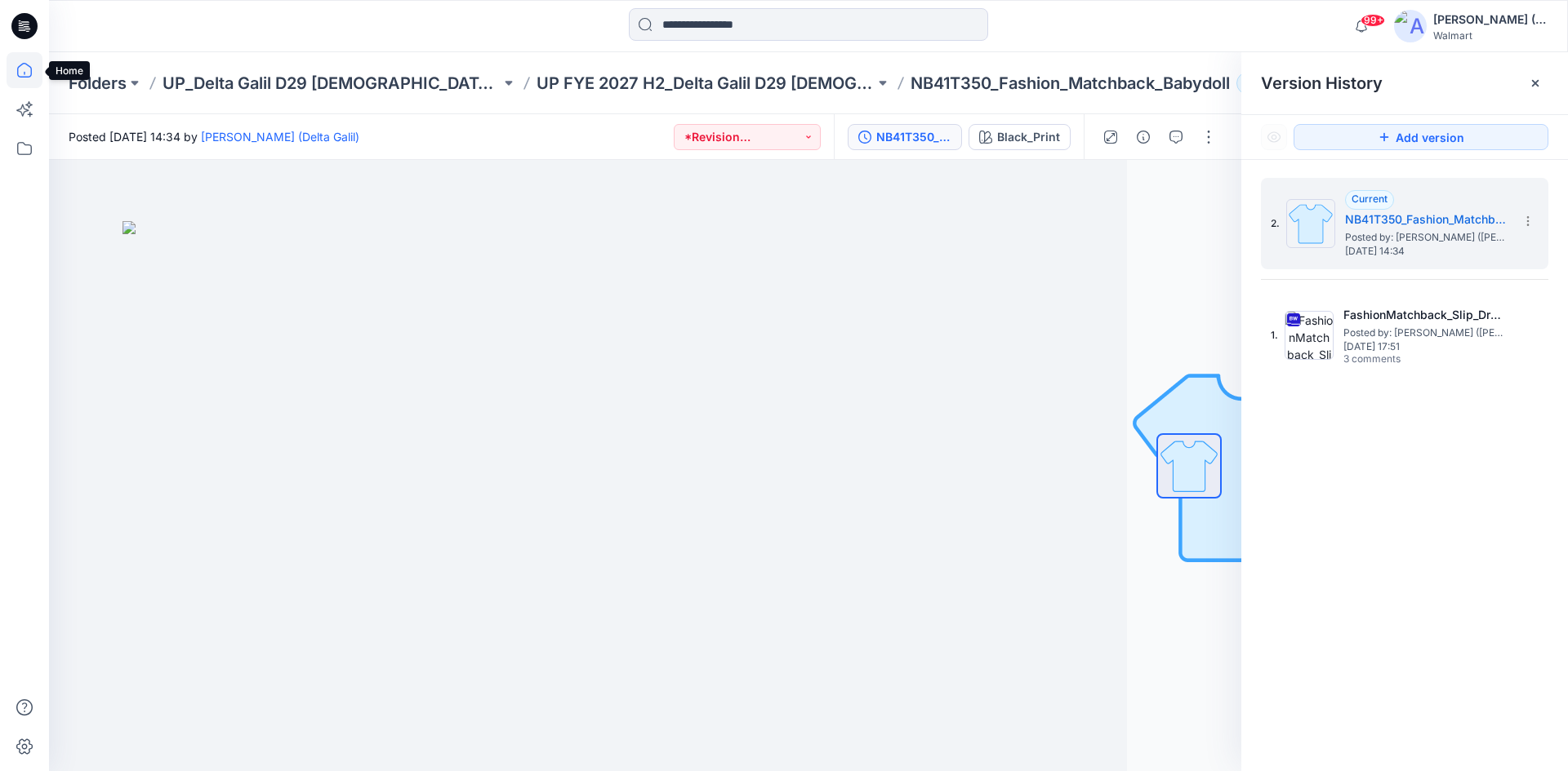
click at [22, 75] on icon at bounding box center [24, 70] width 36 height 36
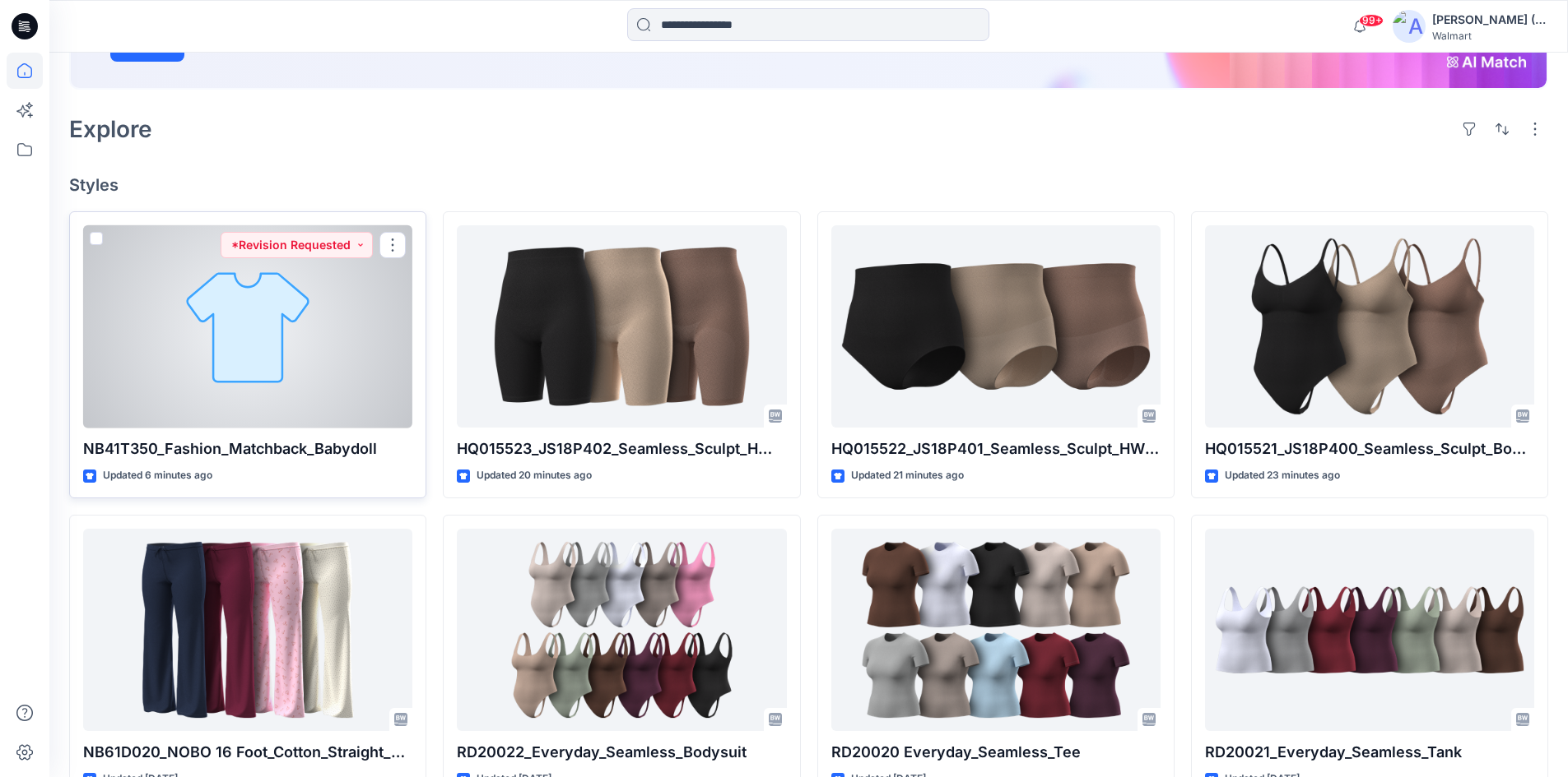
scroll to position [329, 0]
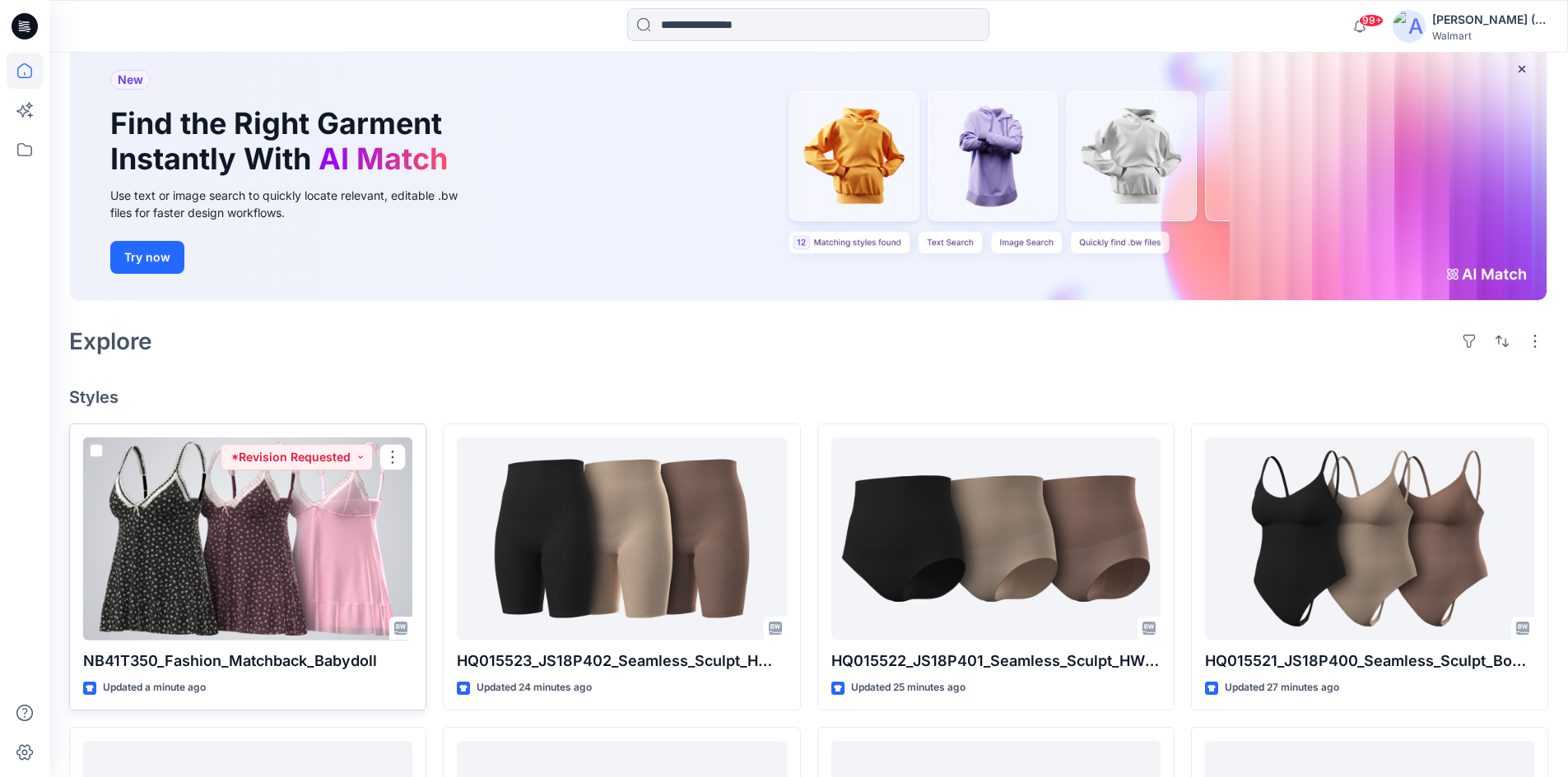
scroll to position [165, 0]
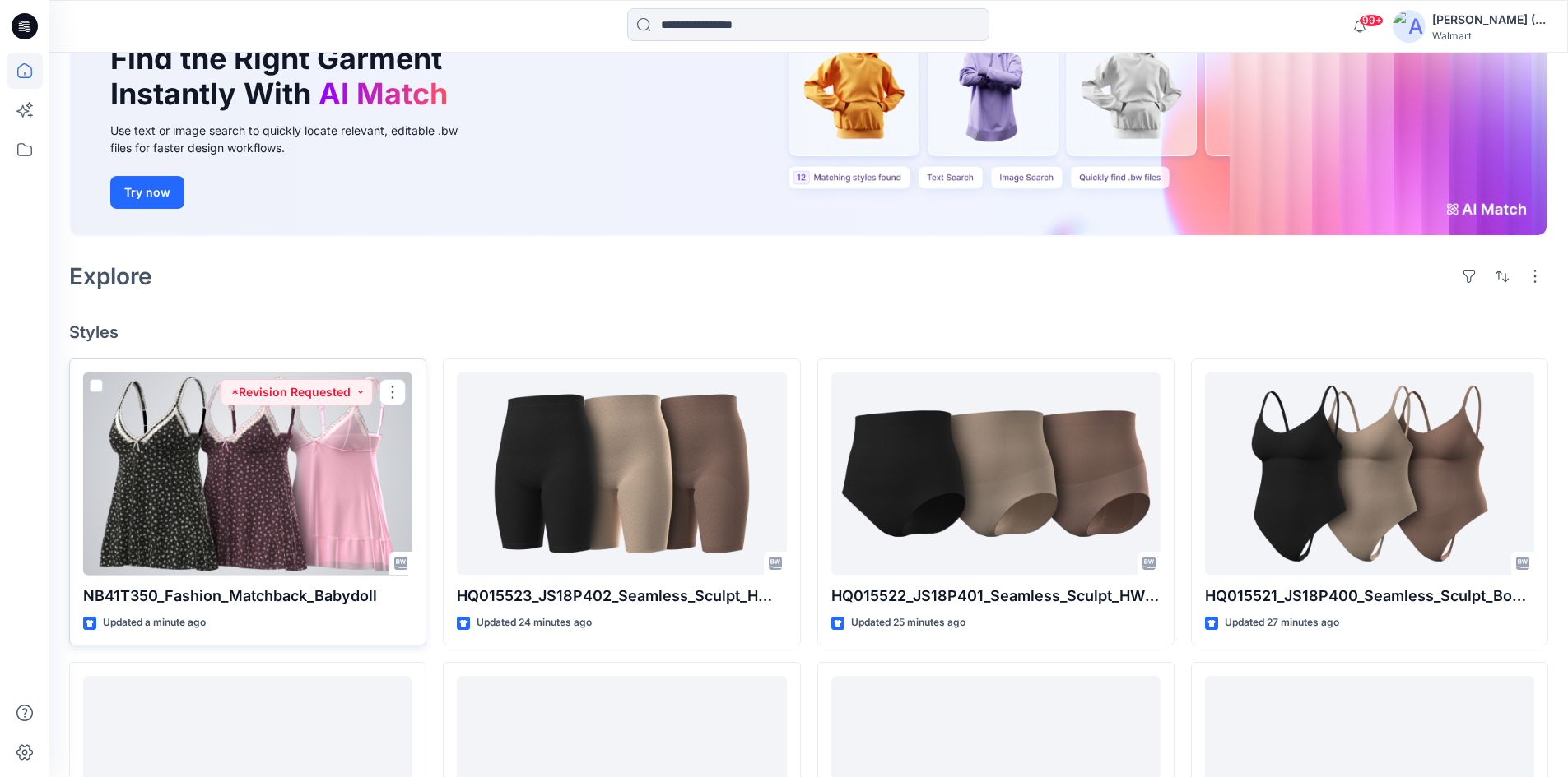
click at [179, 462] on div at bounding box center [248, 474] width 329 height 203
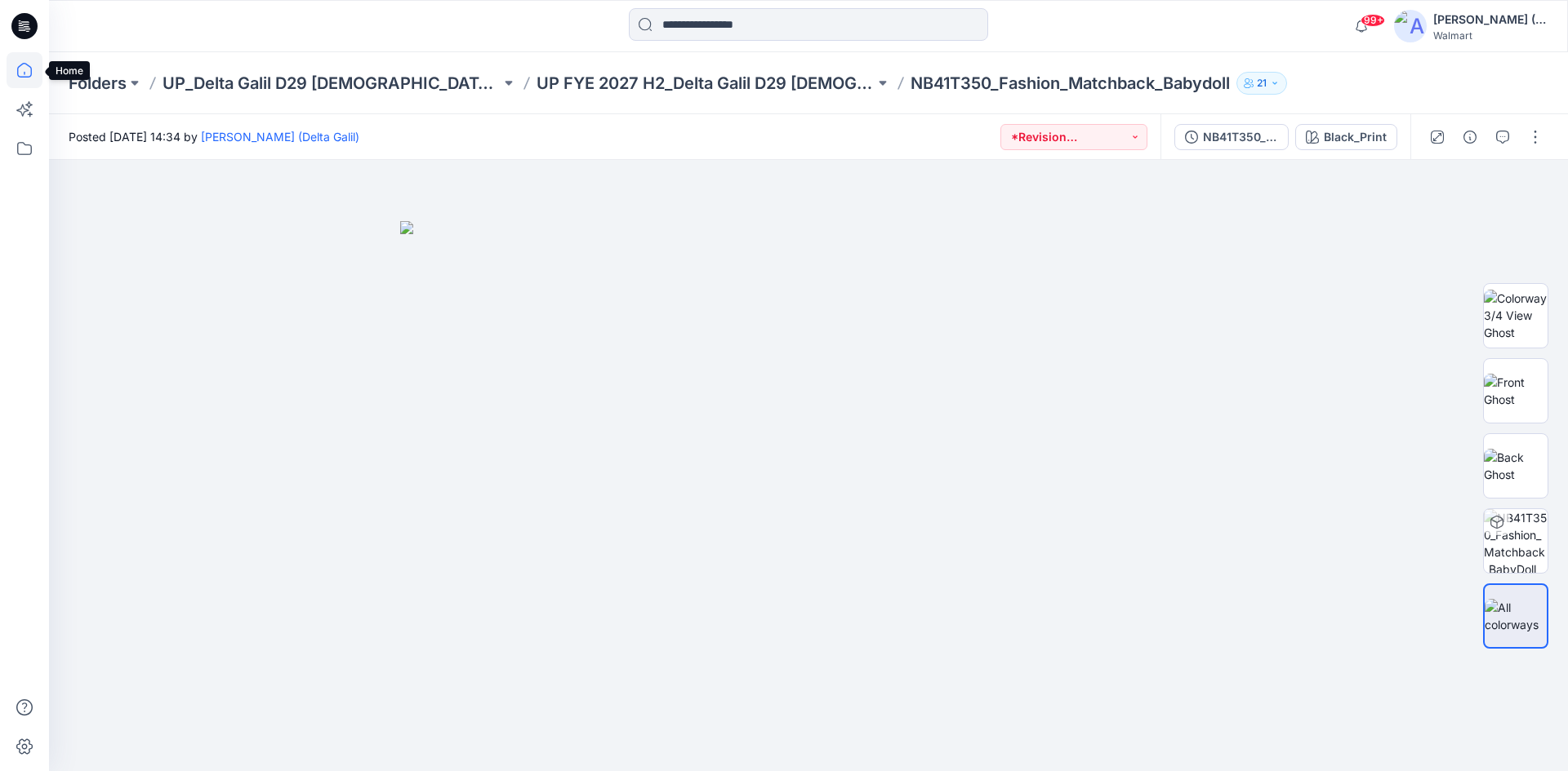
click at [26, 76] on icon at bounding box center [24, 70] width 36 height 36
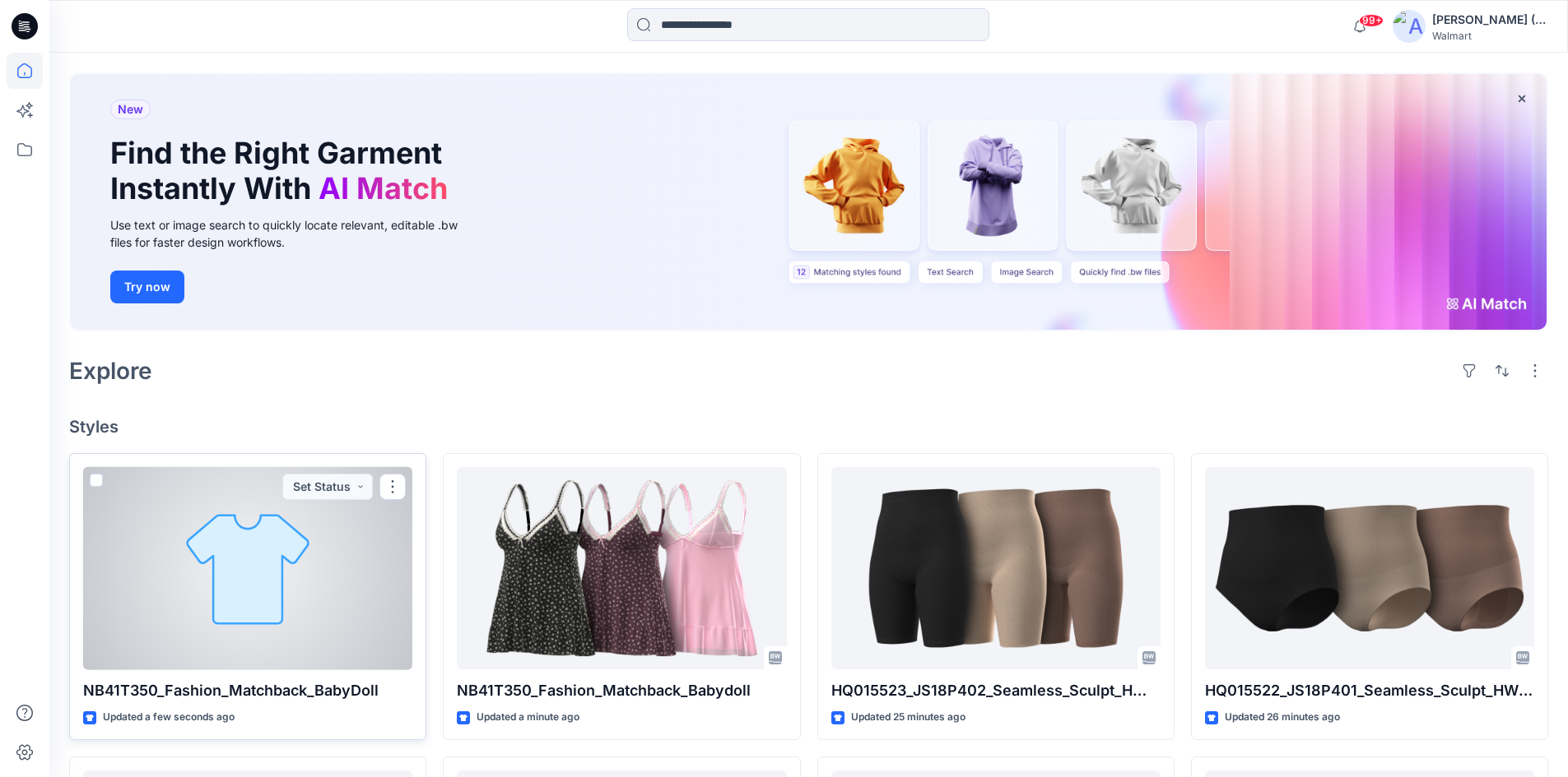
scroll to position [82, 0]
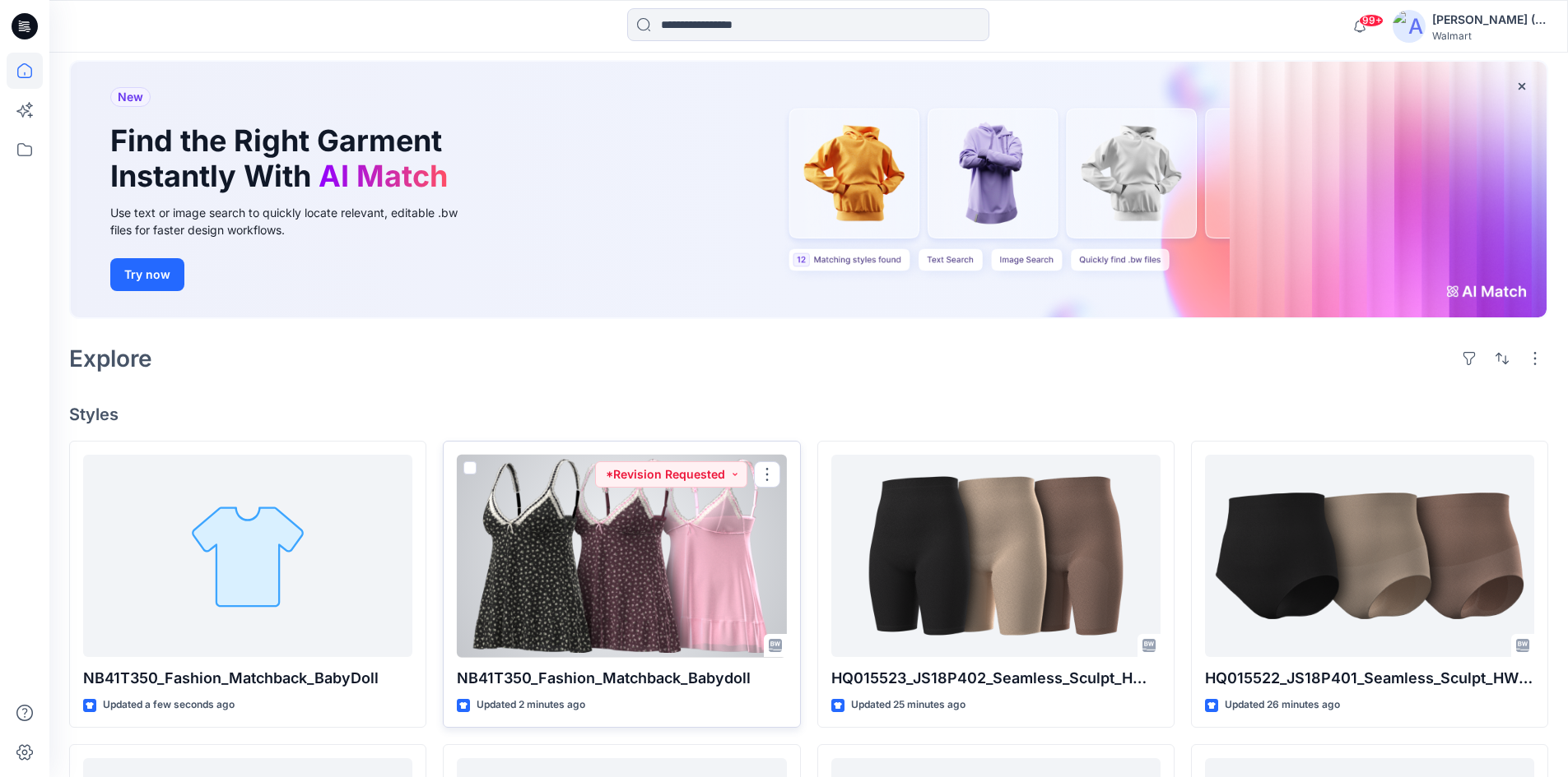
click at [613, 540] on div at bounding box center [621, 555] width 329 height 203
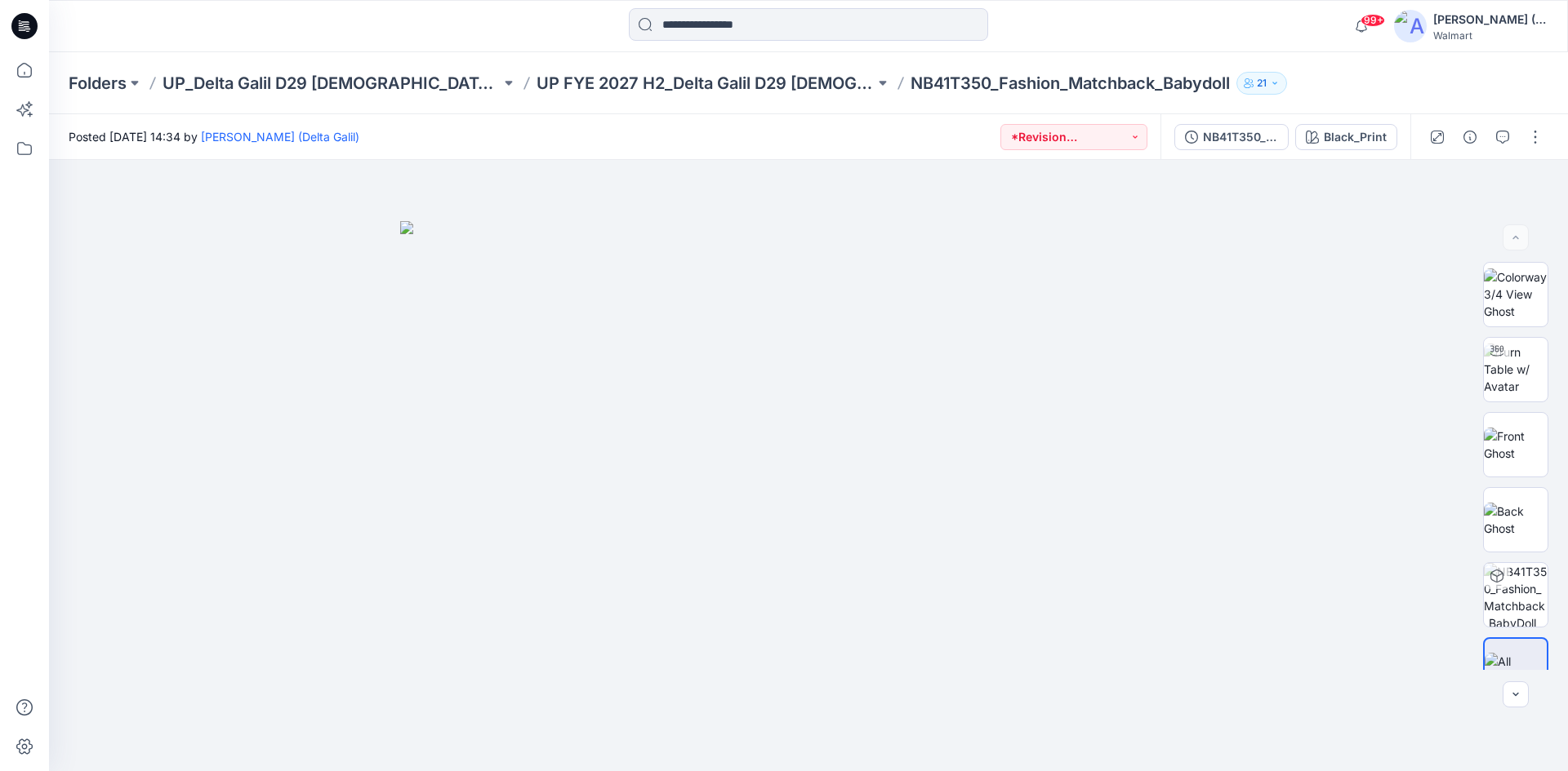
click at [982, 86] on p "NB41T350_Fashion_Matchback_Babydoll" at bounding box center [1070, 83] width 319 height 23
click at [20, 68] on icon at bounding box center [24, 70] width 36 height 36
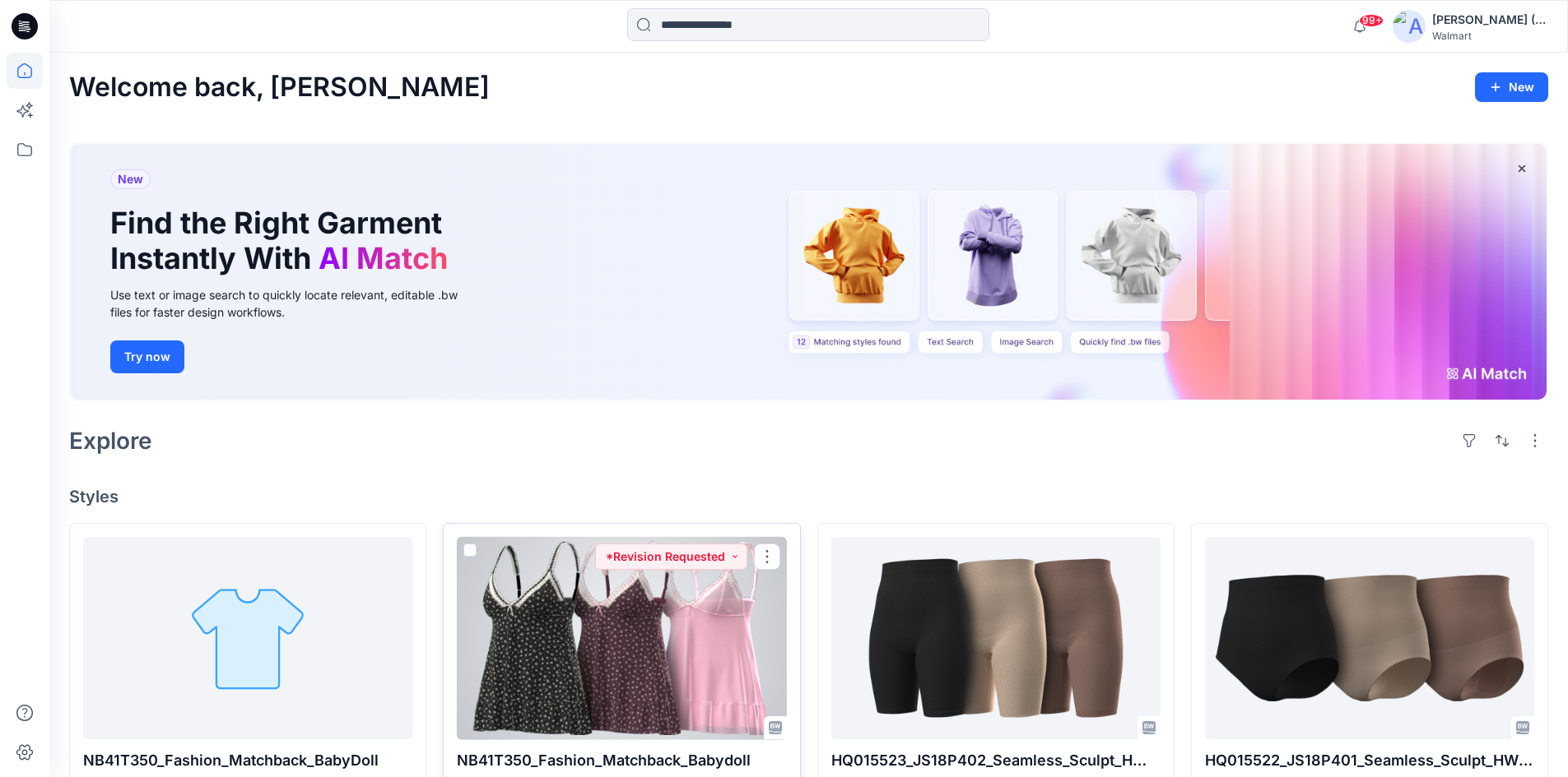
click at [535, 648] on div at bounding box center [621, 638] width 329 height 203
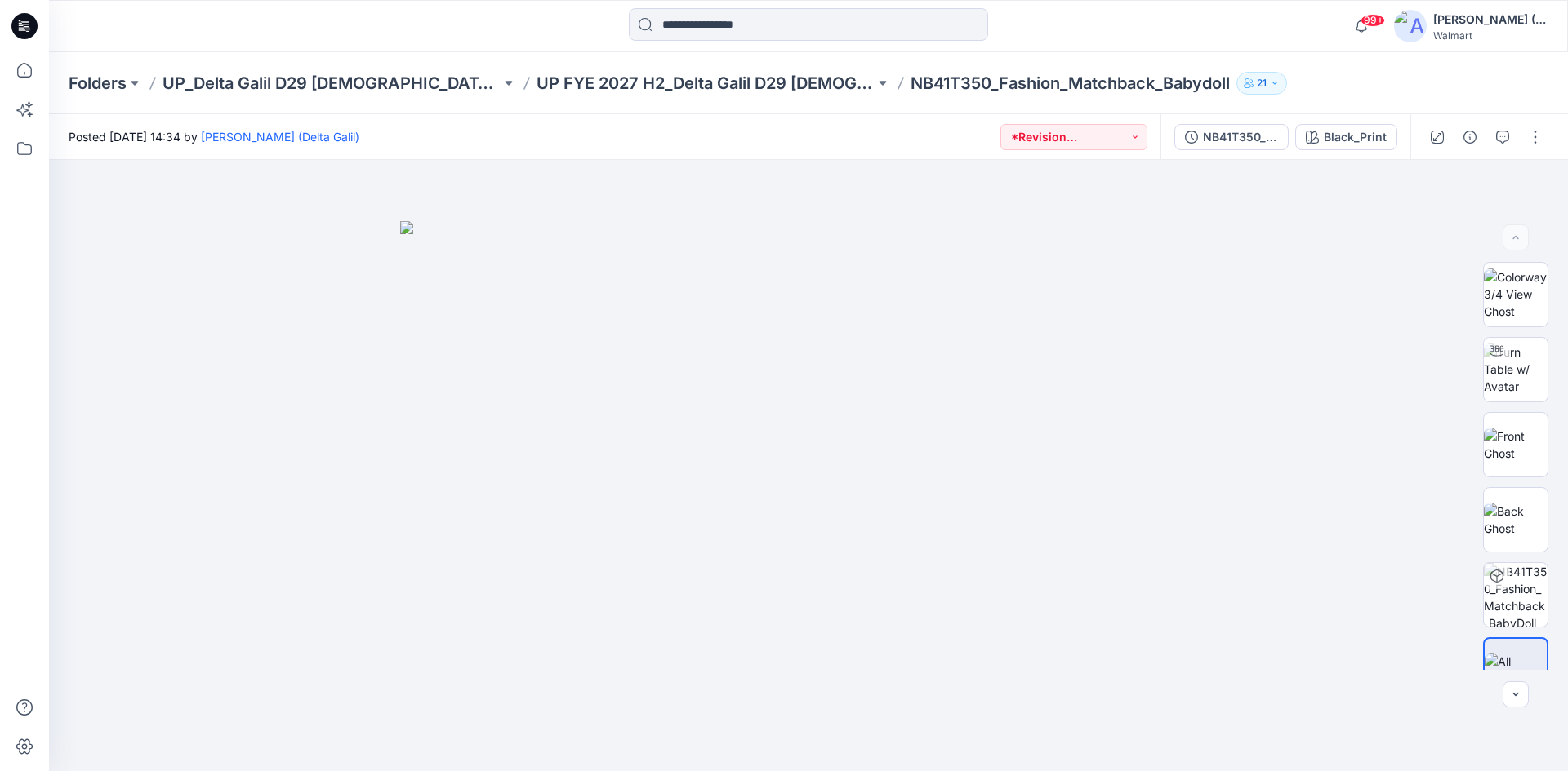
click at [1128, 82] on p "NB41T350_Fashion_Matchback_Babydoll" at bounding box center [1070, 83] width 319 height 23
click at [1125, 82] on p "NB41T350_Fashion_Matchback_Babydoll" at bounding box center [1070, 83] width 319 height 23
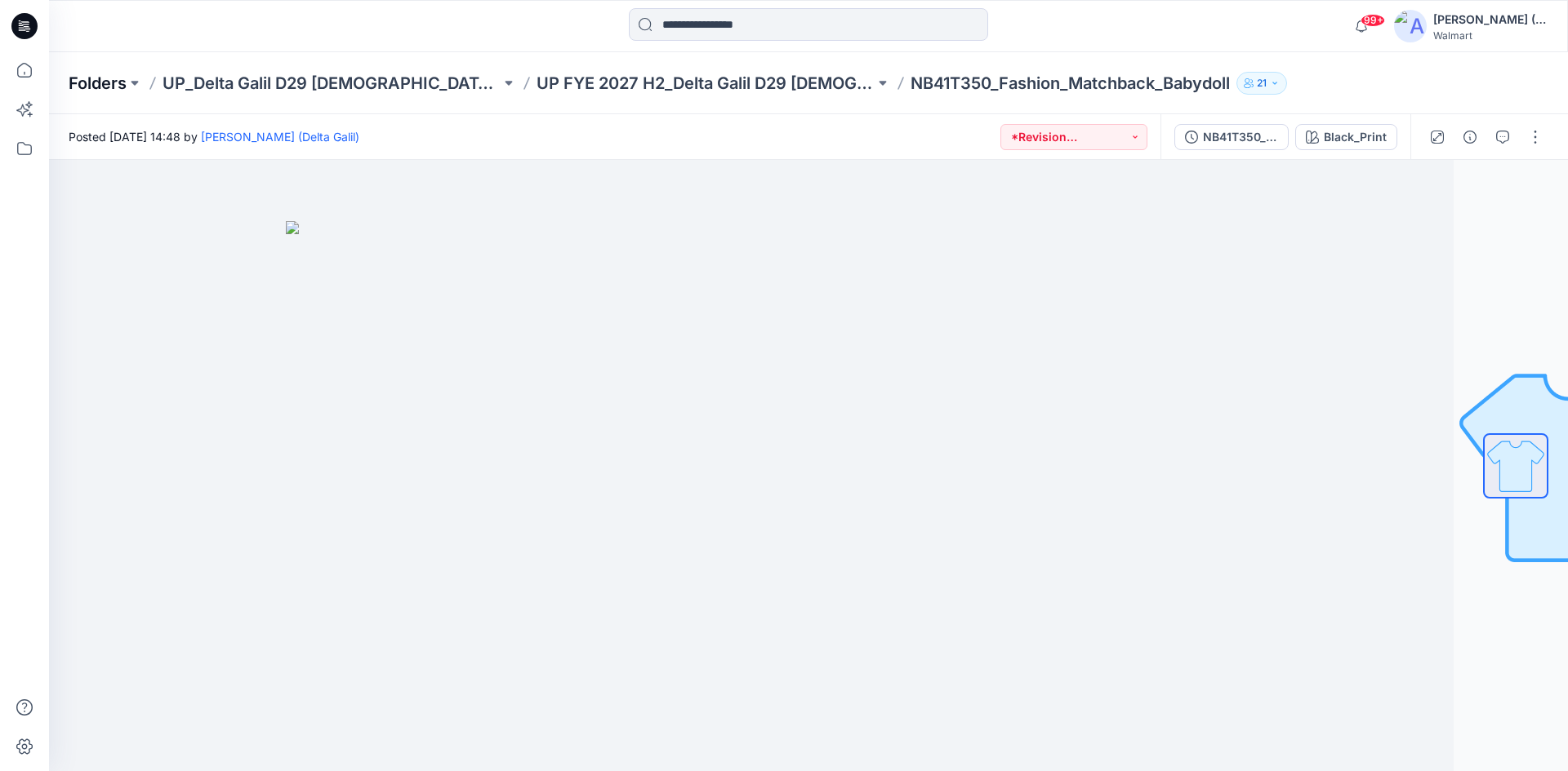
click at [96, 84] on p "Folders" at bounding box center [97, 83] width 58 height 23
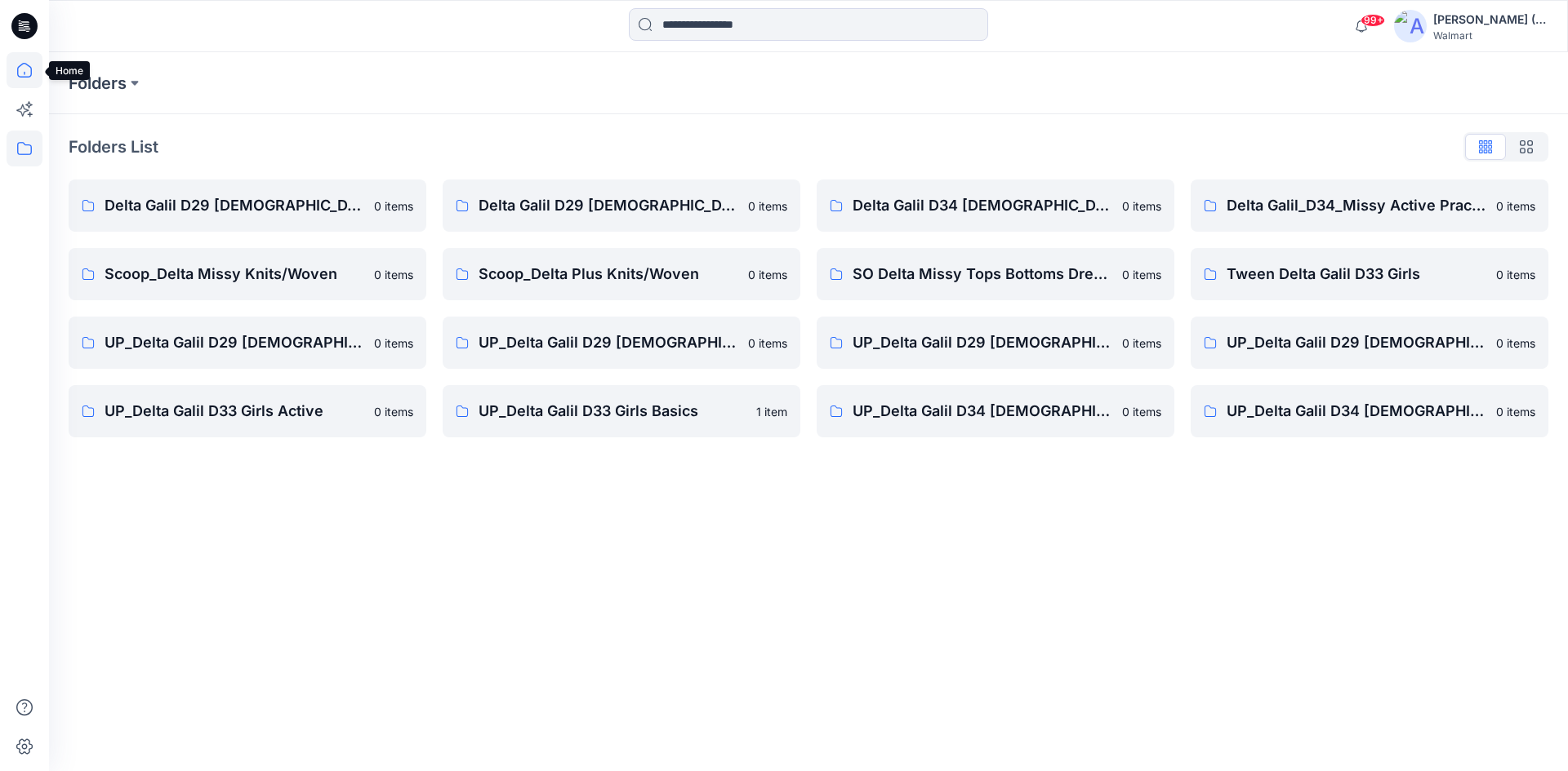
click at [24, 69] on icon at bounding box center [24, 70] width 36 height 36
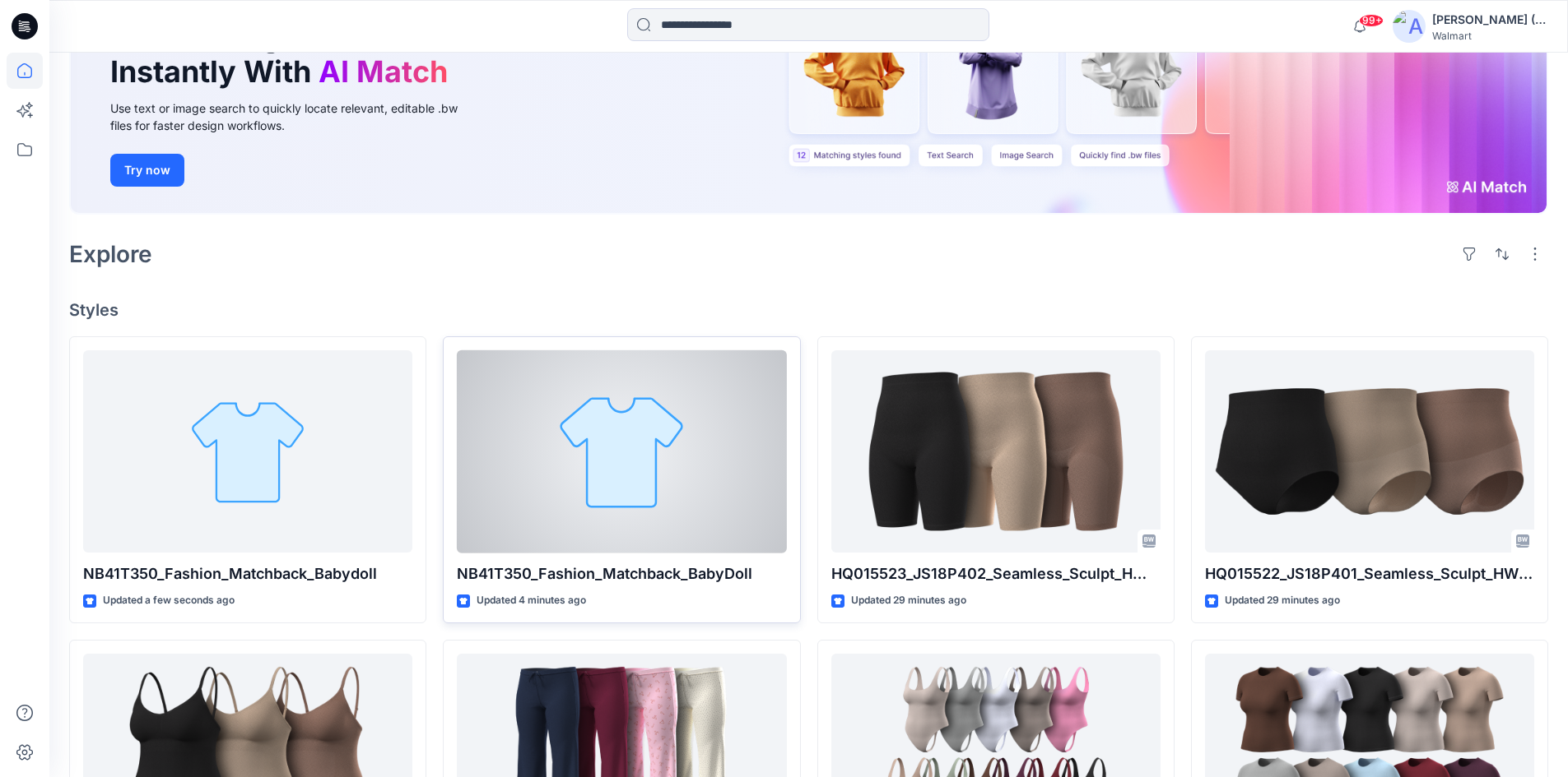
scroll to position [247, 0]
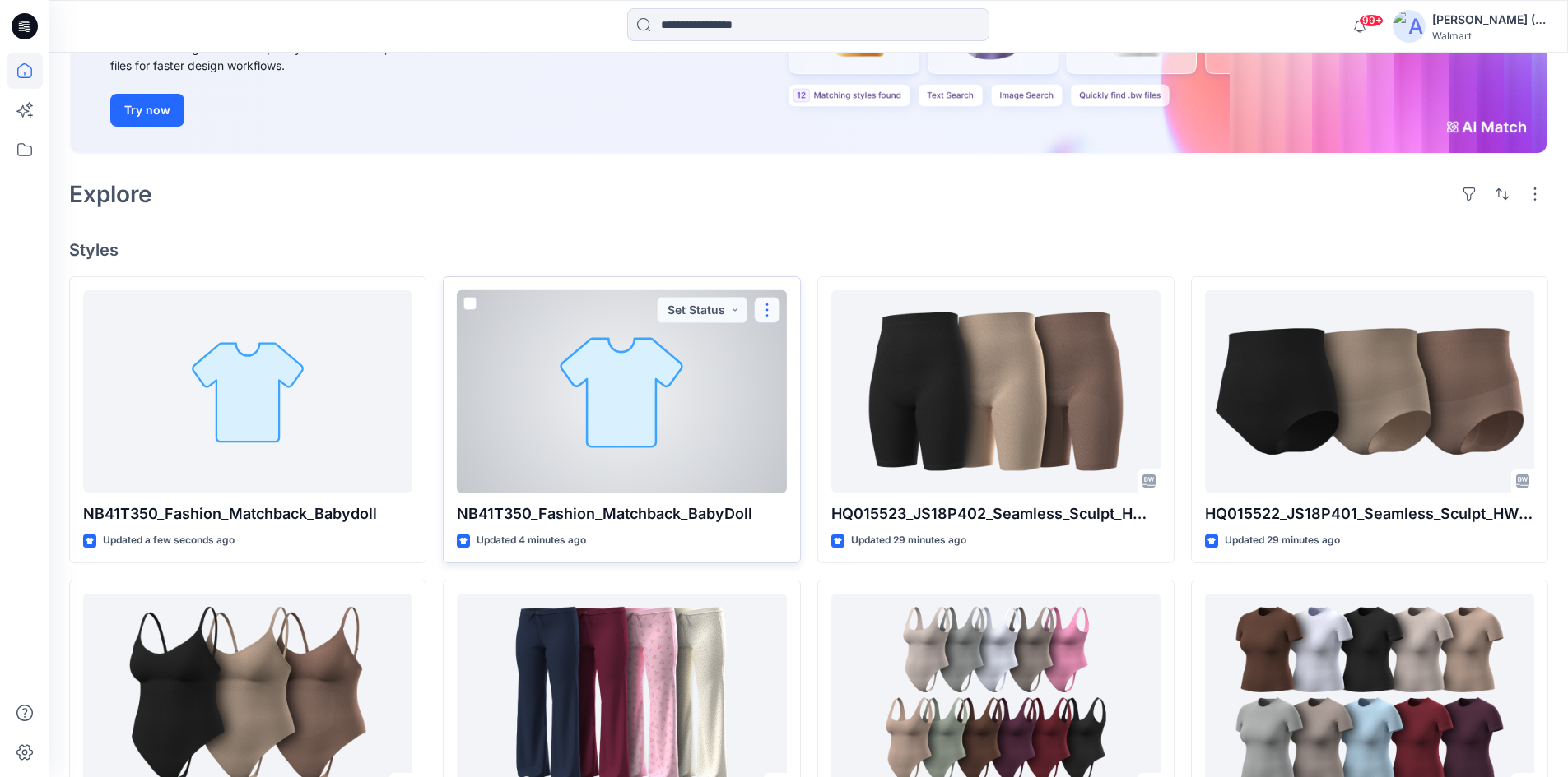
click at [765, 309] on button "button" at bounding box center [767, 310] width 26 height 26
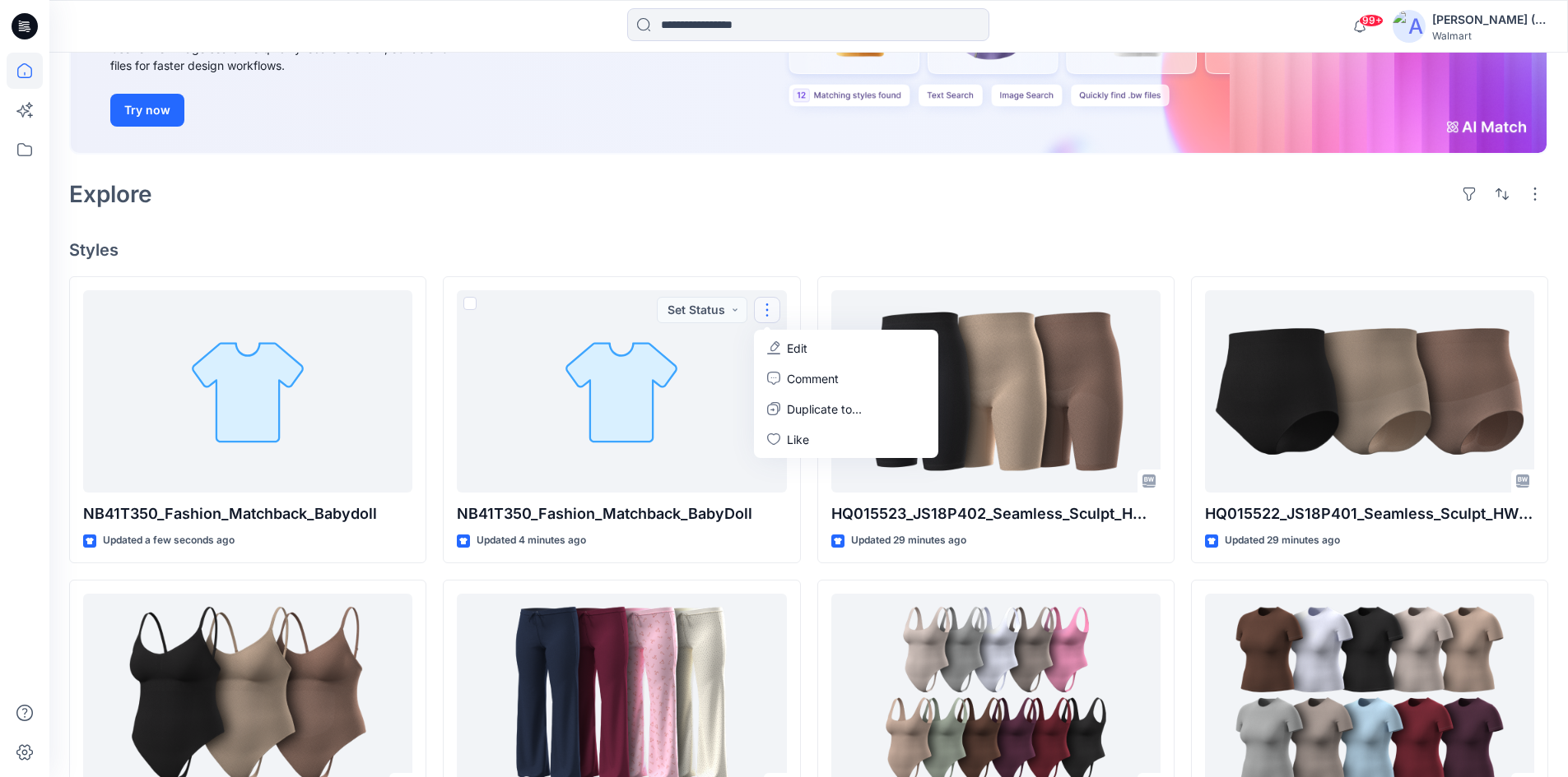
click at [737, 240] on h4 "Styles" at bounding box center [808, 250] width 1479 height 20
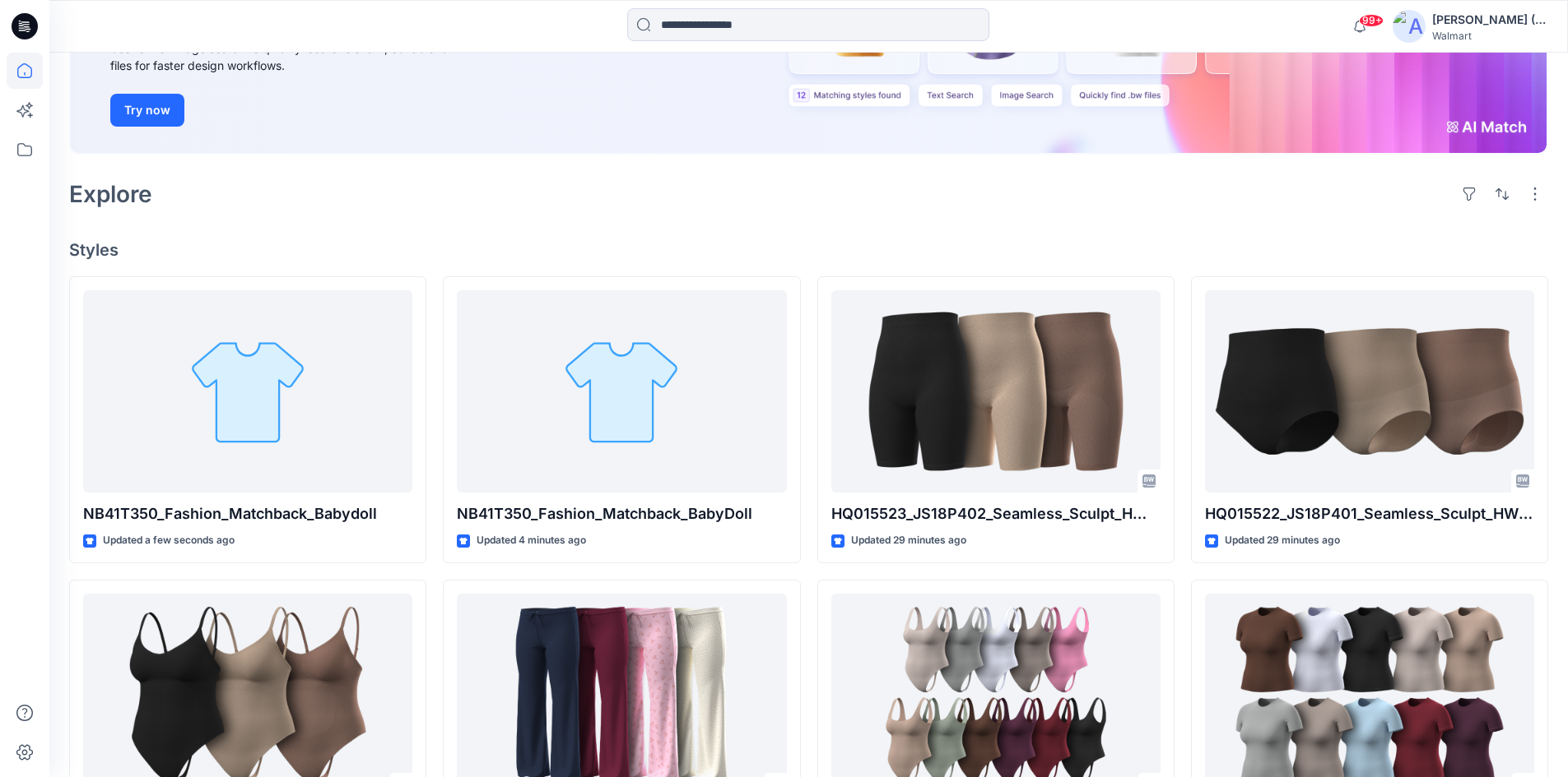
click at [456, 219] on div "Welcome back, Dorelle New New Find the Right Garment Instantly With AI Match Us…" at bounding box center [808, 527] width 1518 height 1444
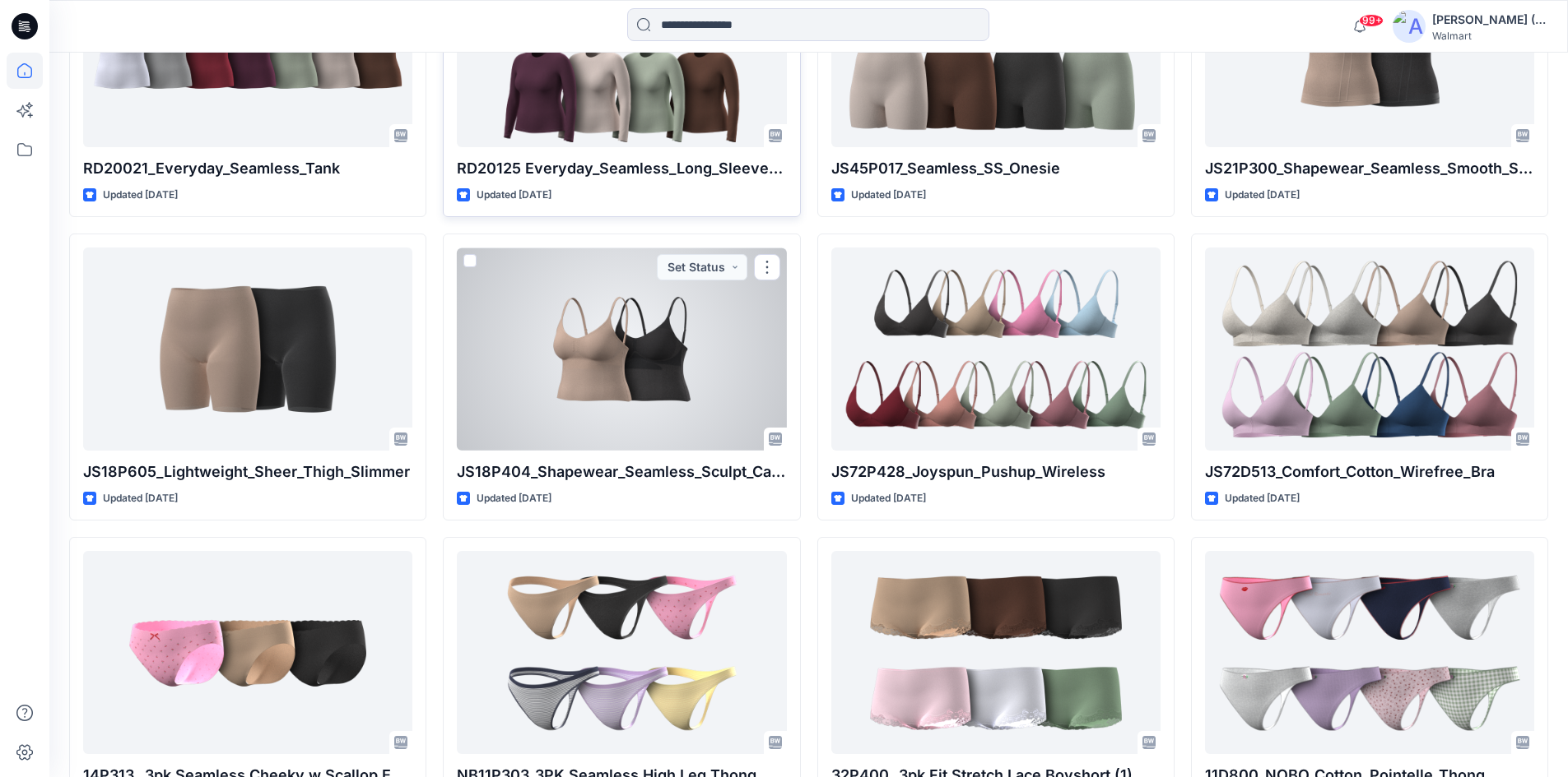
scroll to position [1213, 0]
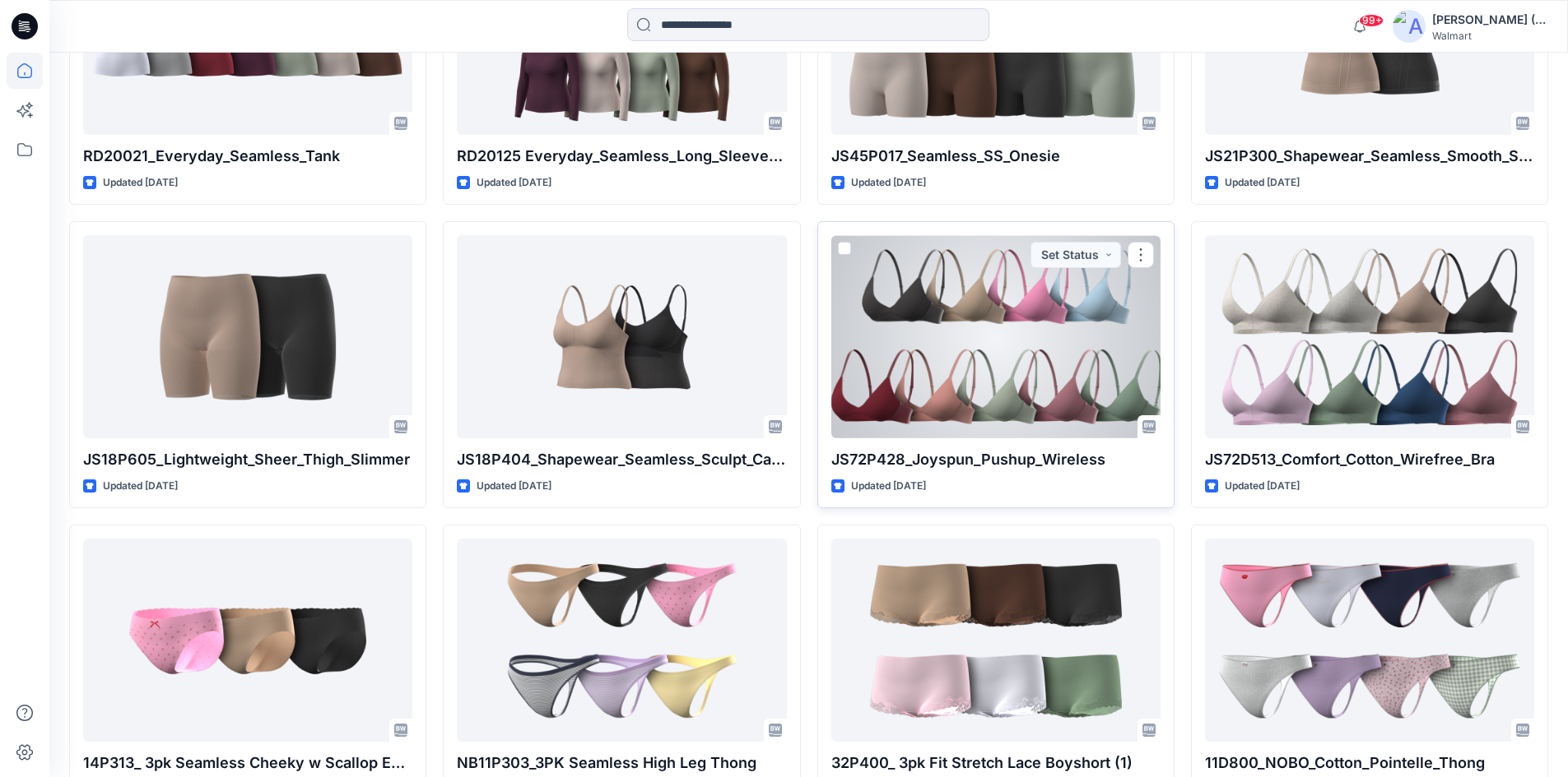
click at [1064, 378] on div at bounding box center [996, 337] width 329 height 203
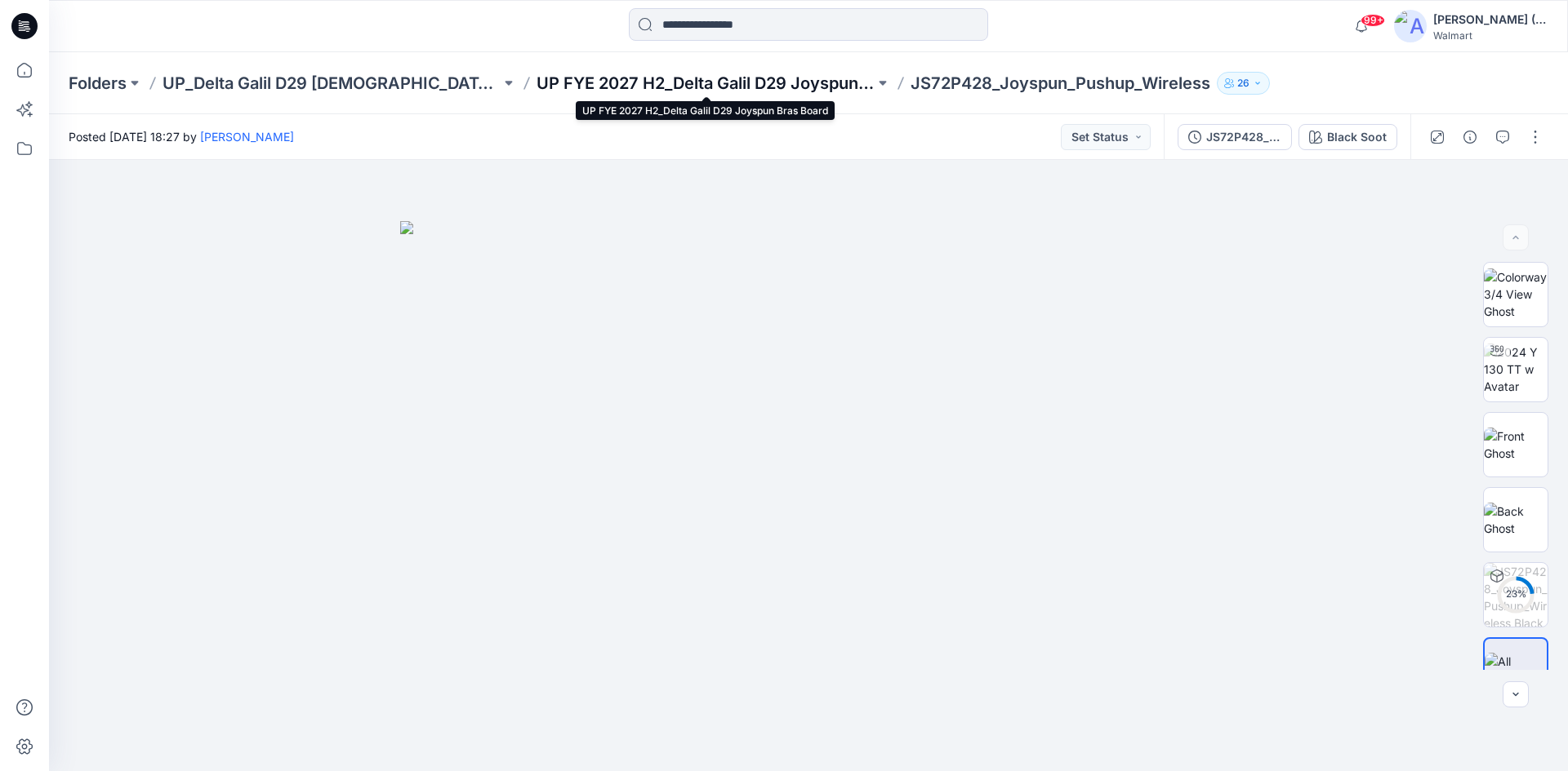
click at [582, 83] on p "UP FYE 2027 H2_Delta Galil D29 Joyspun Bras Board" at bounding box center [706, 83] width 338 height 23
